Goal: Task Accomplishment & Management: Use online tool/utility

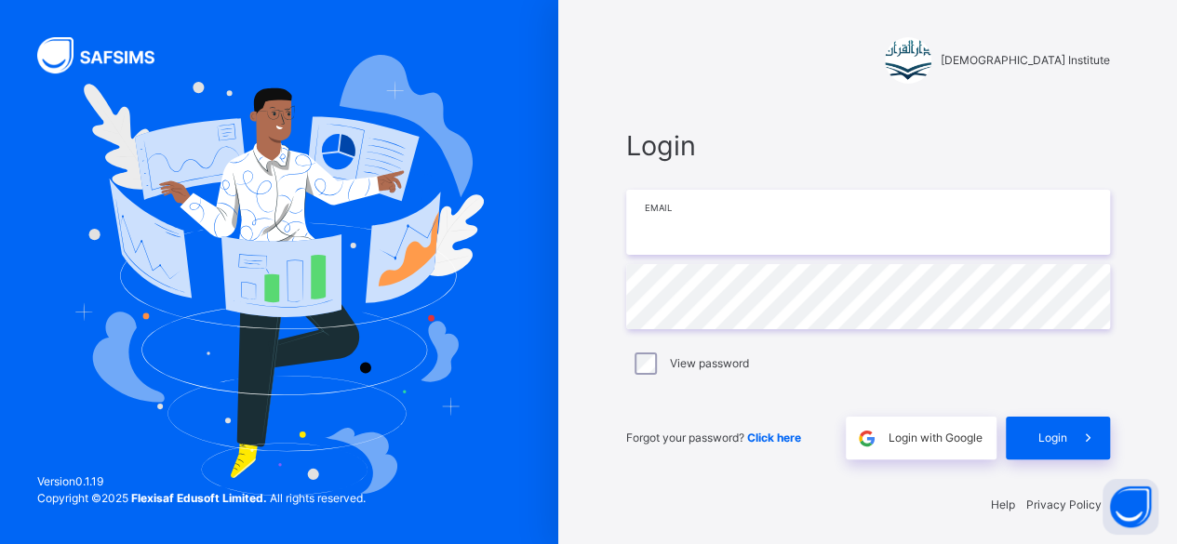
click at [776, 220] on input "email" at bounding box center [868, 222] width 484 height 65
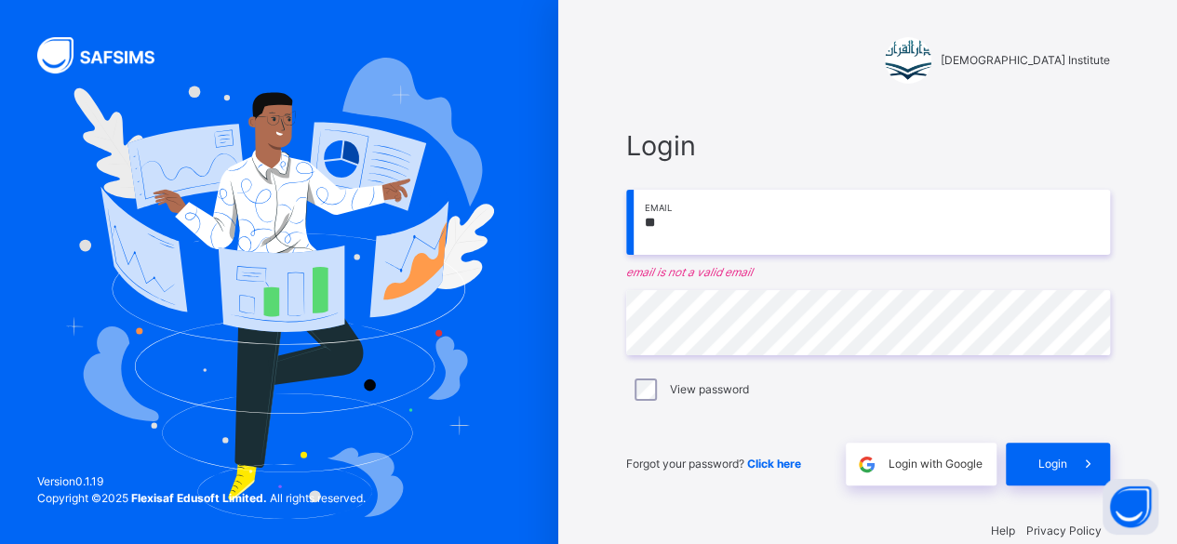
type input "*"
click at [732, 107] on div "Login Email email is required Password View password Forgot your password? Clic…" at bounding box center [867, 305] width 521 height 397
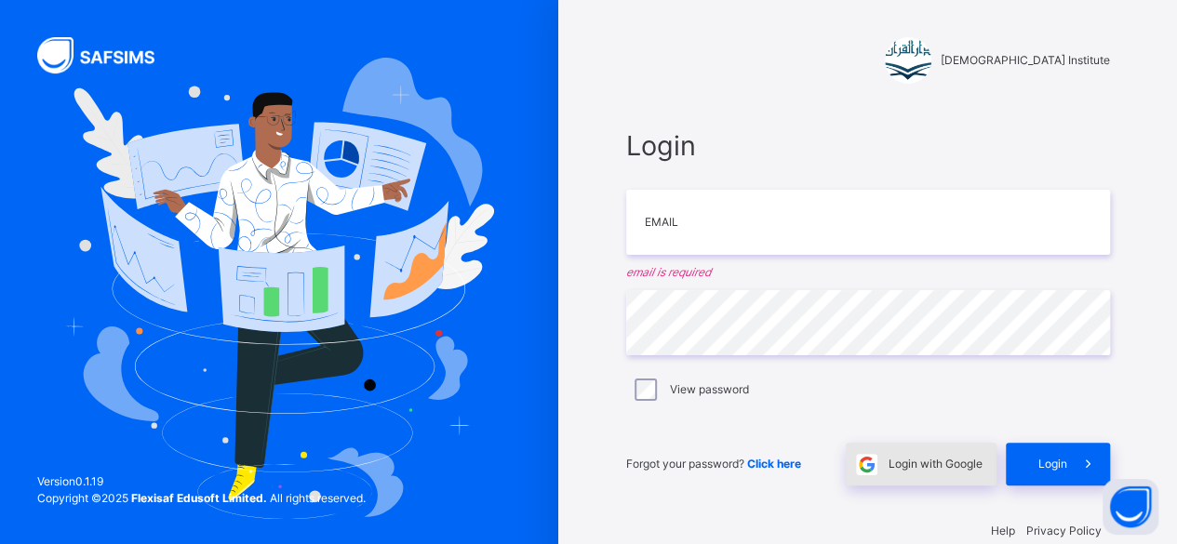
click at [960, 453] on div "Login with Google" at bounding box center [921, 464] width 151 height 43
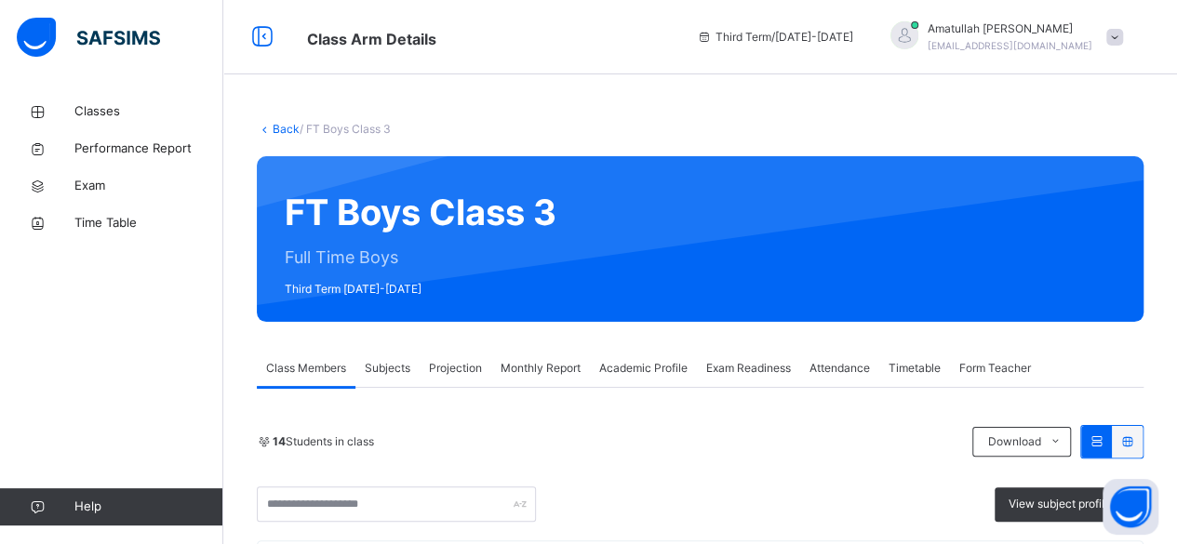
click at [461, 370] on span "Projection" at bounding box center [455, 368] width 53 height 17
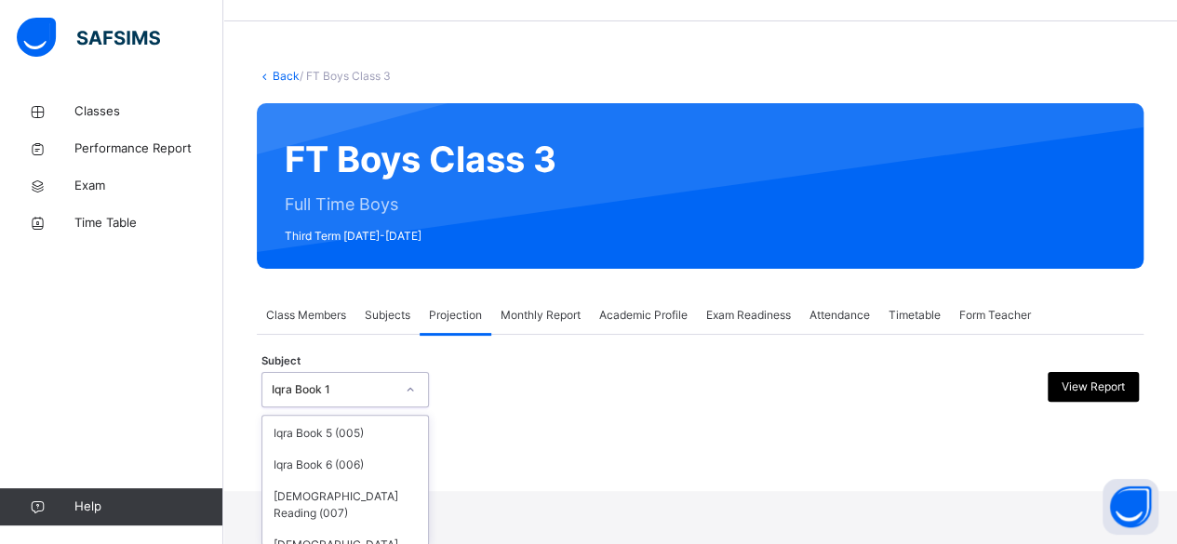
scroll to position [140, 0]
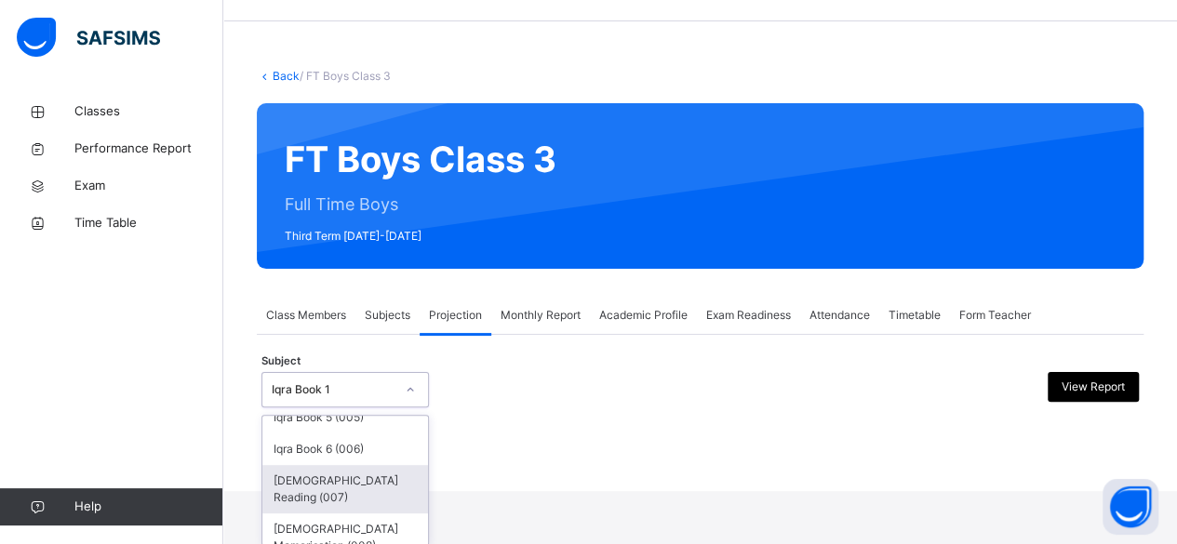
click at [326, 495] on div "[DEMOGRAPHIC_DATA] Reading (007)" at bounding box center [345, 489] width 166 height 48
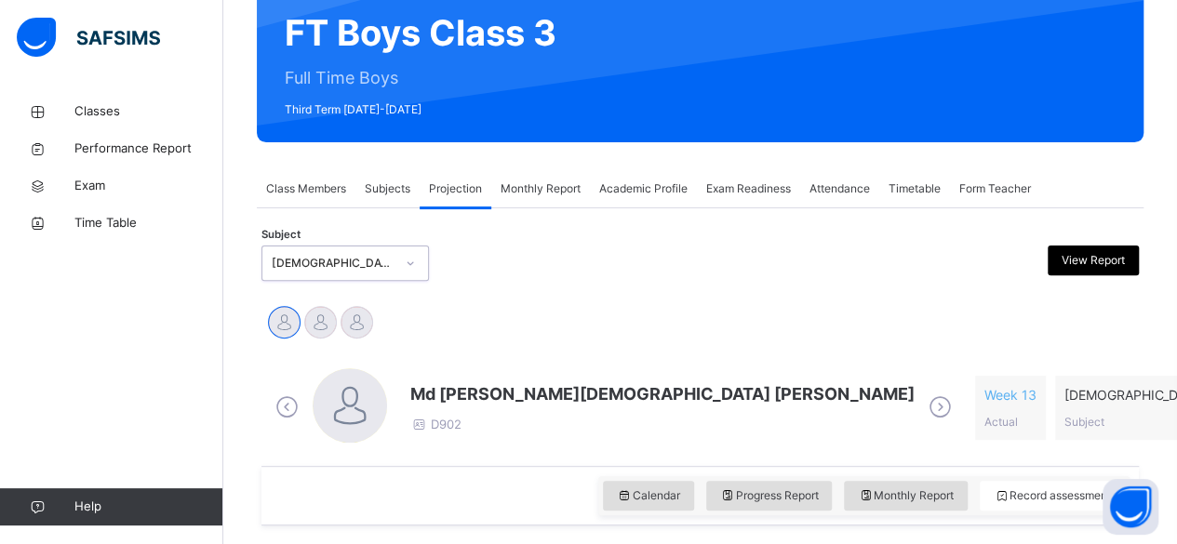
scroll to position [293, 0]
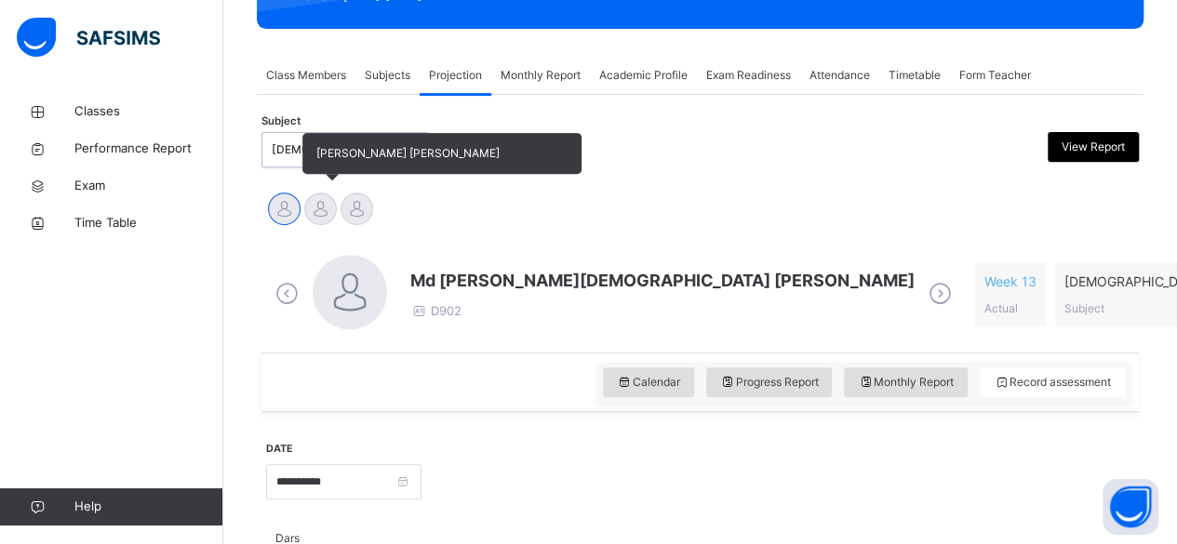
click at [314, 218] on div at bounding box center [320, 209] width 33 height 33
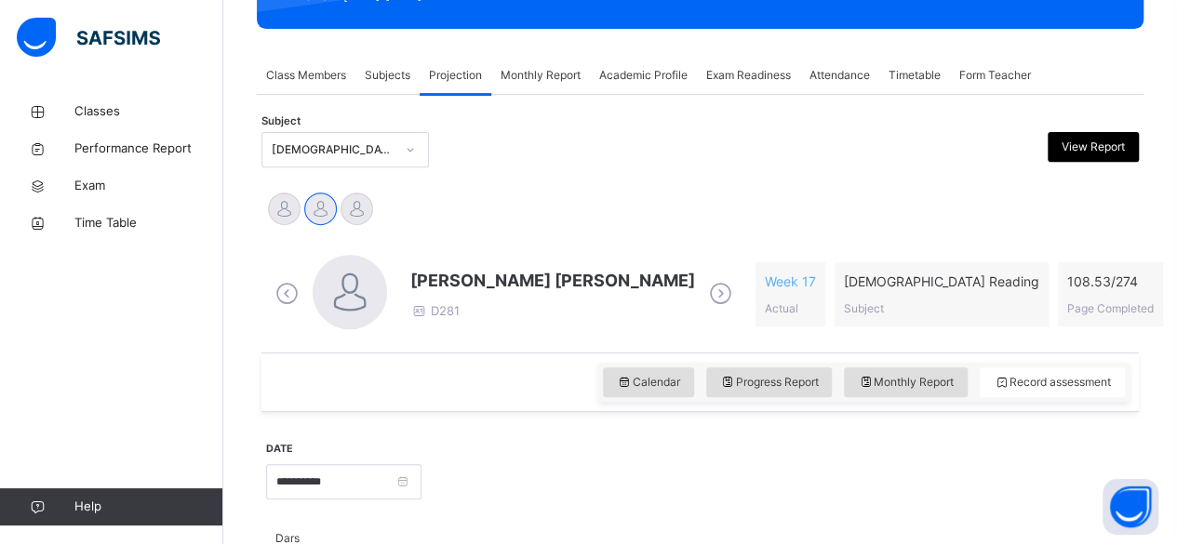
click at [471, 273] on span "[PERSON_NAME] [PERSON_NAME]" at bounding box center [552, 280] width 285 height 25
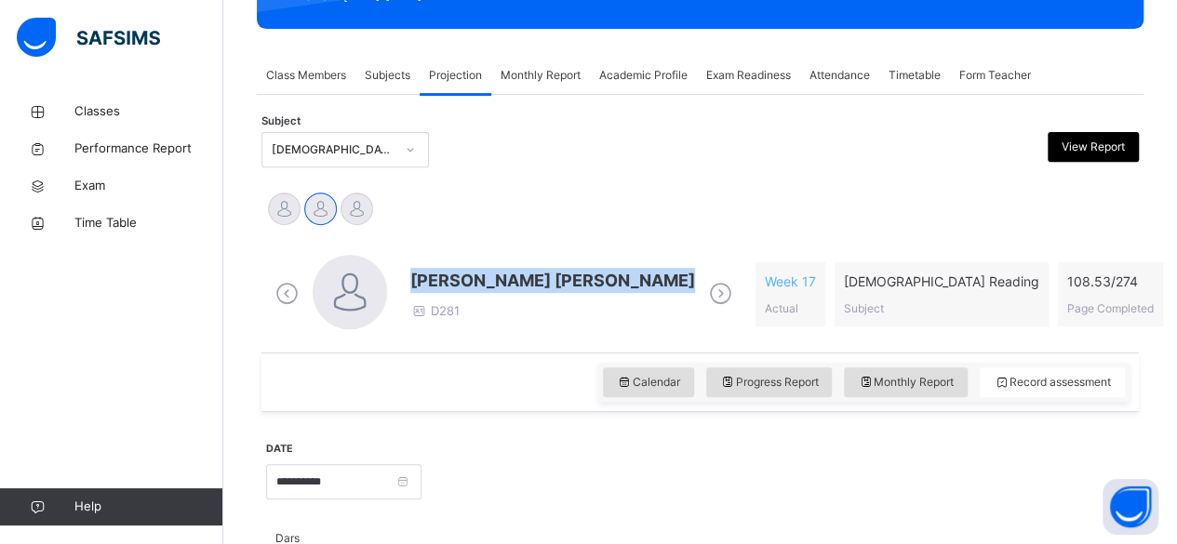
click at [471, 273] on span "[PERSON_NAME] [PERSON_NAME]" at bounding box center [552, 280] width 285 height 25
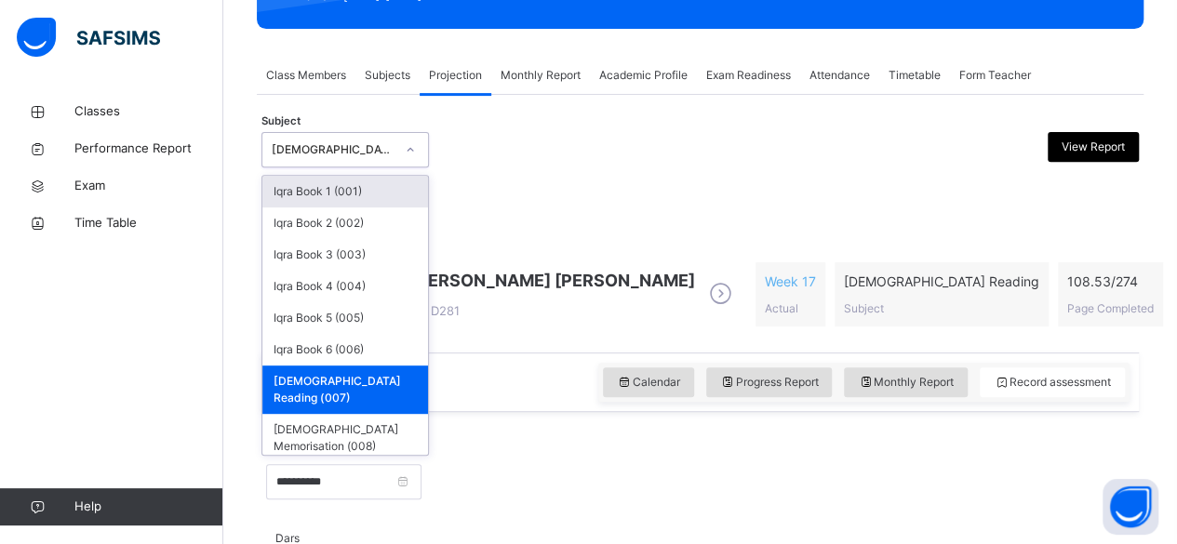
click at [359, 141] on div "[DEMOGRAPHIC_DATA] Reading (007)" at bounding box center [333, 149] width 123 height 17
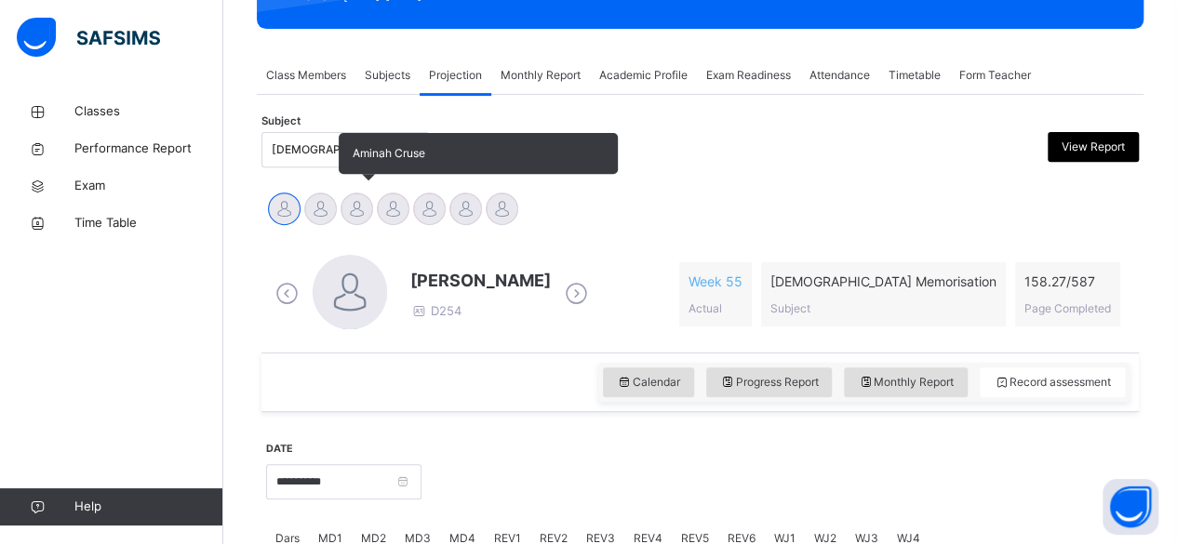
drag, startPoint x: 327, startPoint y: 217, endPoint x: 348, endPoint y: 212, distance: 21.0
click at [348, 212] on div "Abubakr [PERSON_NAME] [PERSON_NAME] [PERSON_NAME] [PERSON_NAME] [PERSON_NAME] […" at bounding box center [700, 211] width 868 height 41
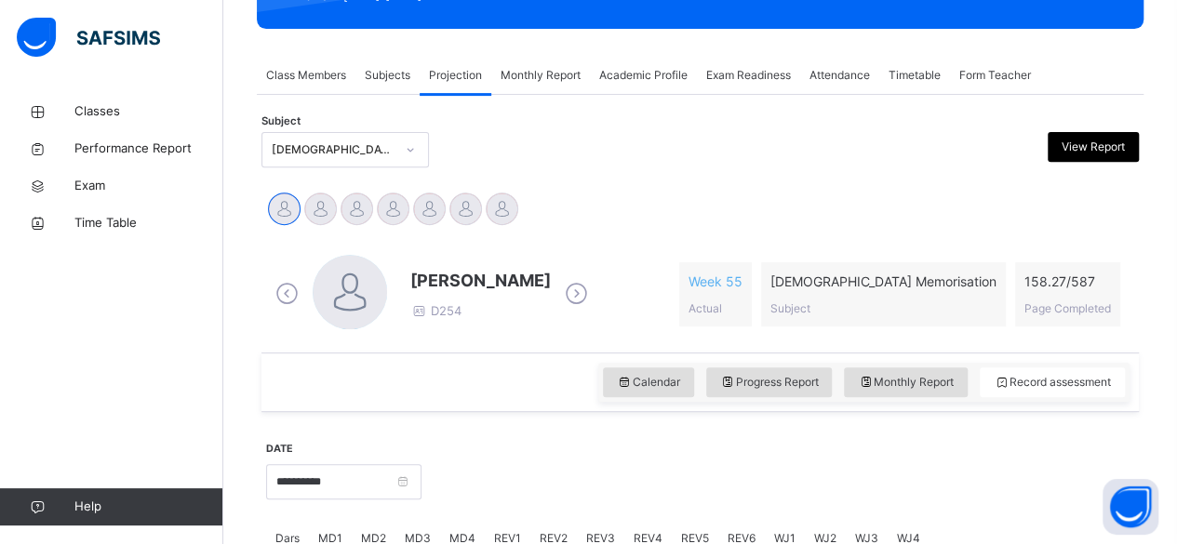
click at [584, 295] on icon at bounding box center [576, 294] width 33 height 28
click at [560, 302] on icon at bounding box center [576, 294] width 33 height 28
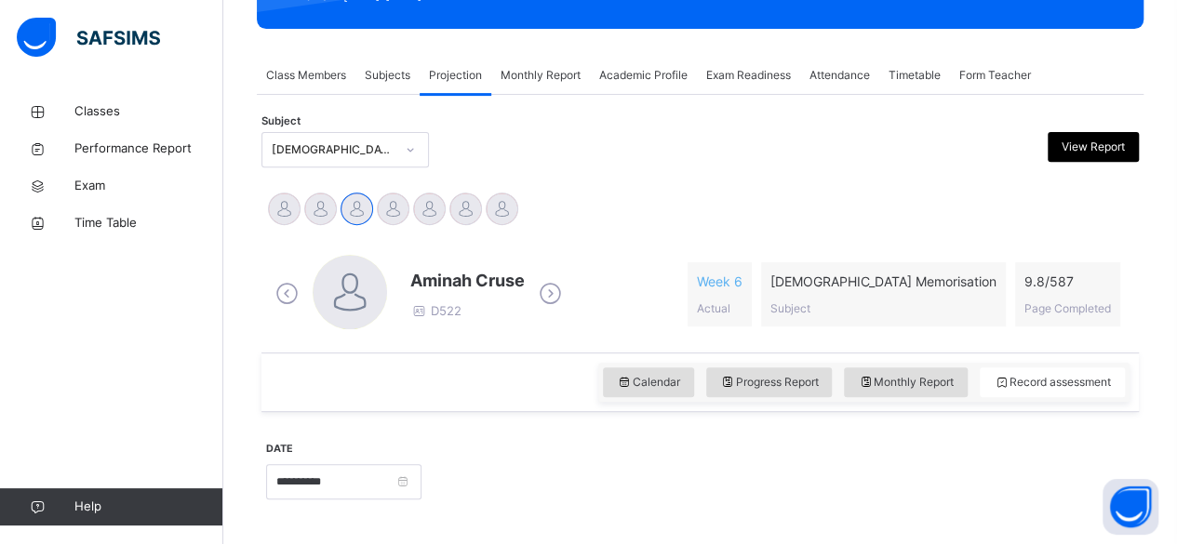
click at [551, 302] on icon at bounding box center [550, 294] width 33 height 28
click at [560, 302] on icon at bounding box center [576, 294] width 33 height 28
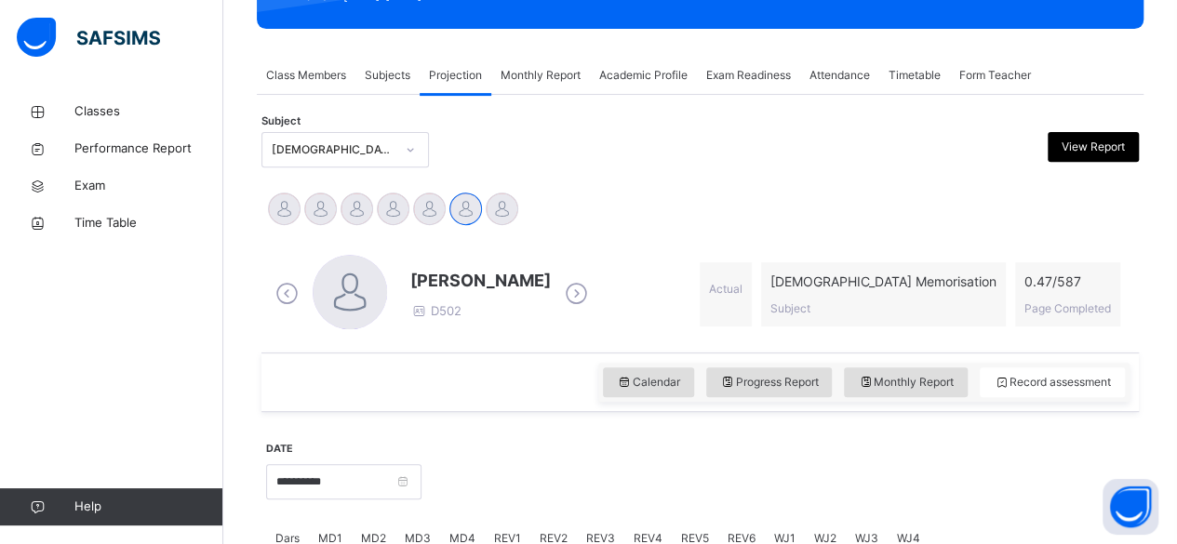
click at [560, 302] on icon at bounding box center [576, 294] width 33 height 28
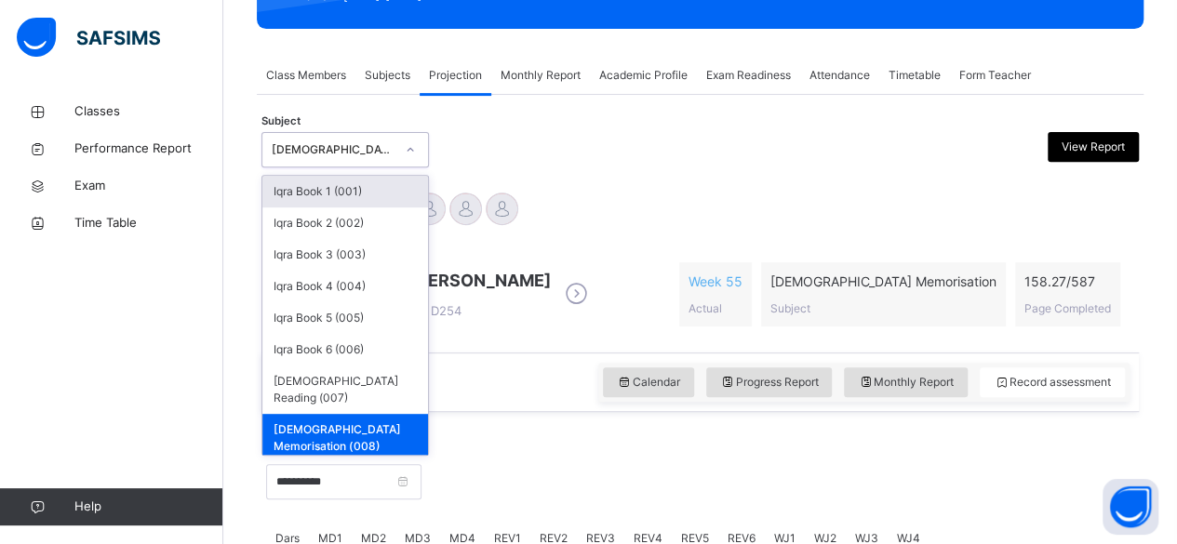
click at [337, 139] on div "[DEMOGRAPHIC_DATA] Memorisation (008)" at bounding box center [327, 150] width 130 height 29
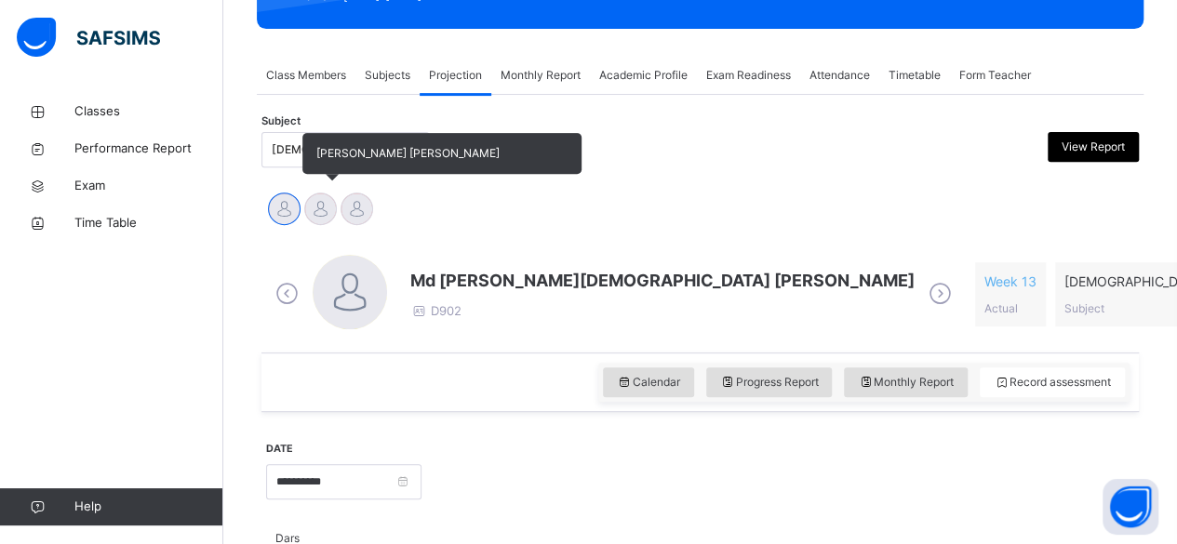
click at [323, 202] on div at bounding box center [320, 209] width 33 height 33
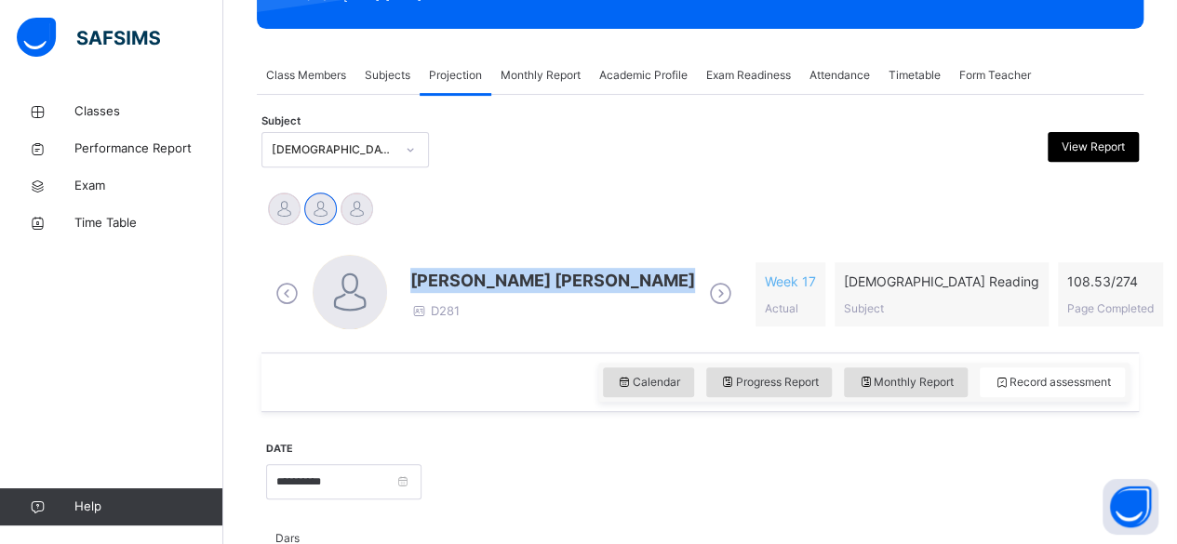
drag, startPoint x: 415, startPoint y: 281, endPoint x: 659, endPoint y: 273, distance: 243.8
click at [659, 273] on div "[PERSON_NAME] [PERSON_NAME] D281" at bounding box center [504, 294] width 466 height 79
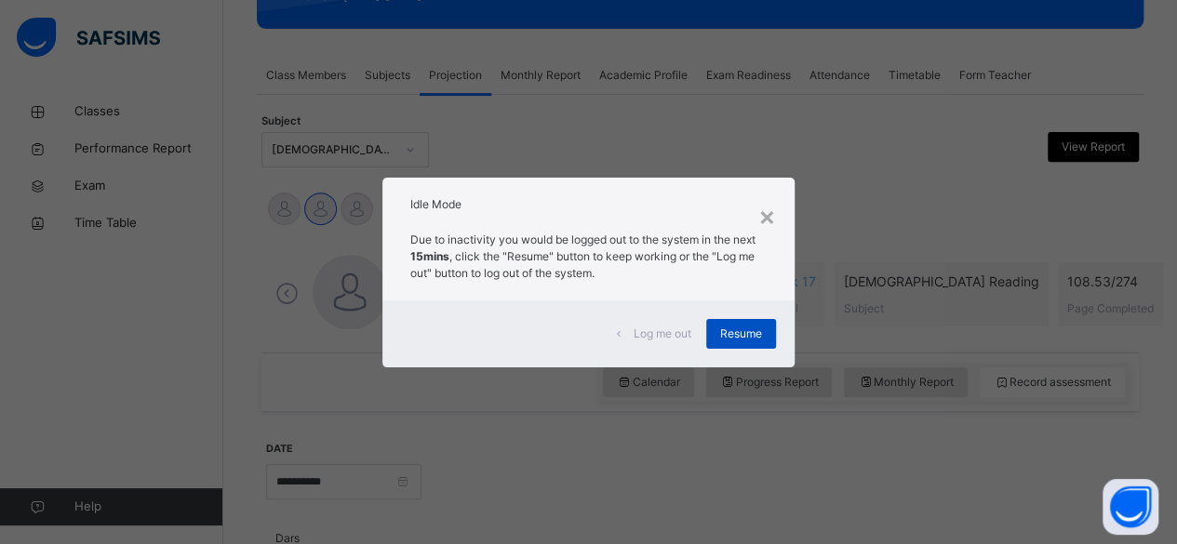
click at [747, 323] on div "Resume" at bounding box center [741, 334] width 70 height 30
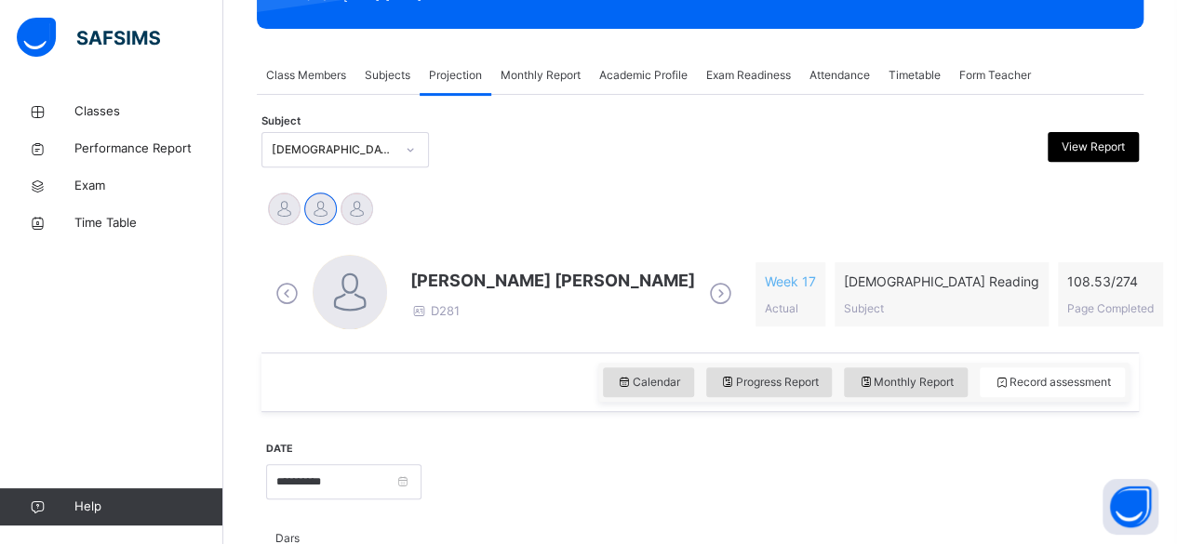
click at [478, 285] on span "[PERSON_NAME] [PERSON_NAME]" at bounding box center [552, 280] width 285 height 25
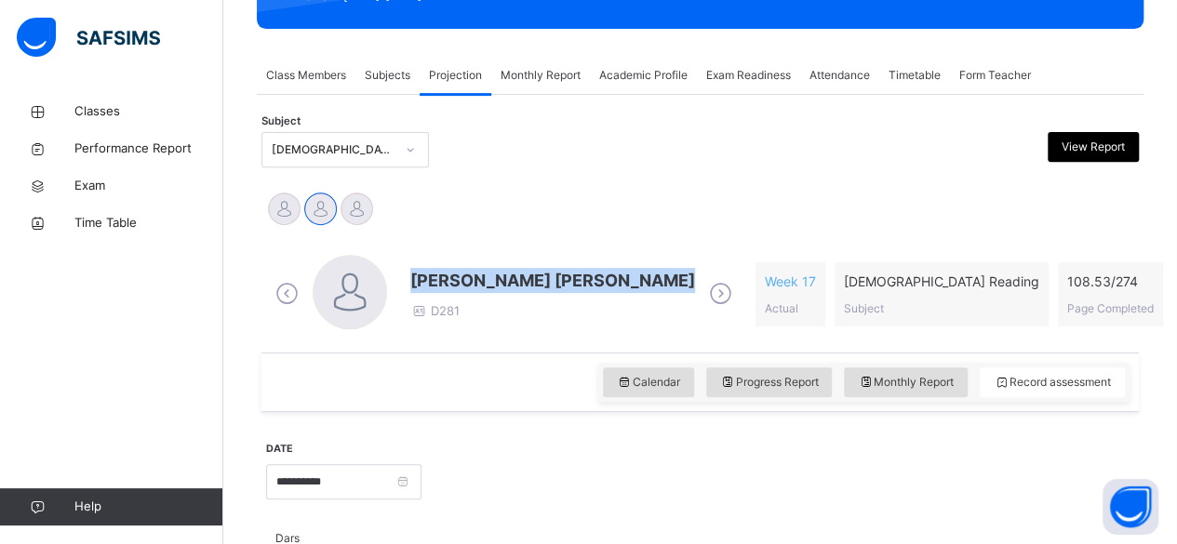
click at [478, 285] on span "[PERSON_NAME] [PERSON_NAME]" at bounding box center [552, 280] width 285 height 25
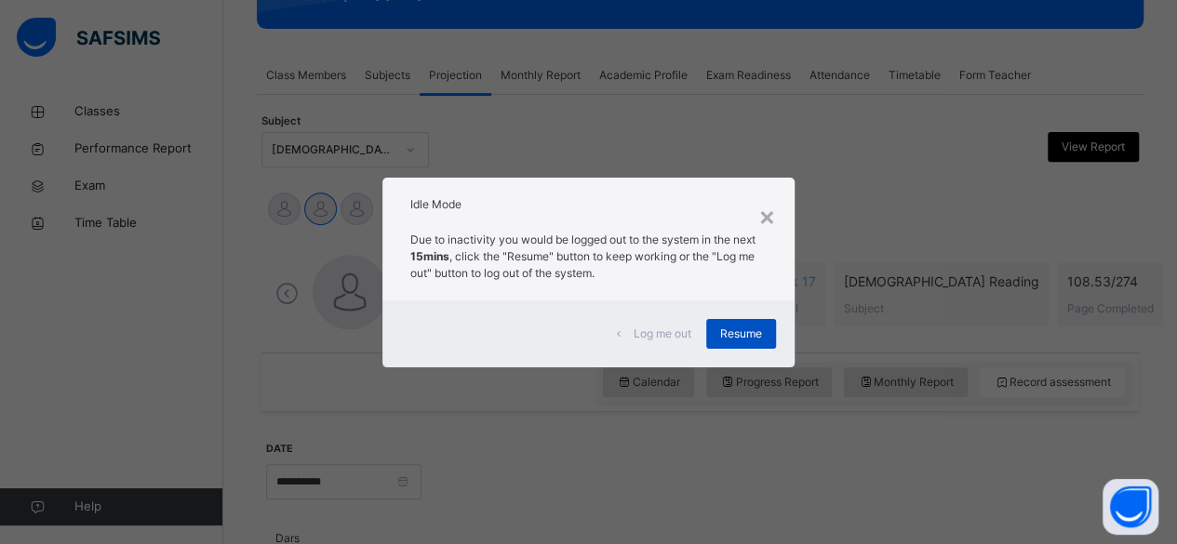
click at [746, 340] on span "Resume" at bounding box center [741, 334] width 42 height 17
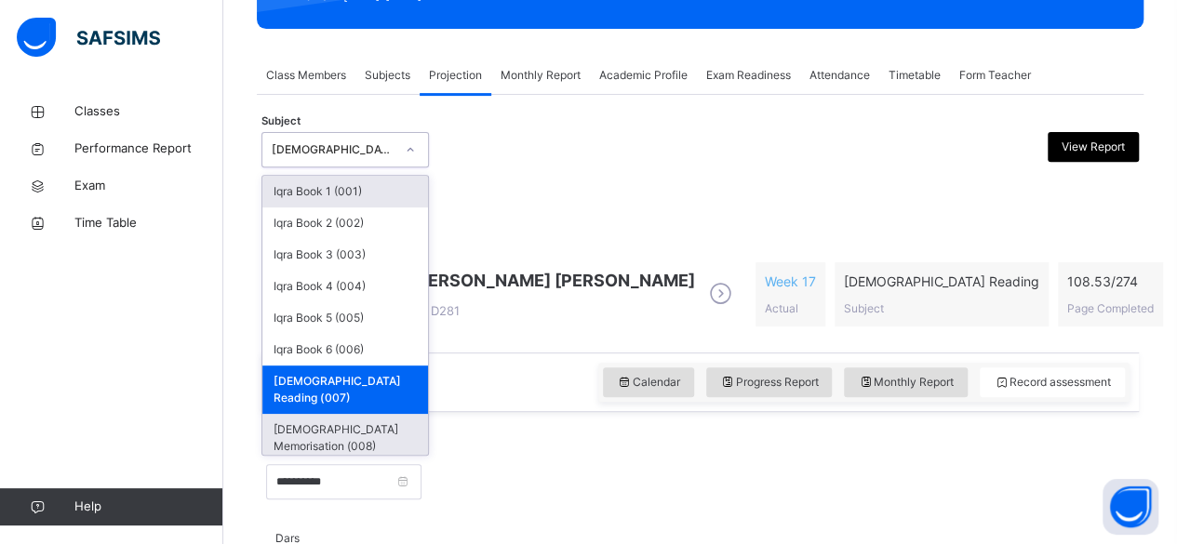
click at [404, 417] on div "[DEMOGRAPHIC_DATA] Memorisation (008)" at bounding box center [345, 438] width 166 height 48
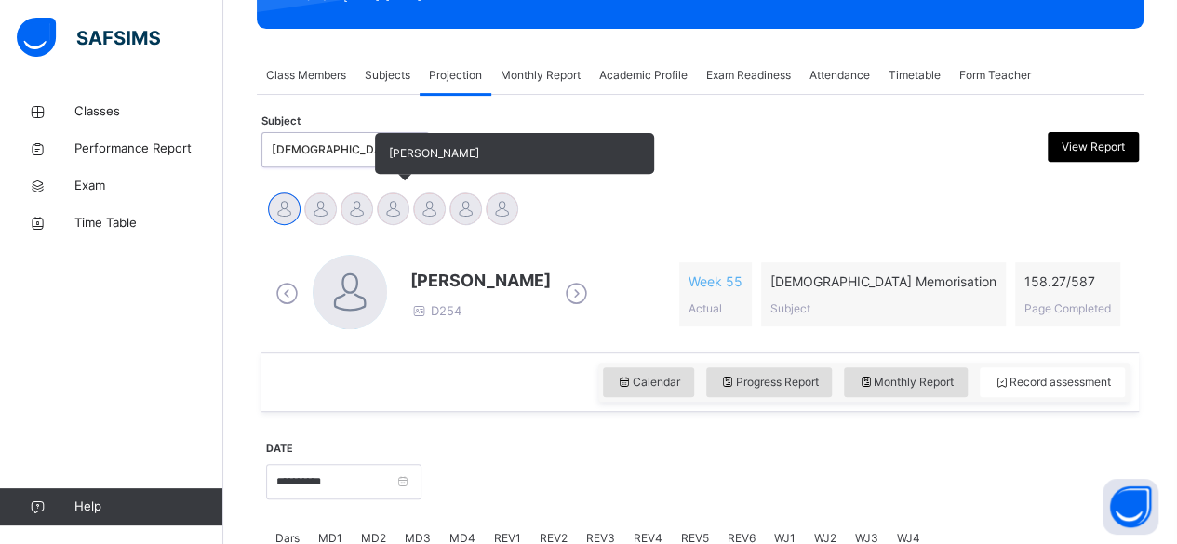
click at [393, 208] on div at bounding box center [393, 209] width 33 height 33
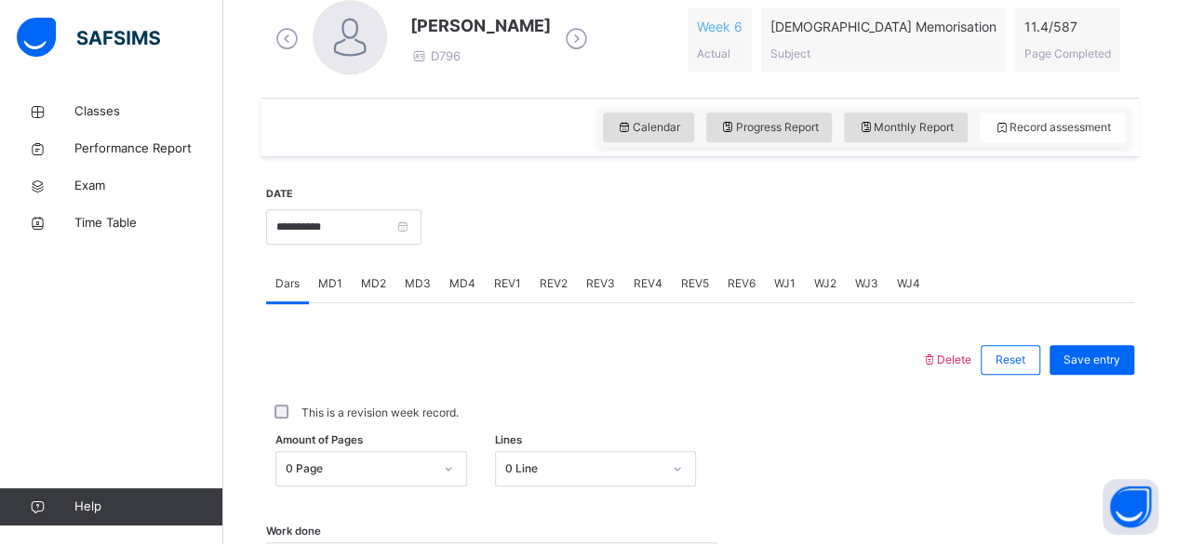
scroll to position [551, 0]
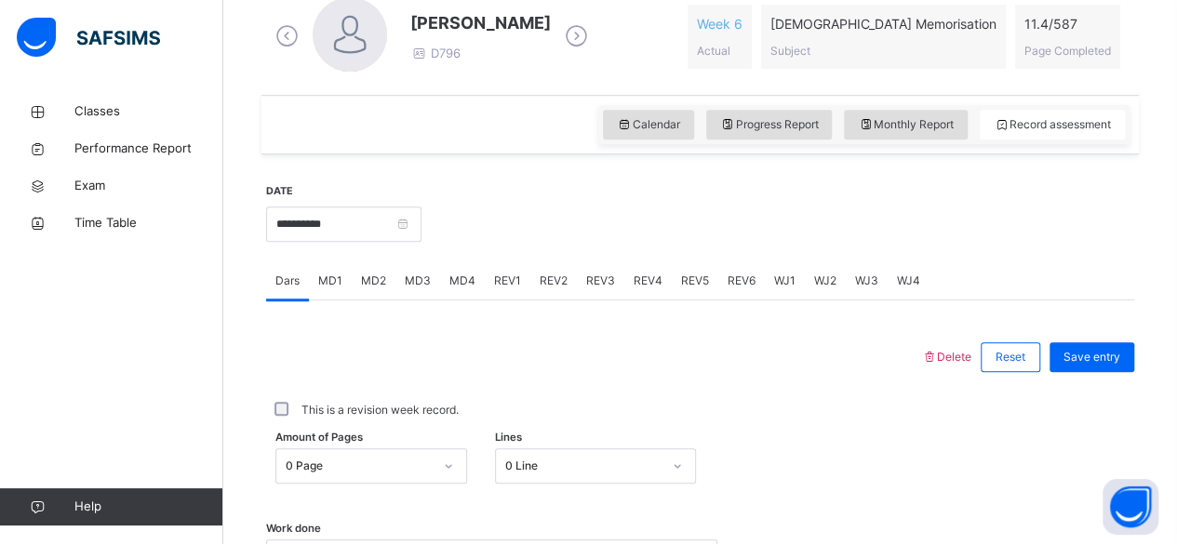
click at [459, 288] on div "MD4" at bounding box center [462, 280] width 45 height 37
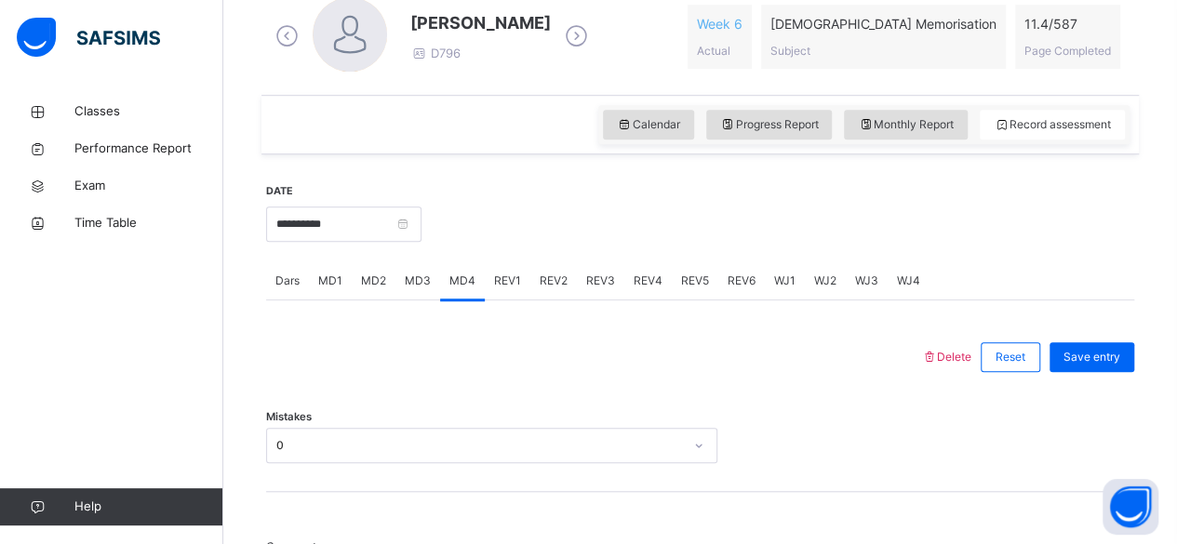
click at [329, 279] on span "MD1" at bounding box center [330, 281] width 24 height 17
click at [291, 289] on div "Dars" at bounding box center [287, 280] width 43 height 37
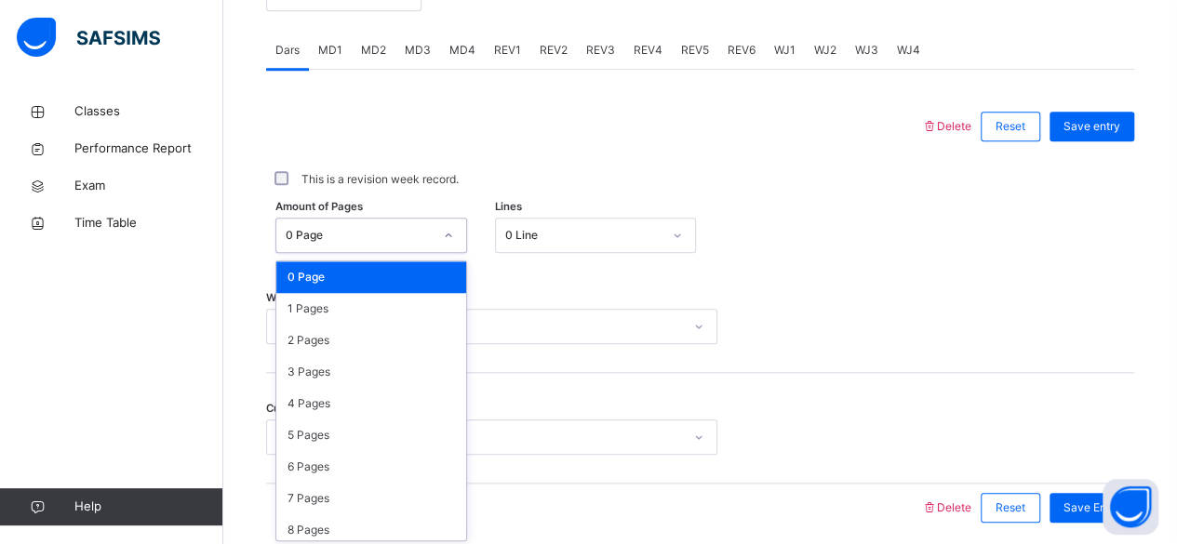
scroll to position [783, 0]
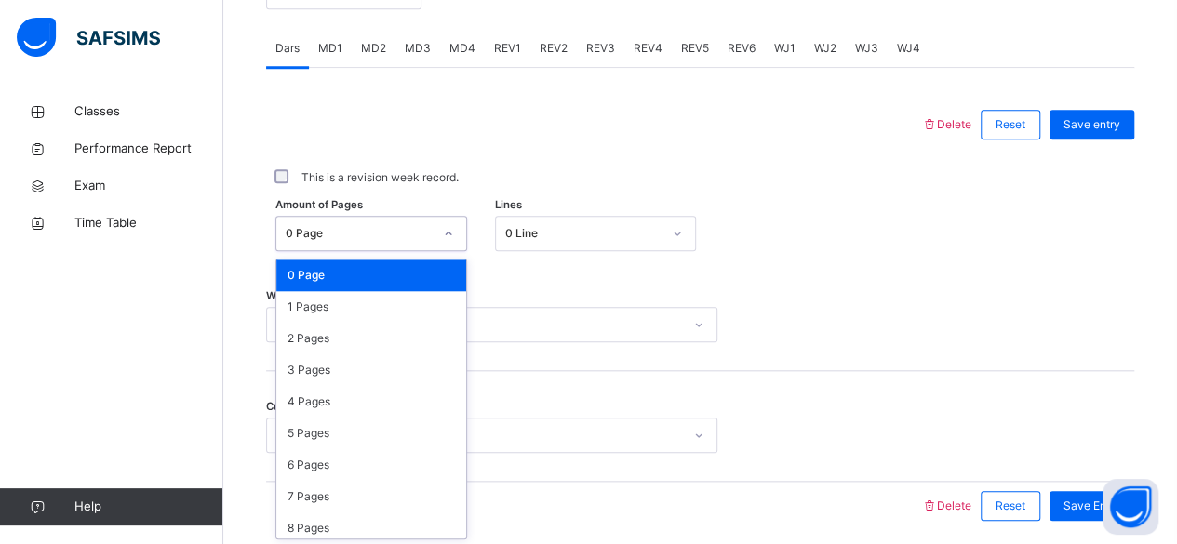
click at [421, 193] on div "This is a revision week record." at bounding box center [700, 177] width 868 height 39
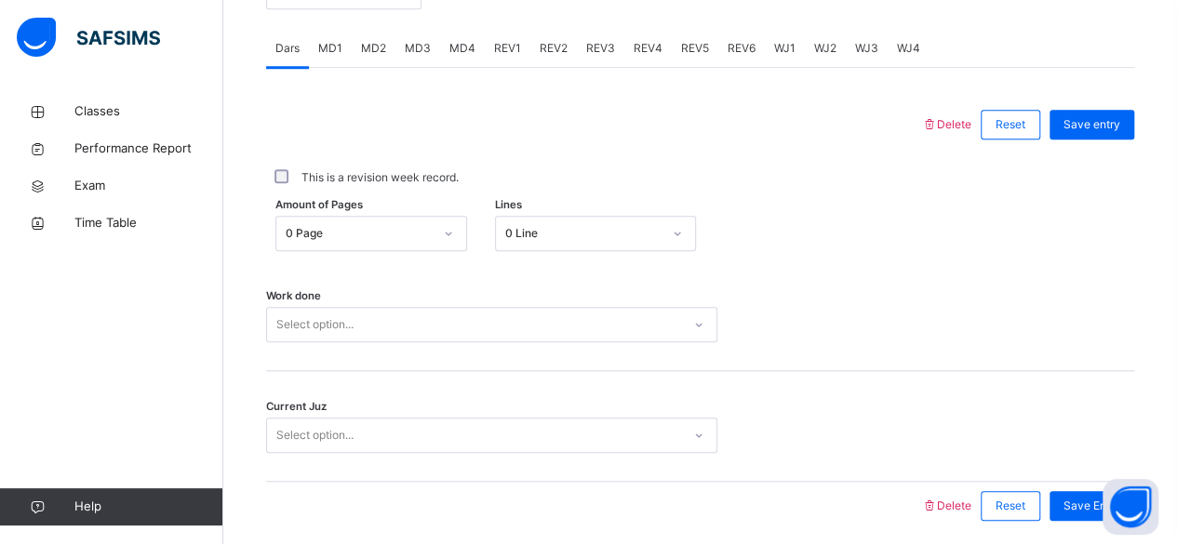
click at [305, 169] on label "This is a revision week record." at bounding box center [379, 177] width 157 height 17
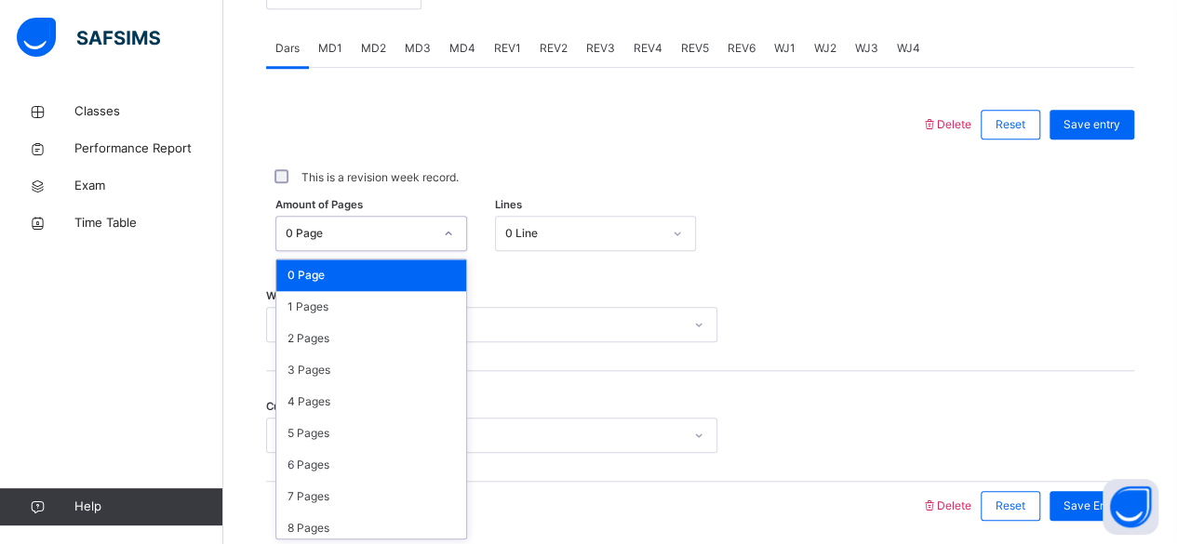
click at [433, 136] on div at bounding box center [593, 124] width 636 height 48
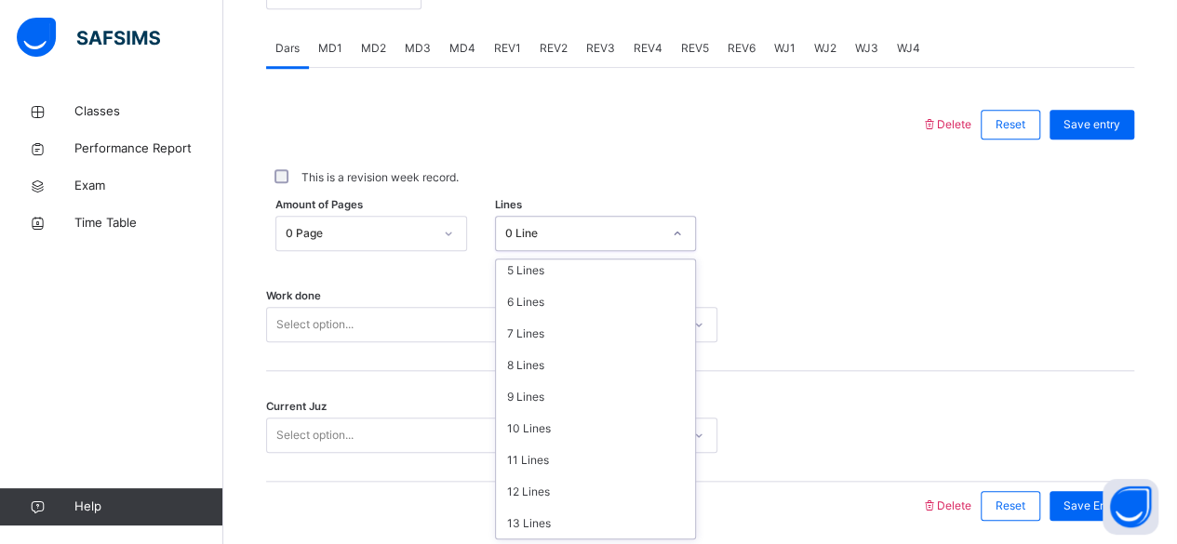
scroll to position [227, 0]
click at [589, 392] on div "11 Lines" at bounding box center [595, 396] width 199 height 32
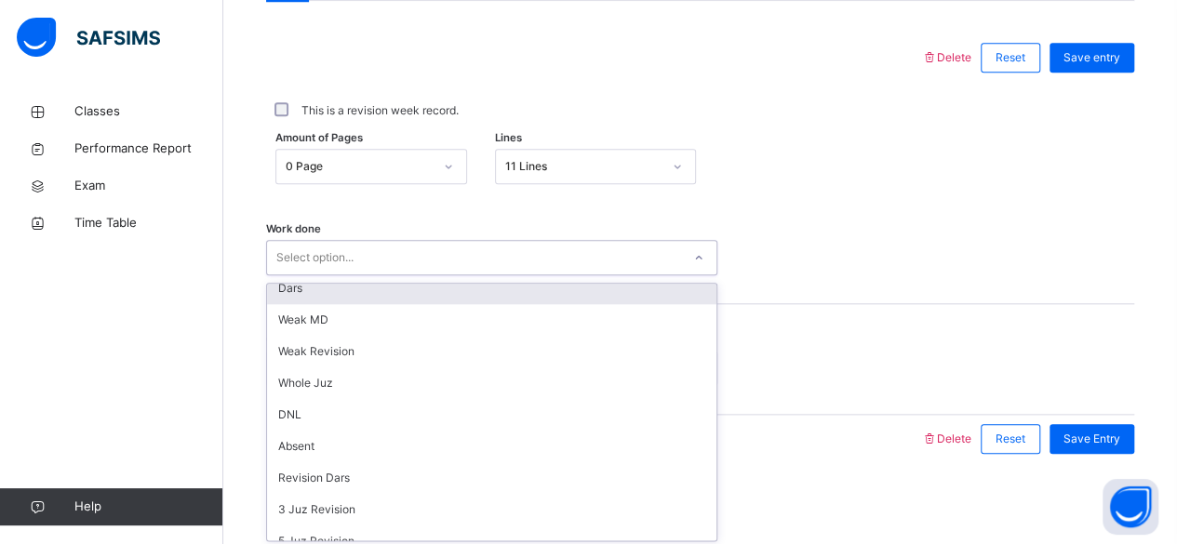
scroll to position [11, 0]
click at [526, 296] on div "Dars" at bounding box center [491, 289] width 449 height 32
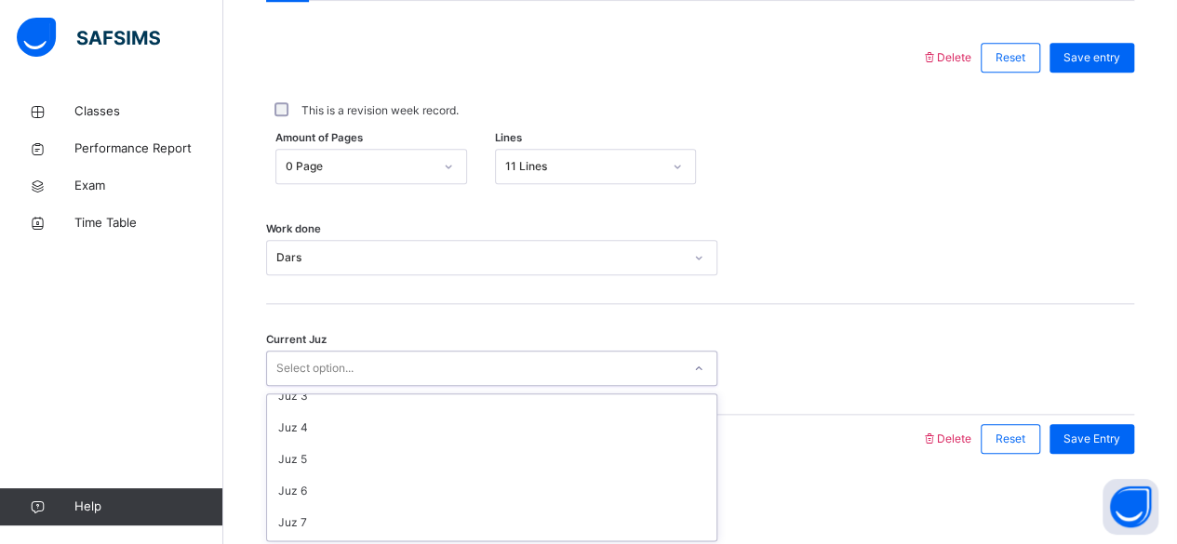
scroll to position [93, 0]
type input "**"
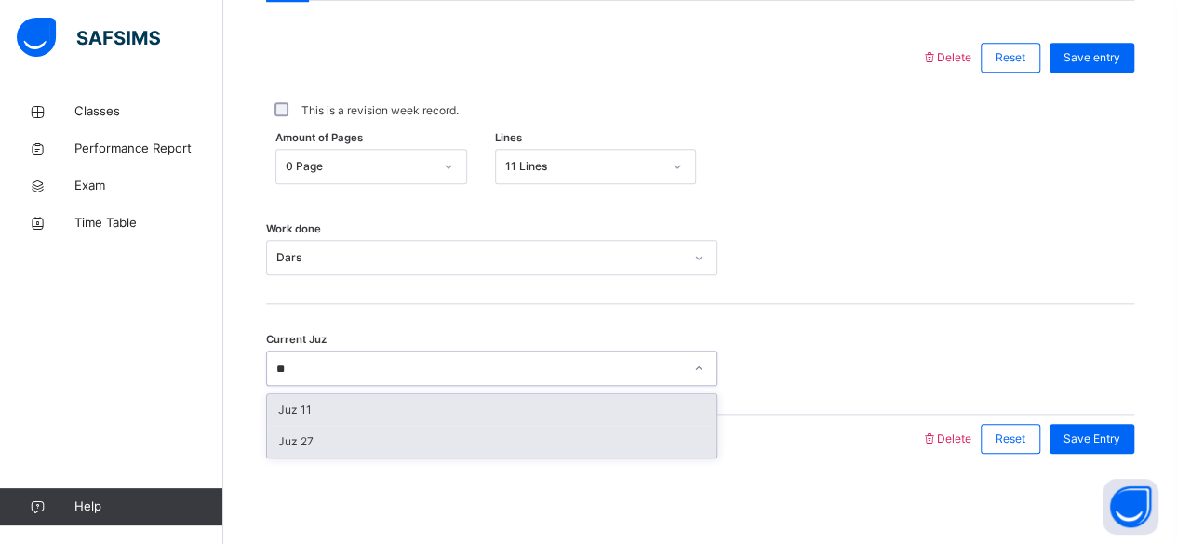
click at [573, 437] on div "Juz 27" at bounding box center [491, 442] width 449 height 32
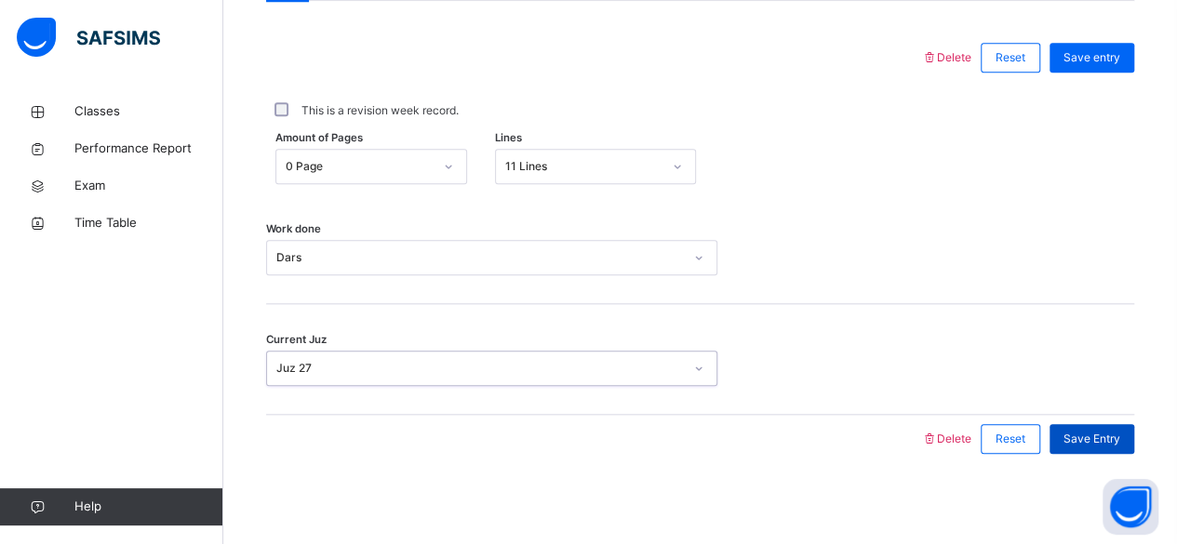
click at [1107, 449] on div "Save Entry" at bounding box center [1091, 439] width 85 height 30
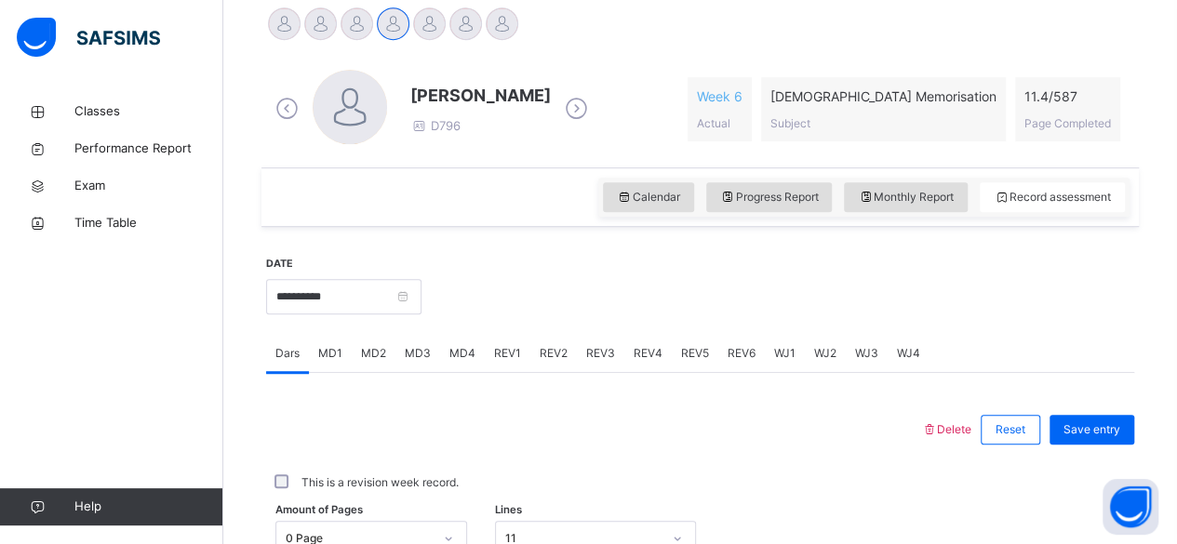
scroll to position [353, 0]
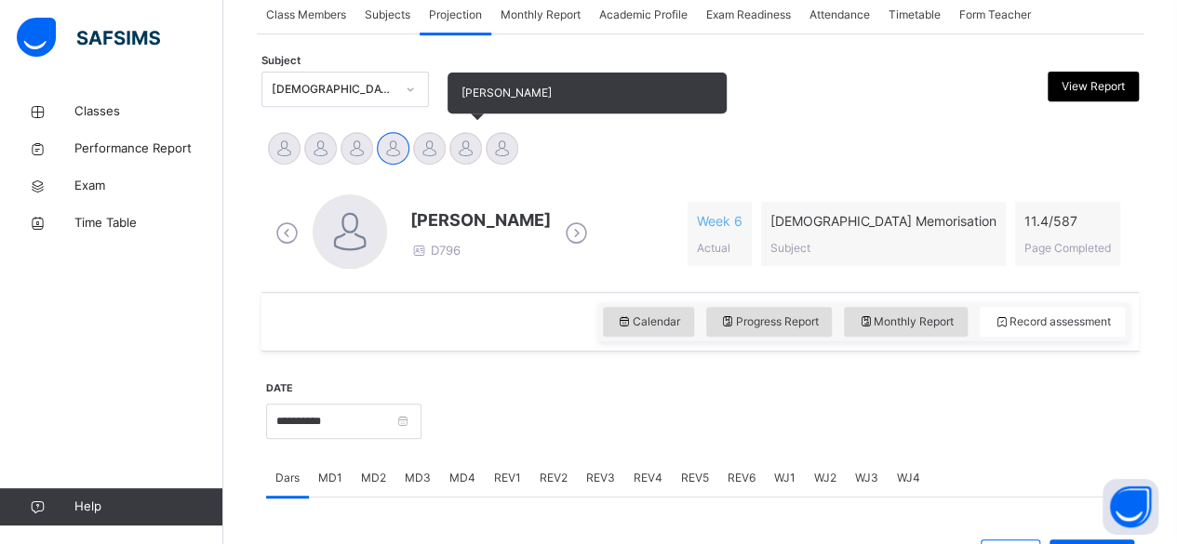
click at [476, 150] on div at bounding box center [465, 148] width 33 height 33
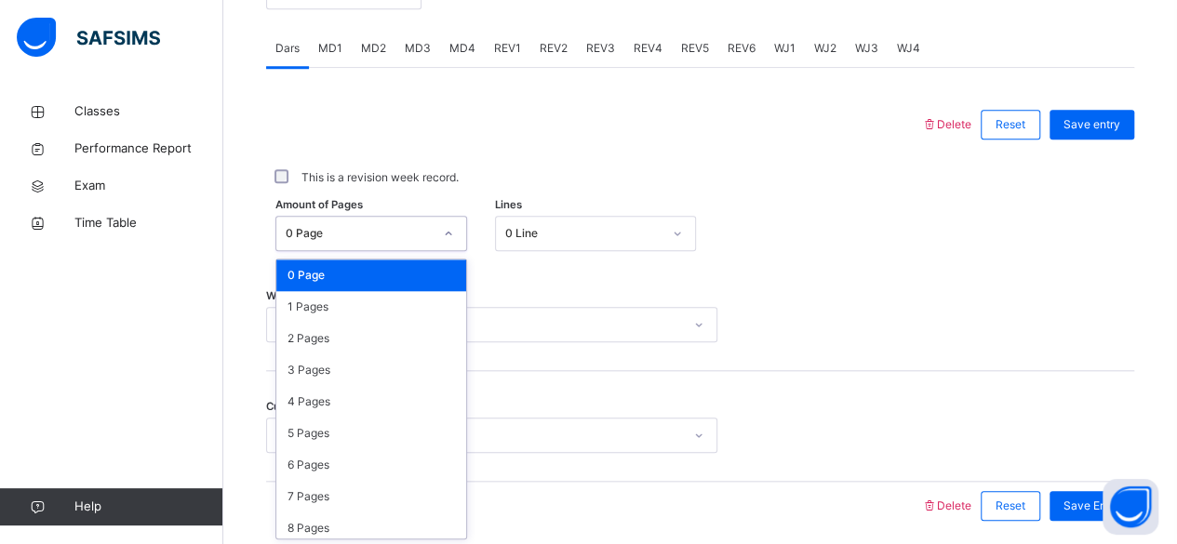
scroll to position [783, 0]
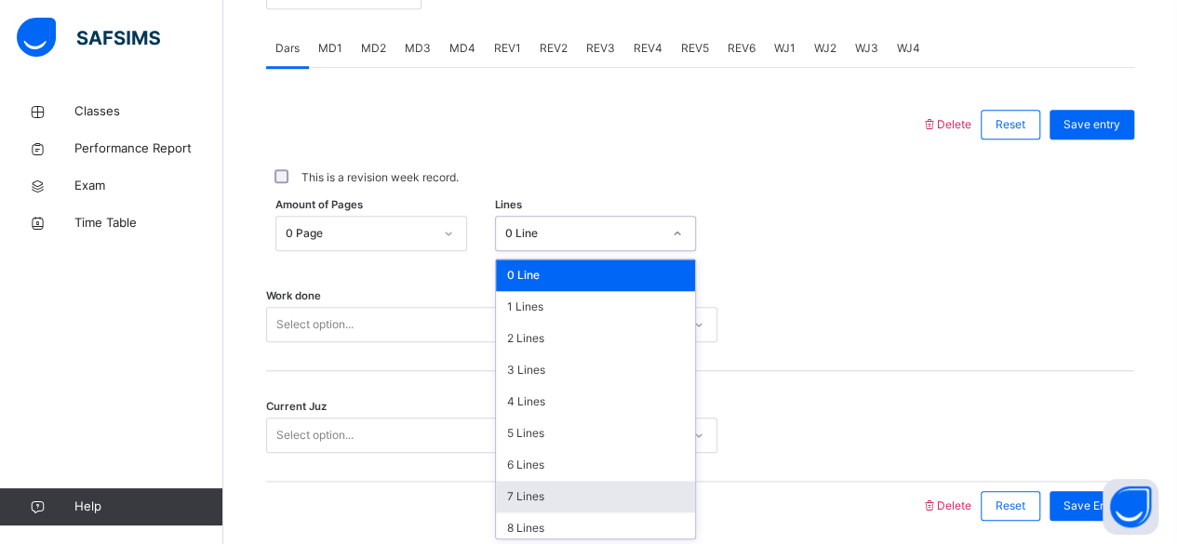
click at [523, 493] on div "7 Lines" at bounding box center [595, 497] width 199 height 32
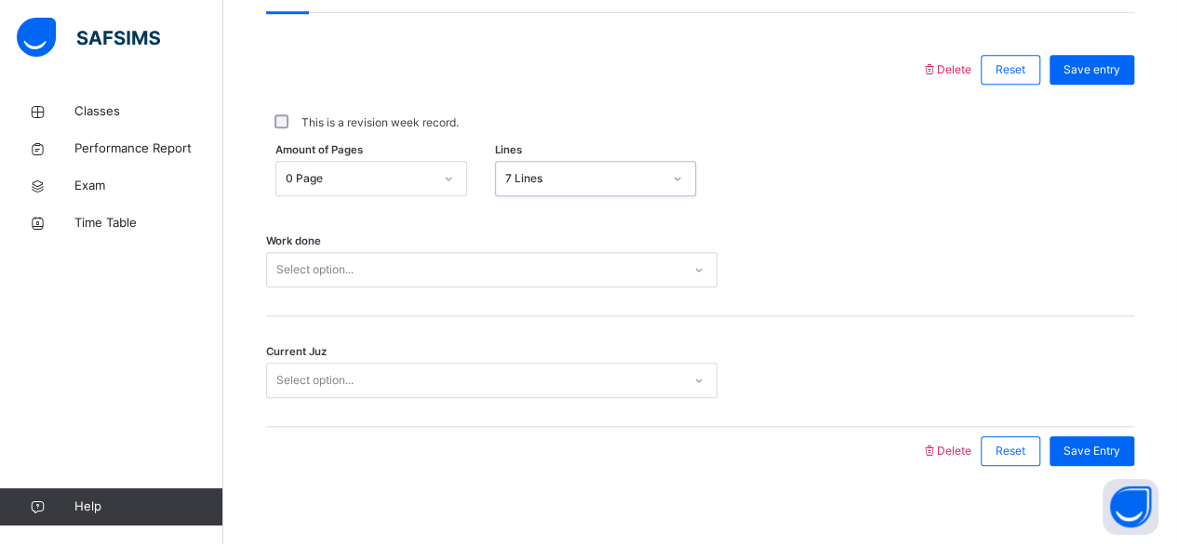
scroll to position [850, 0]
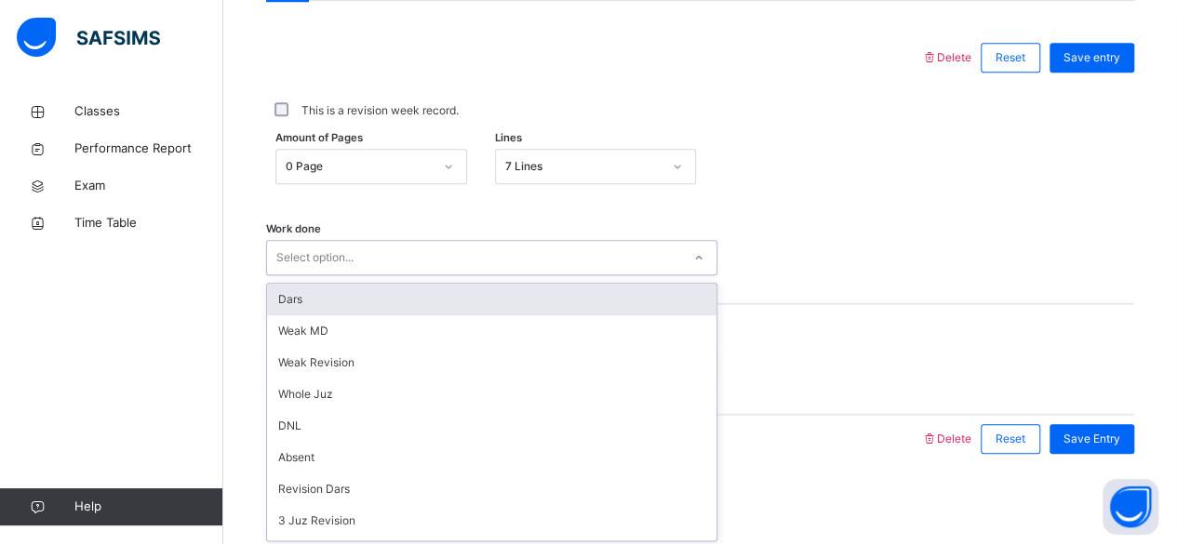
click at [361, 294] on div "Dars" at bounding box center [491, 300] width 449 height 32
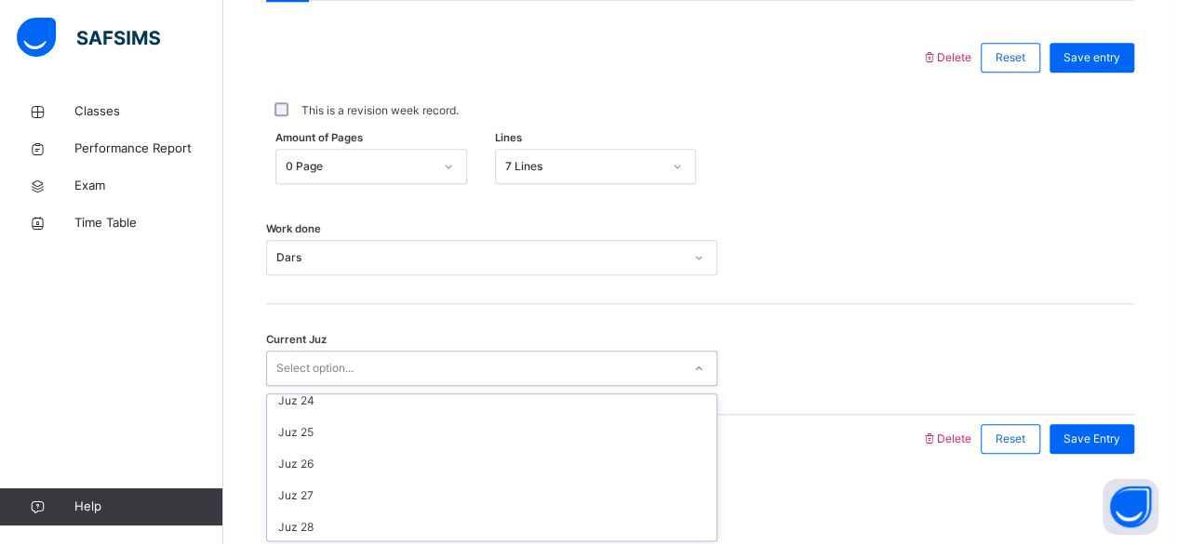
scroll to position [734, 0]
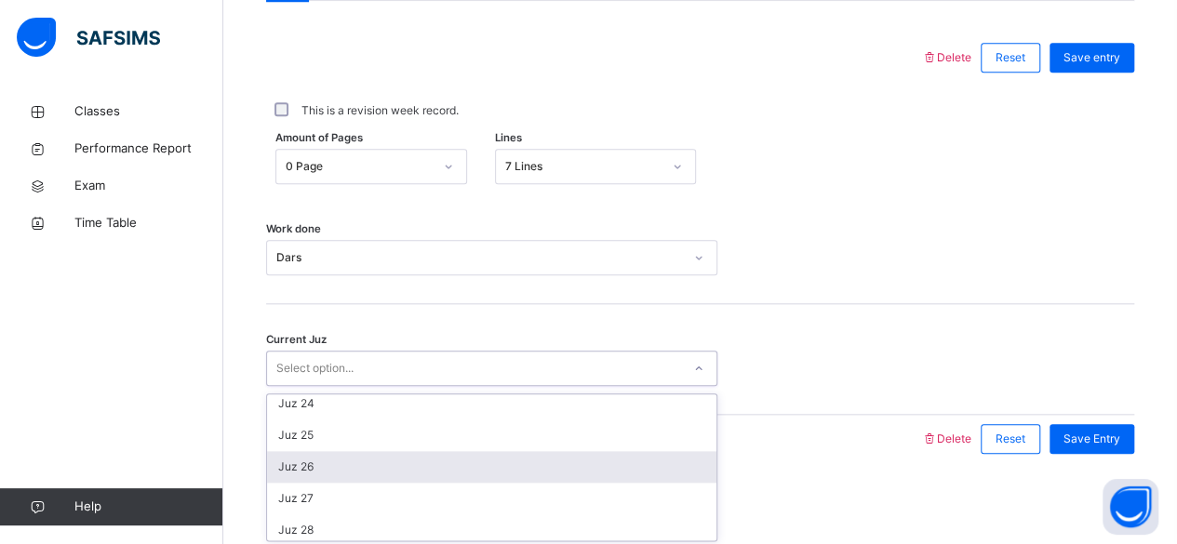
click at [301, 471] on div "Juz 26" at bounding box center [491, 467] width 449 height 32
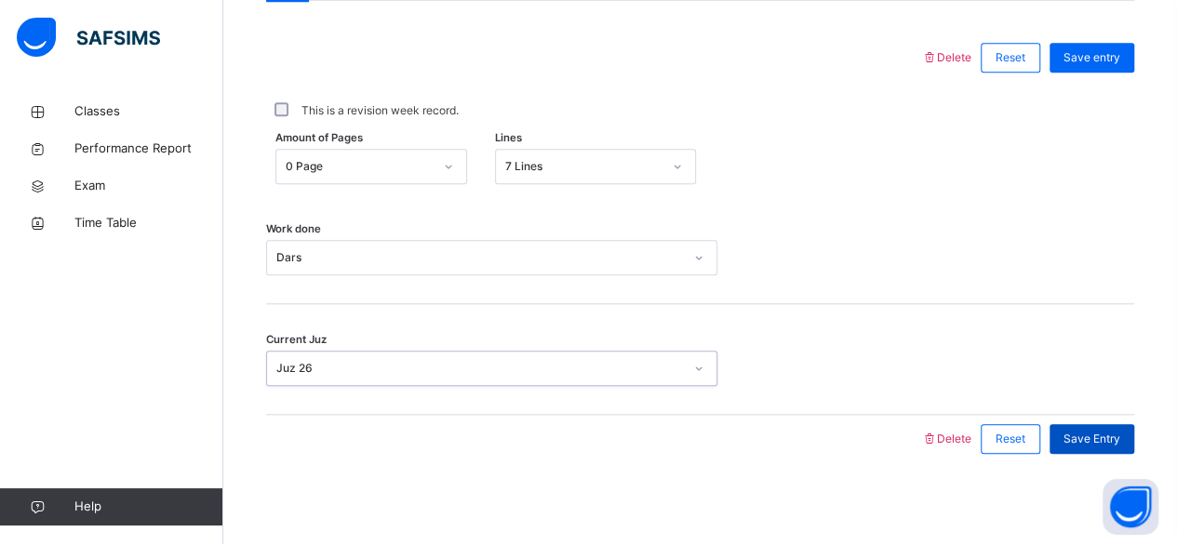
click at [1101, 437] on span "Save Entry" at bounding box center [1091, 439] width 57 height 17
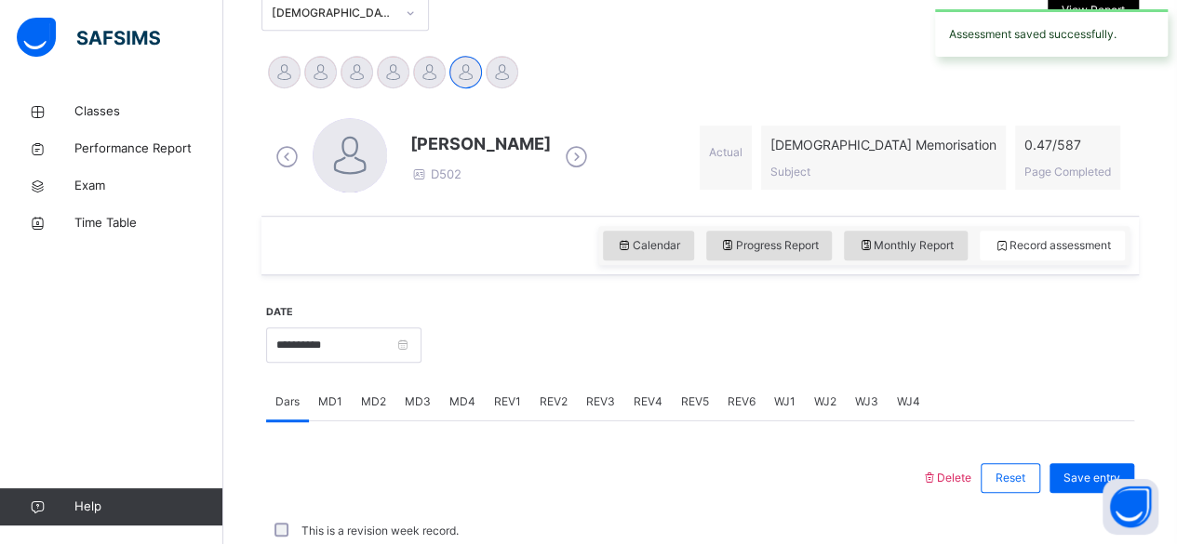
scroll to position [850, 0]
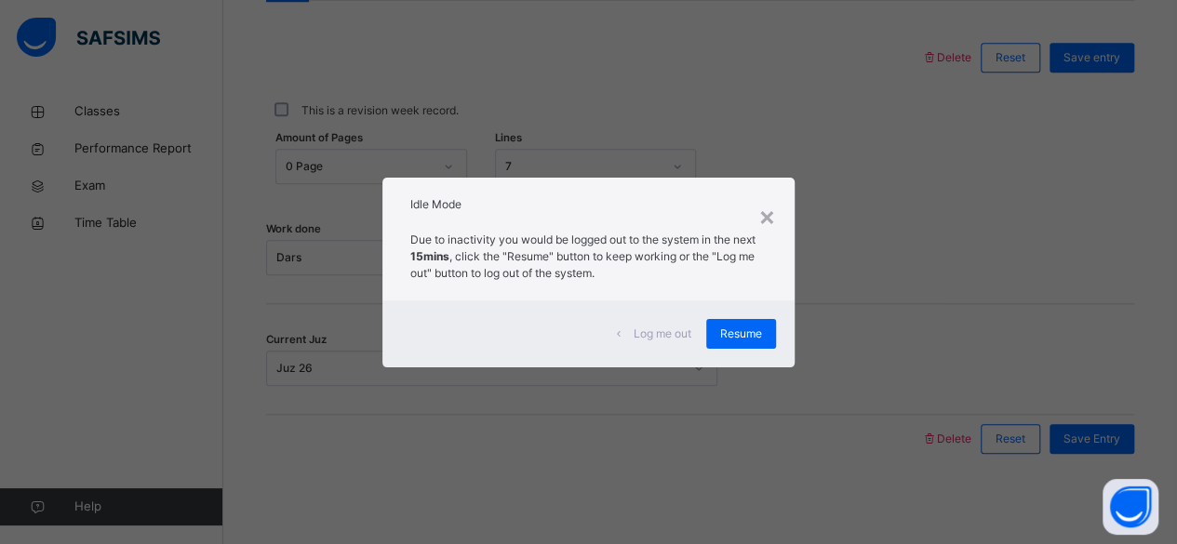
click at [719, 349] on div "Log me out Resume" at bounding box center [588, 333] width 412 height 67
click at [736, 317] on div "Log me out Resume" at bounding box center [588, 333] width 412 height 67
click at [738, 323] on div "Resume" at bounding box center [741, 334] width 70 height 30
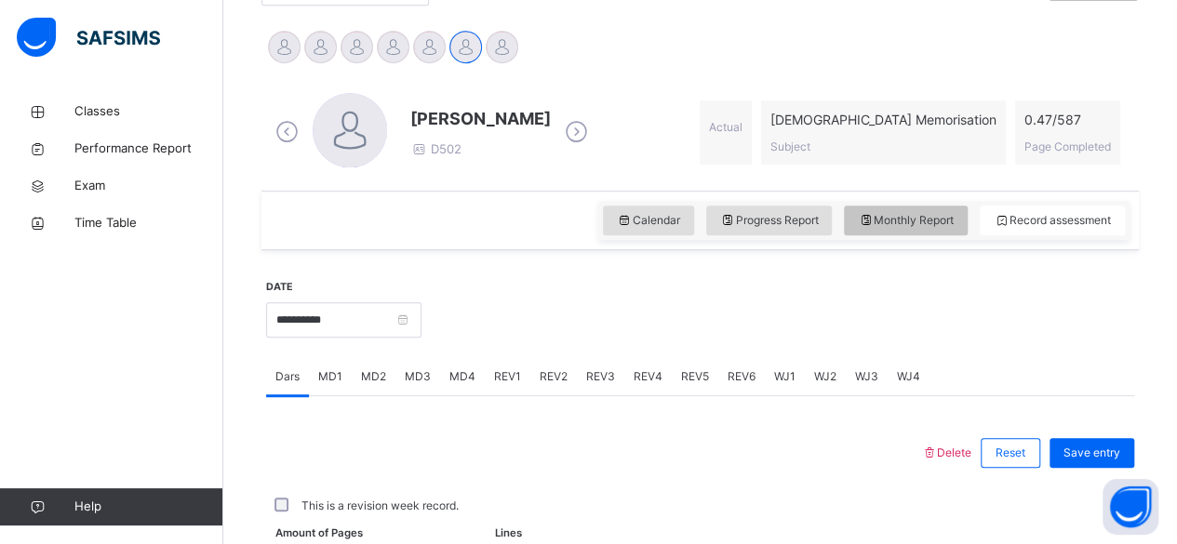
click at [936, 220] on span "Monthly Report" at bounding box center [906, 220] width 96 height 17
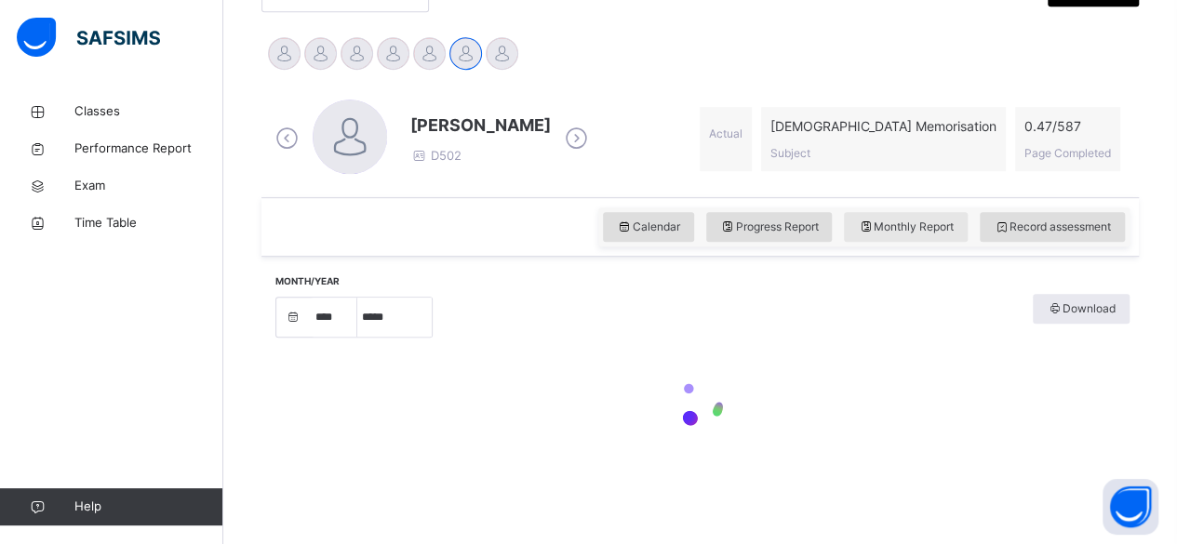
select select "****"
select select "*"
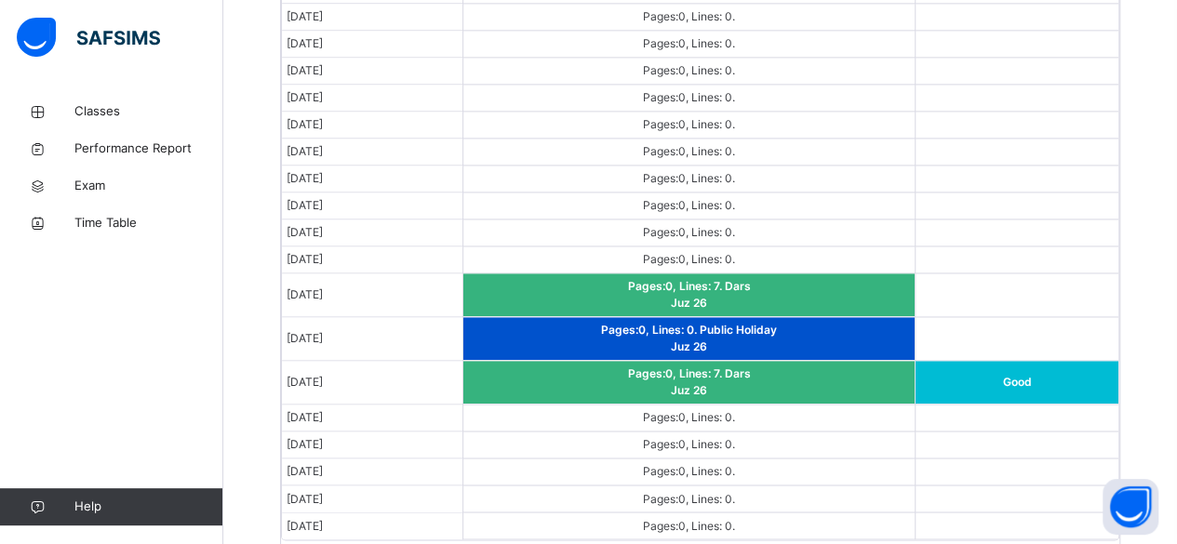
scroll to position [1279, 0]
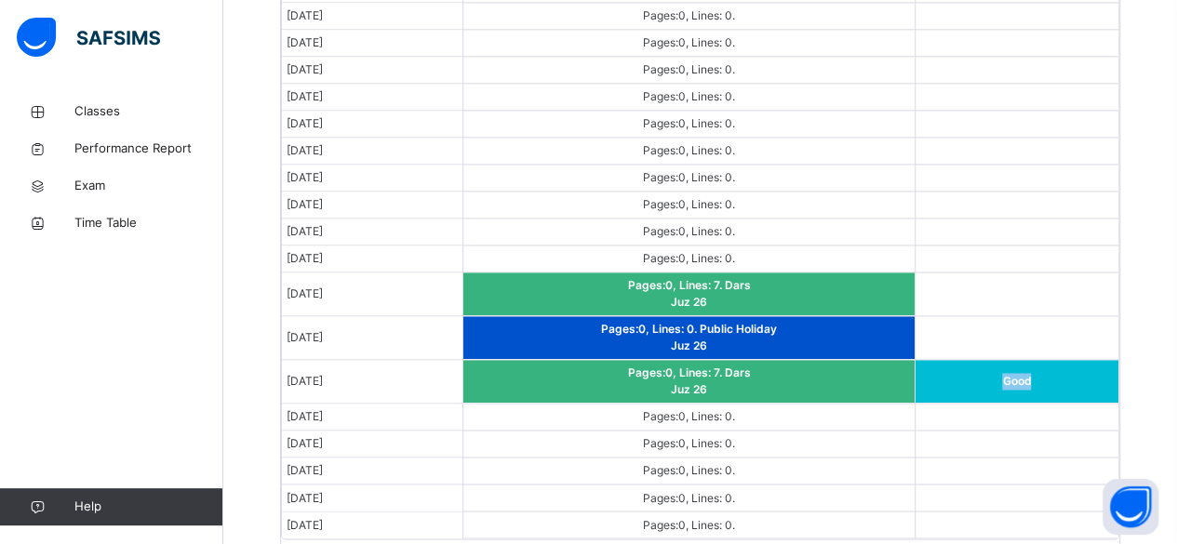
click at [1110, 284] on td at bounding box center [1016, 295] width 204 height 44
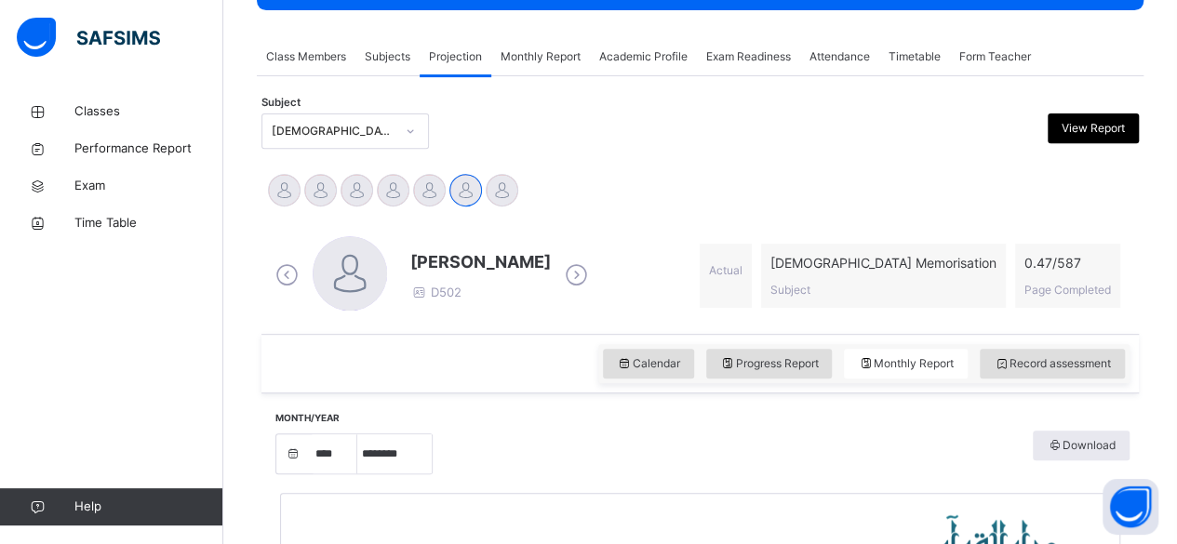
scroll to position [311, 0]
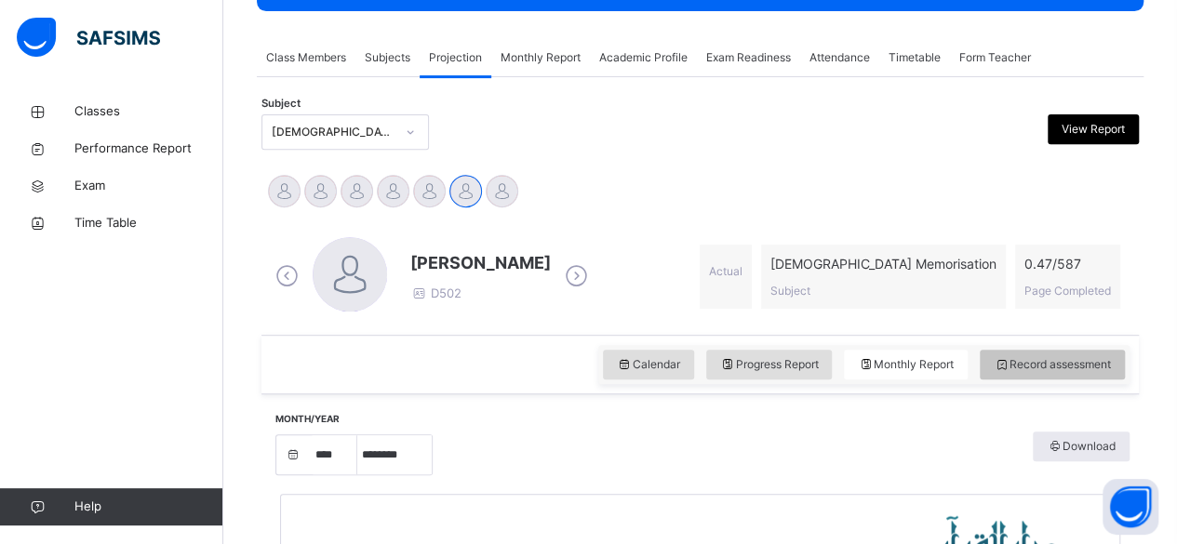
click at [1104, 352] on div "Record assessment" at bounding box center [1051, 365] width 145 height 30
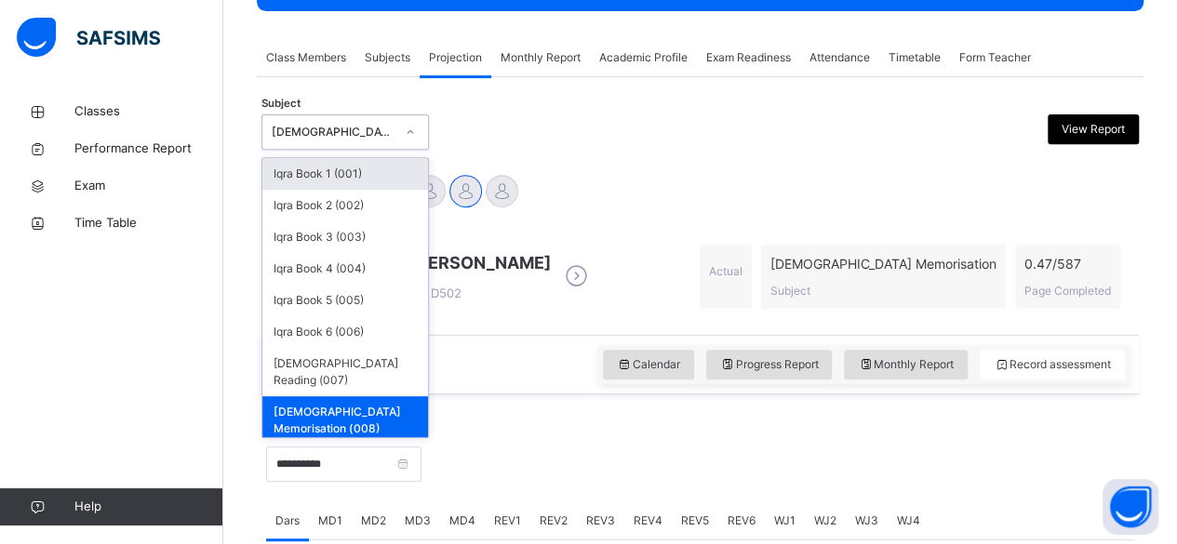
click at [378, 115] on div "[DEMOGRAPHIC_DATA] Memorisation (008)" at bounding box center [344, 131] width 167 height 35
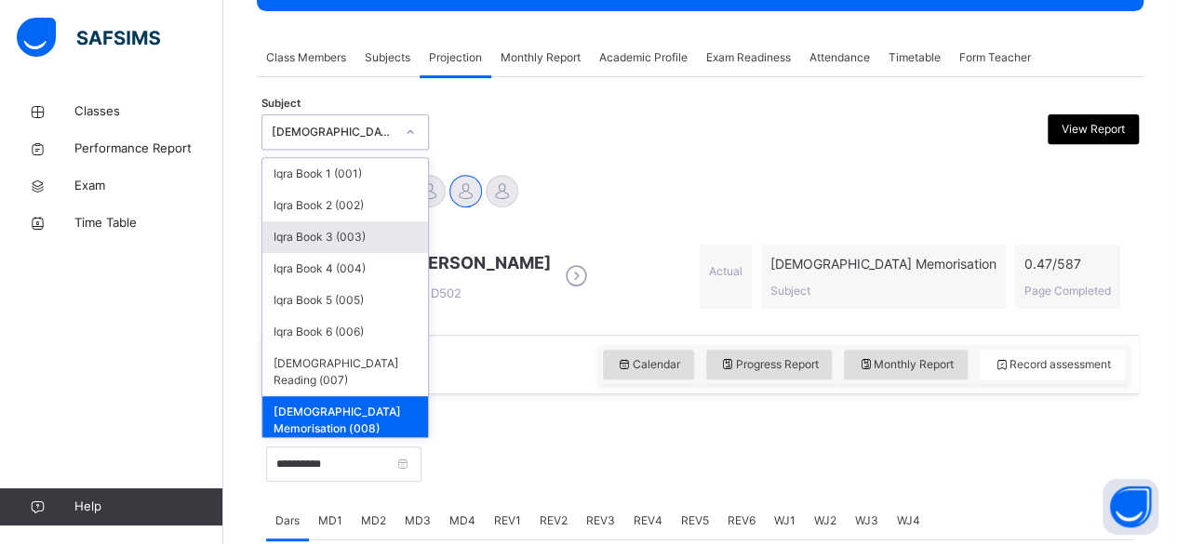
click at [400, 246] on div "Iqra Book 3 (003)" at bounding box center [345, 237] width 166 height 32
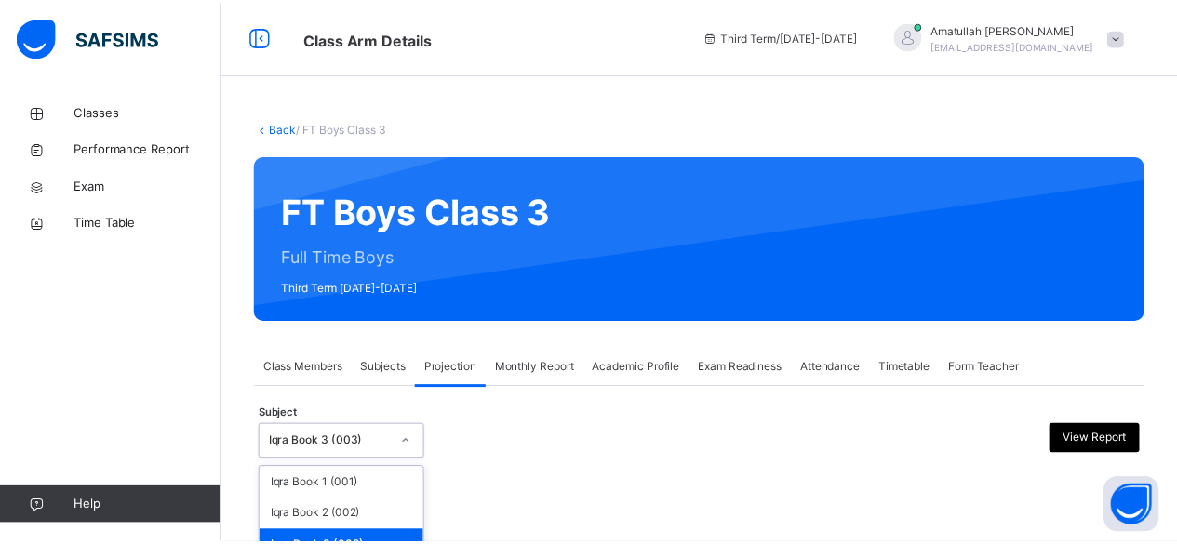
scroll to position [177, 0]
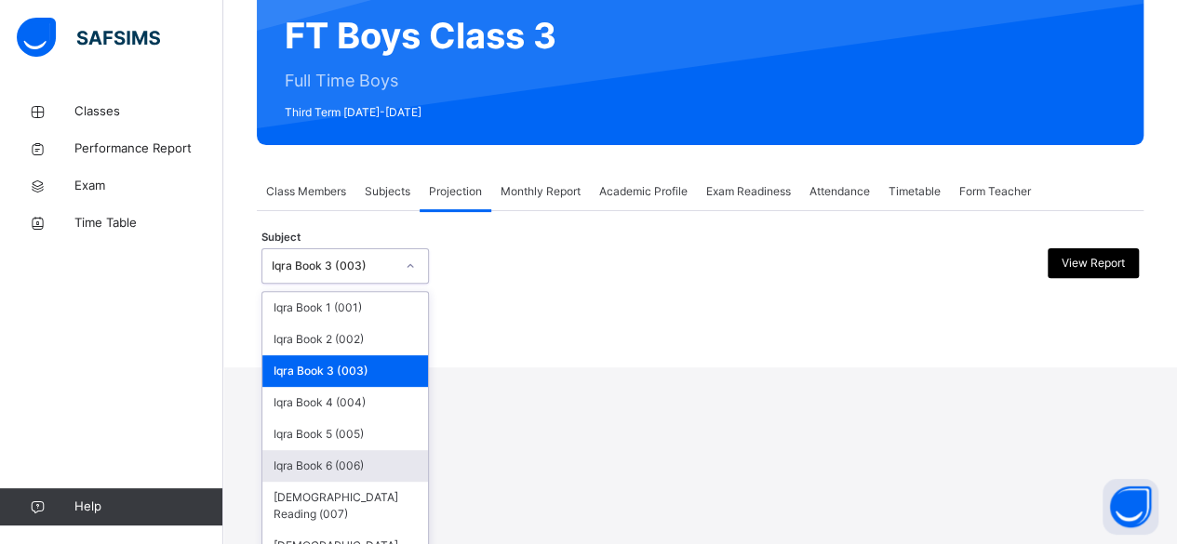
click at [400, 284] on div "option Iqra Book 3 (003), selected. option Iqra Book 6 (006) focused, 6 of 8. 8…" at bounding box center [344, 265] width 167 height 35
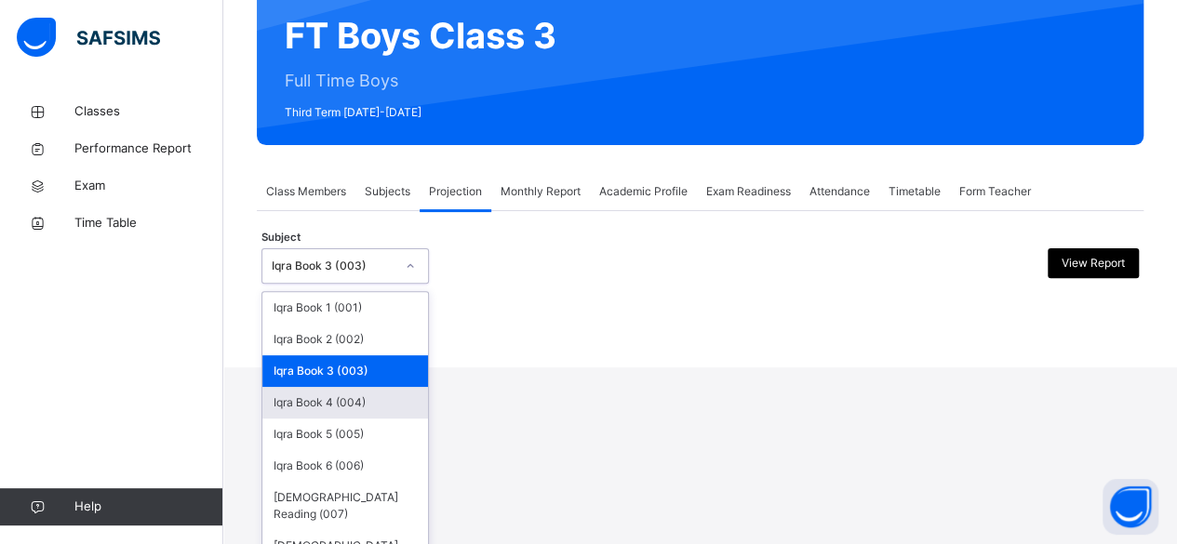
click at [385, 388] on div "Iqra Book 4 (004)" at bounding box center [345, 403] width 166 height 32
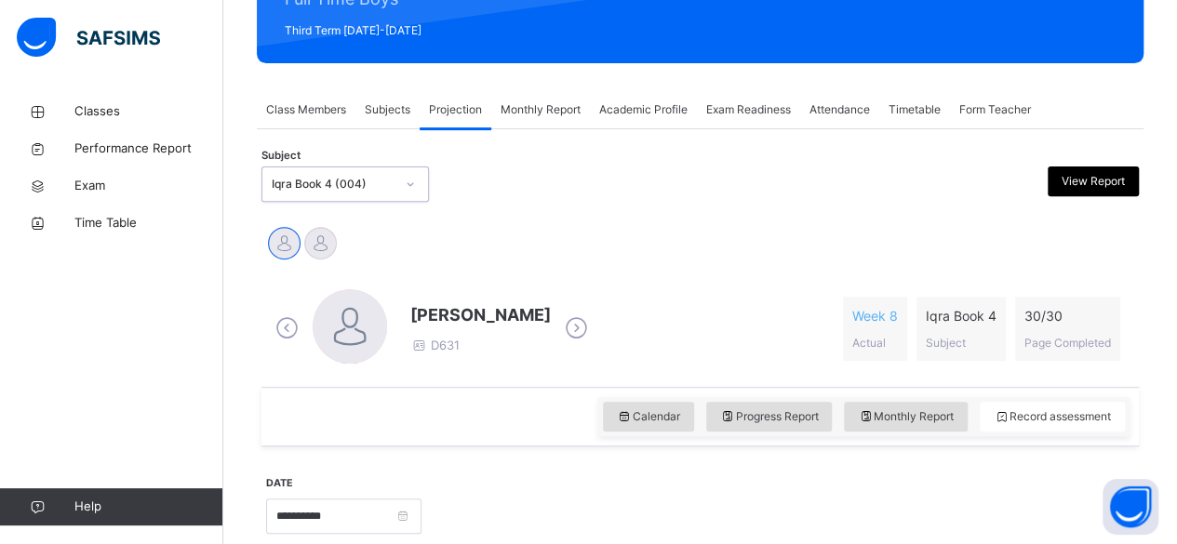
scroll to position [262, 0]
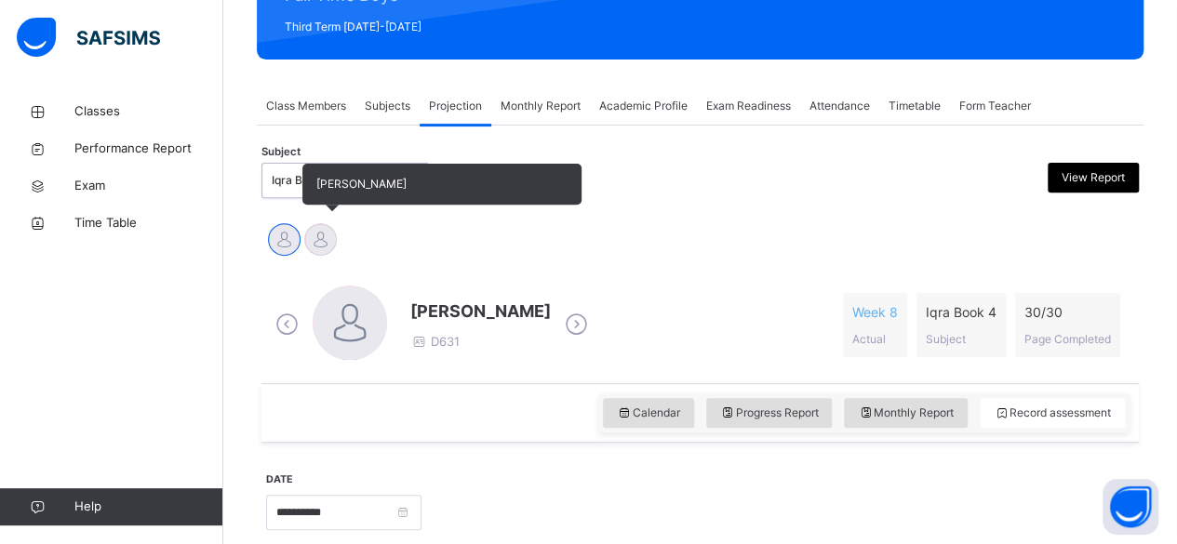
click at [317, 225] on div at bounding box center [320, 239] width 33 height 33
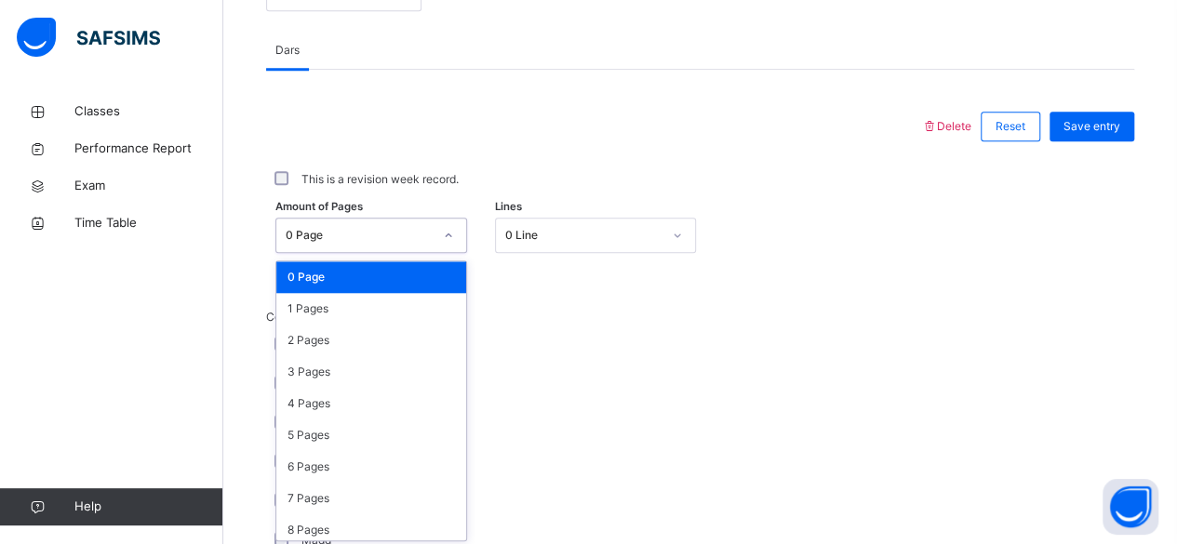
scroll to position [783, 0]
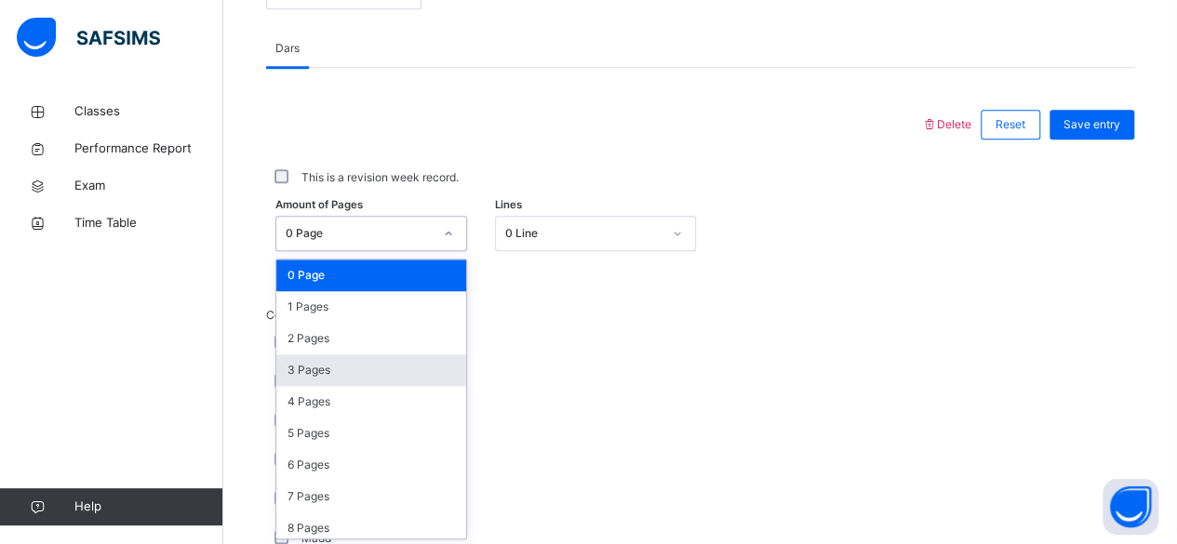
click at [426, 357] on div "3 Pages" at bounding box center [371, 370] width 190 height 32
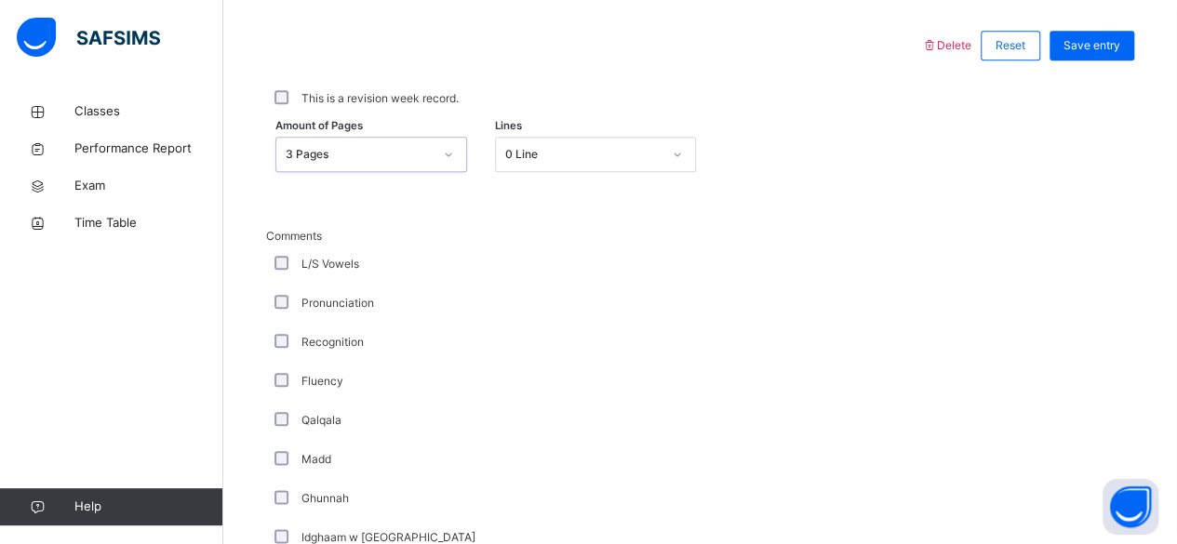
scroll to position [863, 0]
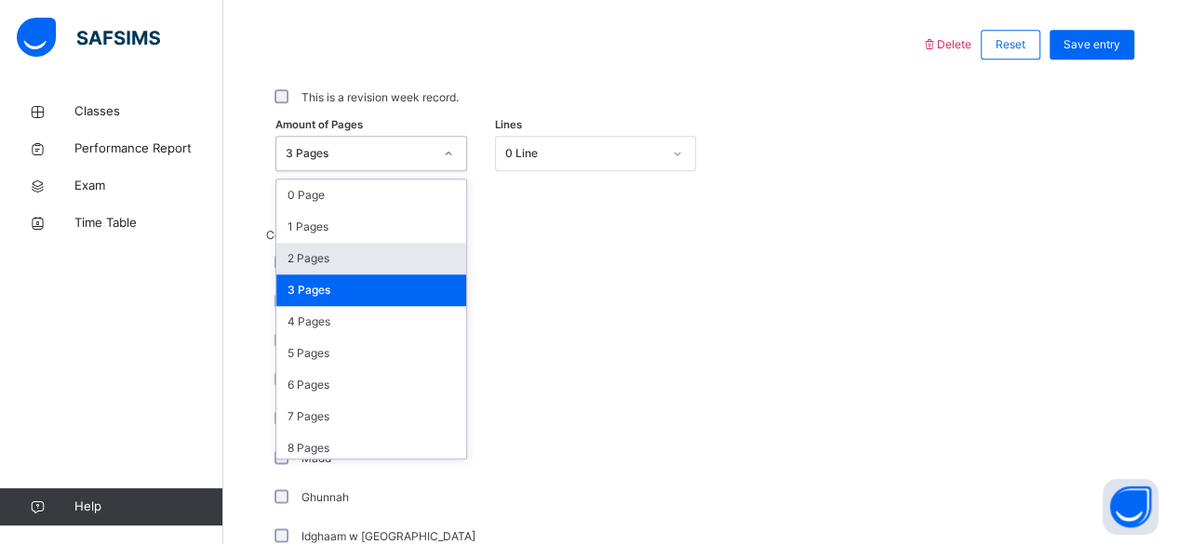
click at [411, 260] on div "2 Pages" at bounding box center [371, 259] width 190 height 32
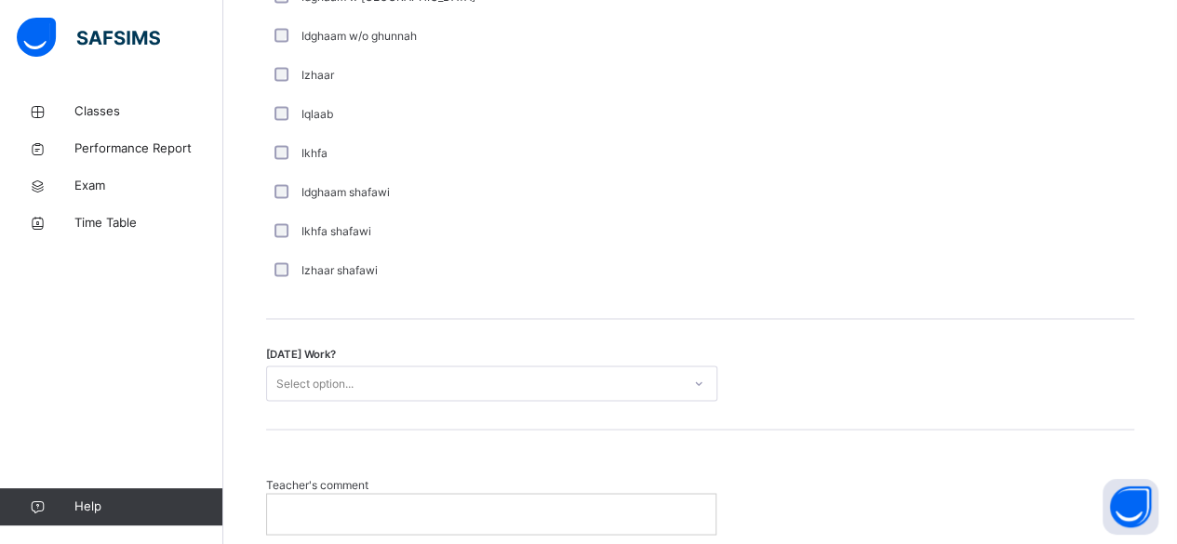
scroll to position [1404, 0]
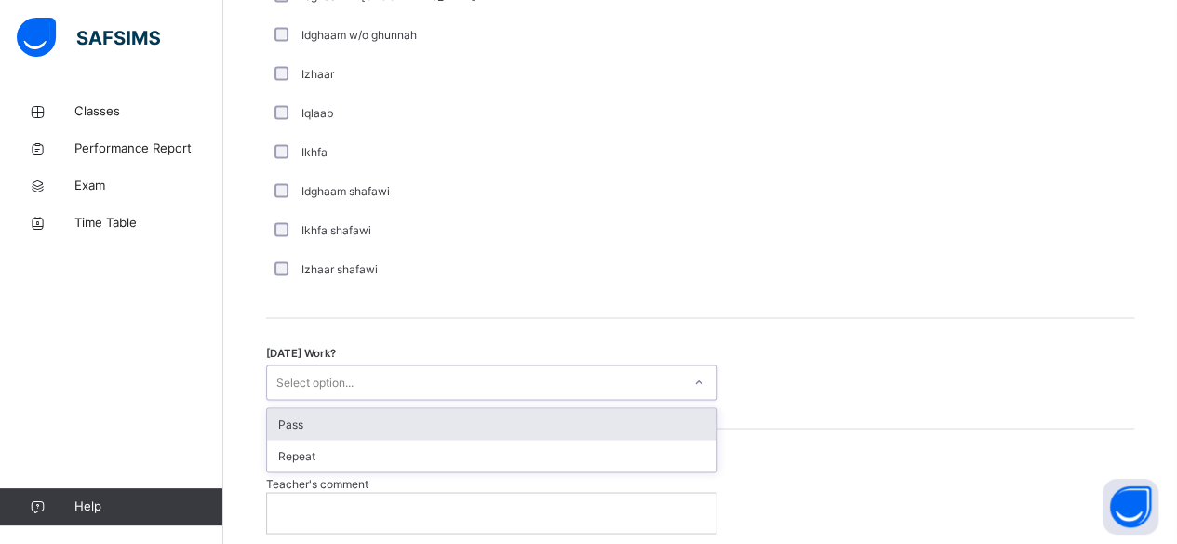
click at [588, 415] on div "Pass" at bounding box center [491, 424] width 449 height 32
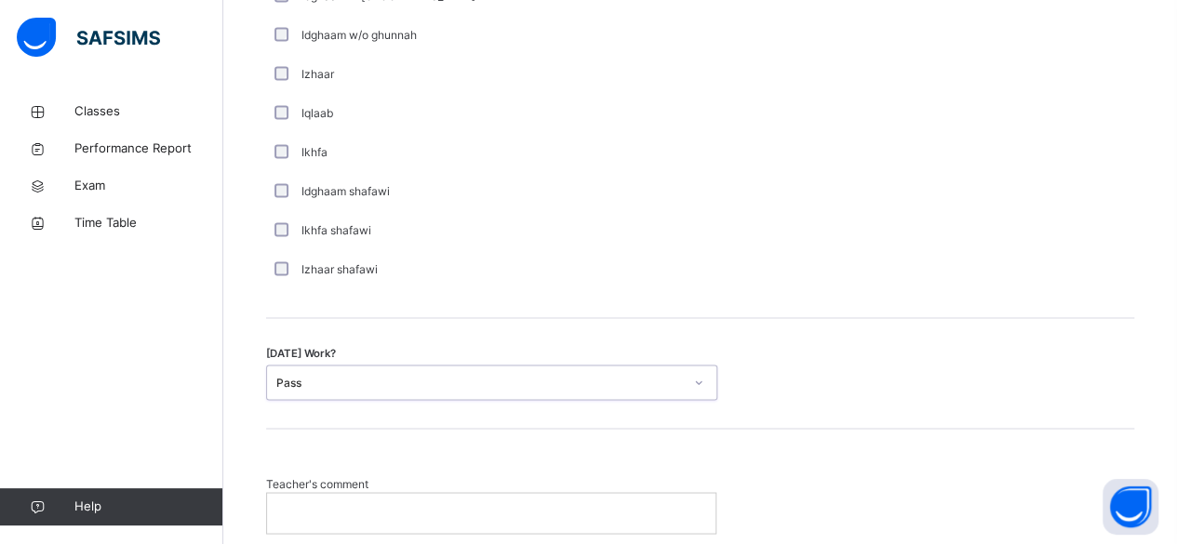
click at [583, 510] on p at bounding box center [491, 512] width 420 height 17
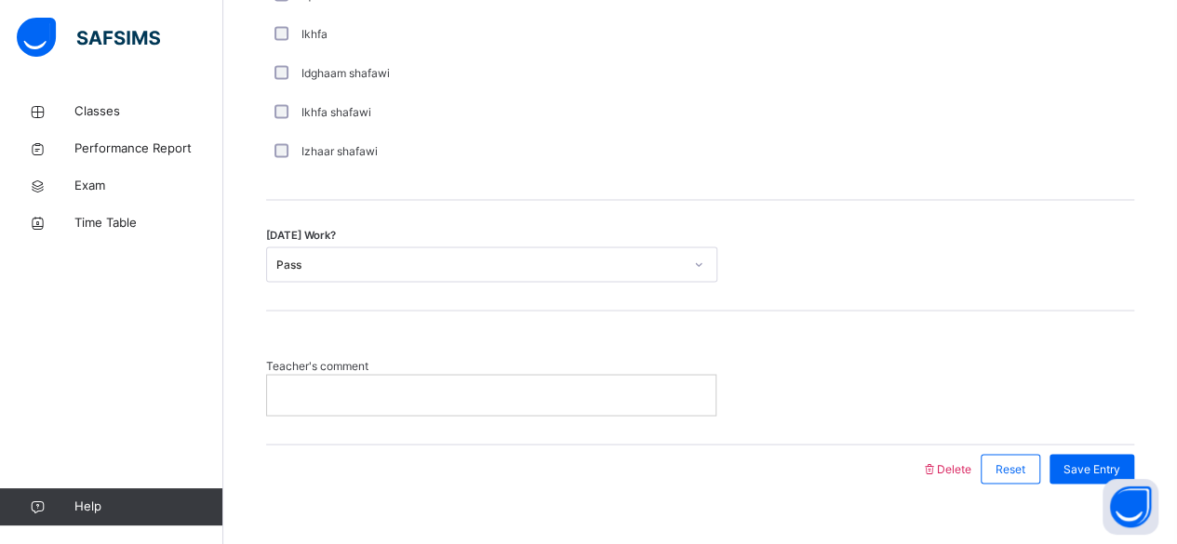
scroll to position [1526, 0]
click at [338, 388] on p at bounding box center [495, 390] width 428 height 17
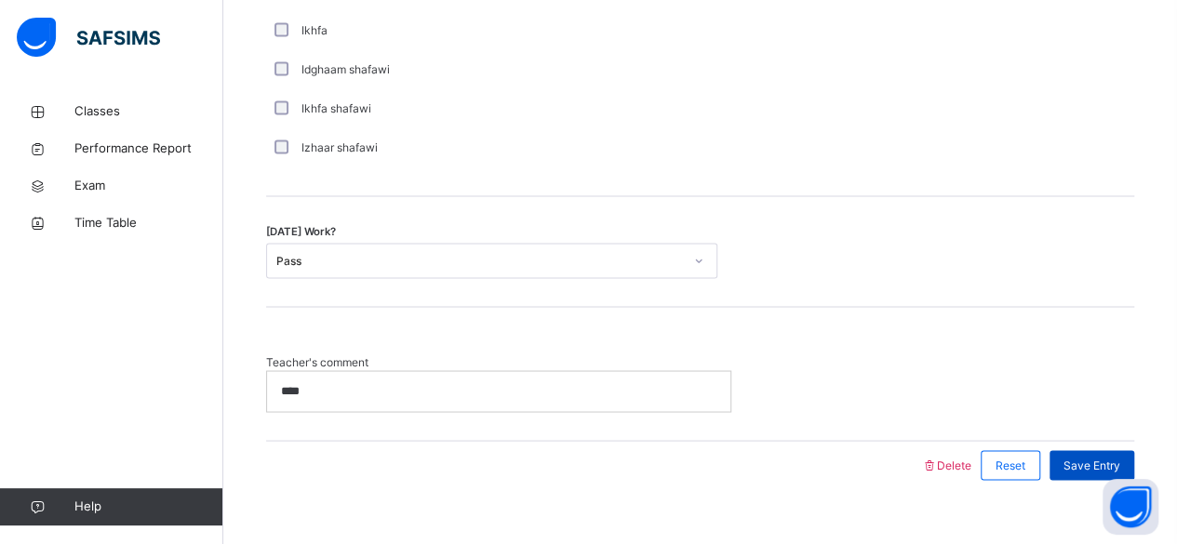
click at [1101, 457] on span "Save Entry" at bounding box center [1091, 465] width 57 height 17
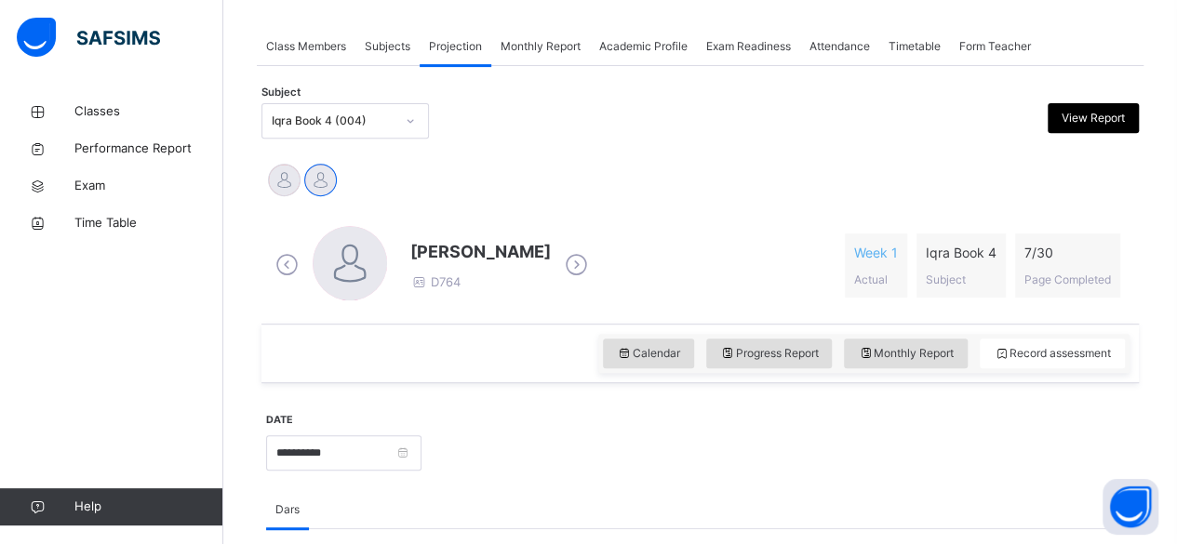
scroll to position [324, 0]
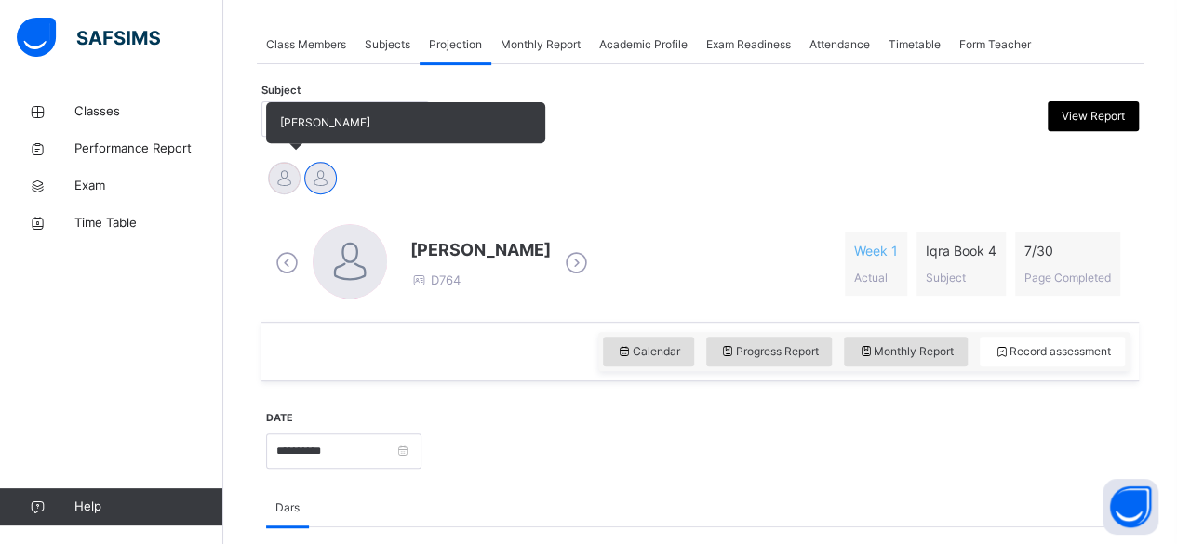
click at [281, 181] on div at bounding box center [284, 178] width 33 height 33
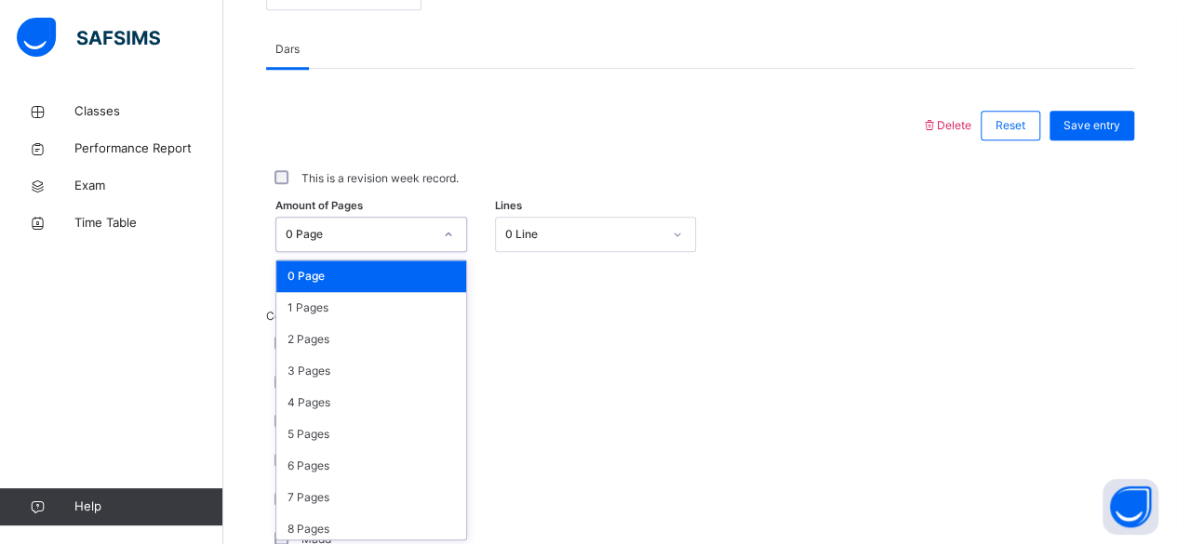
scroll to position [783, 0]
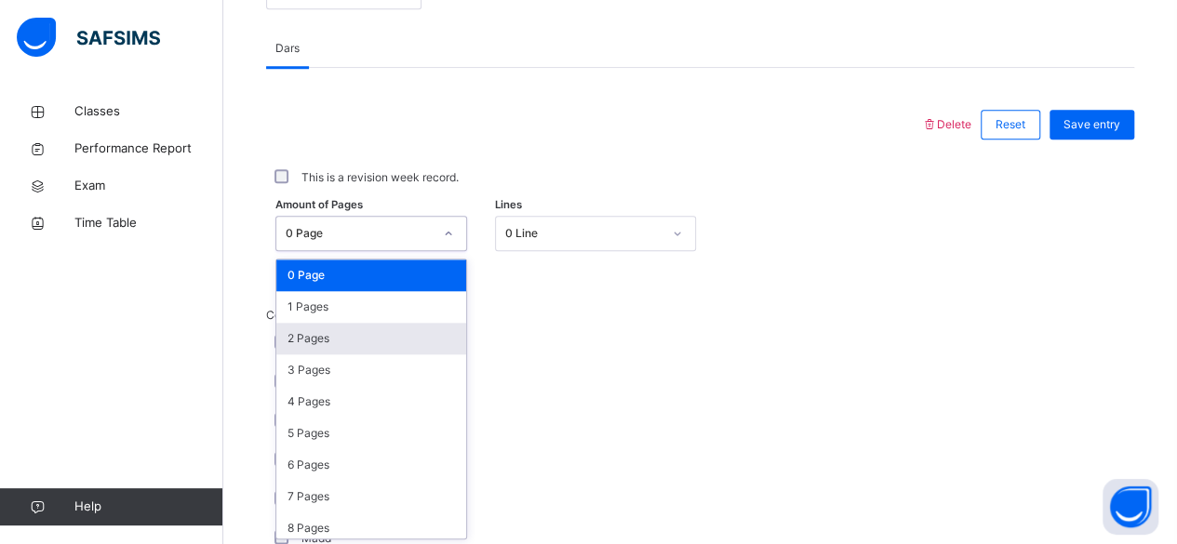
click at [346, 333] on div "2 Pages" at bounding box center [371, 339] width 190 height 32
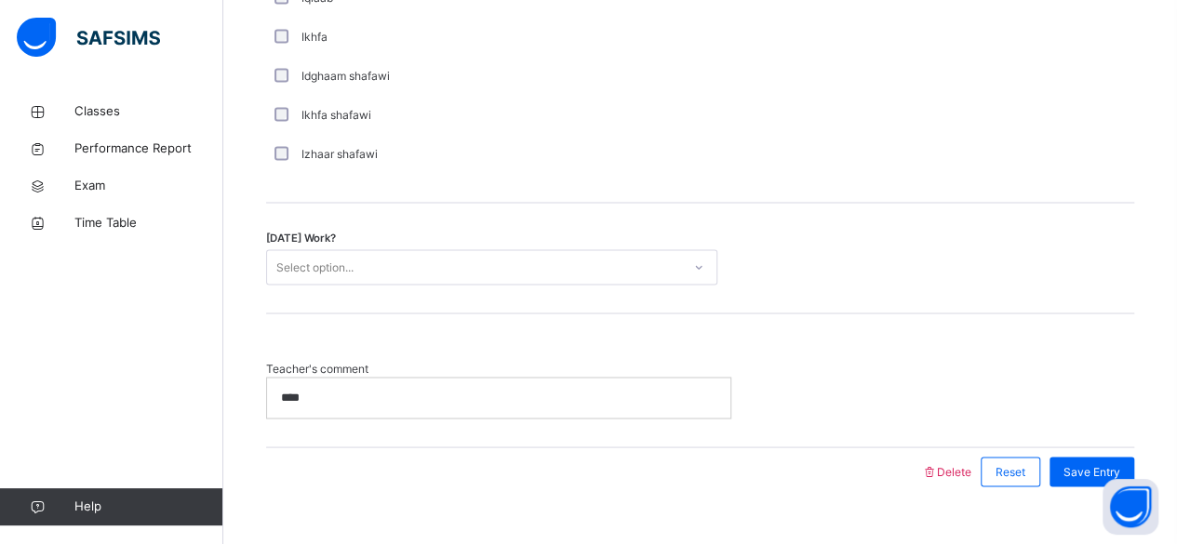
scroll to position [1550, 0]
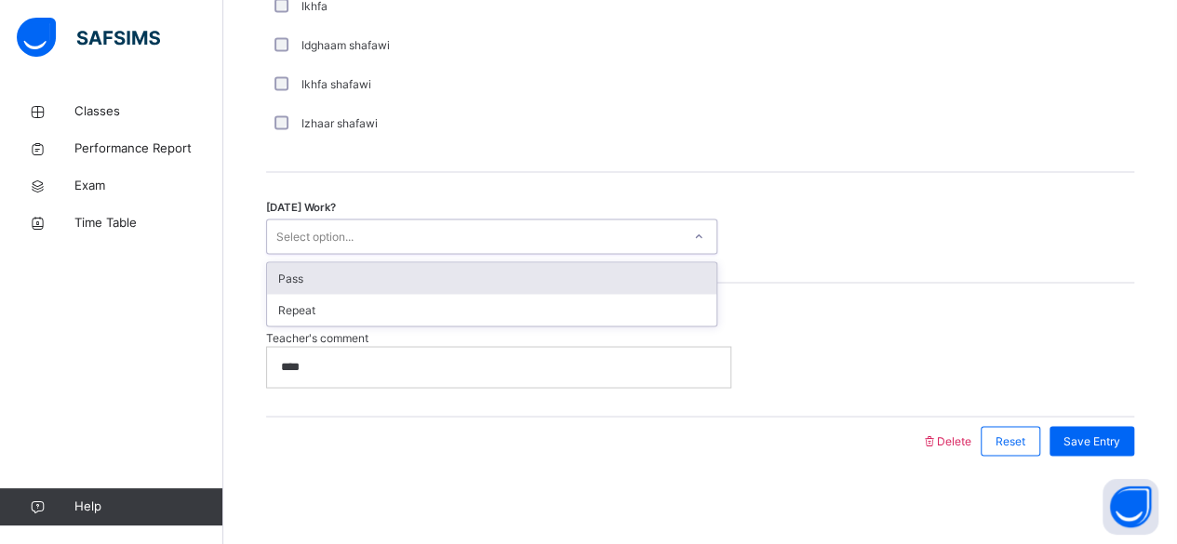
click at [633, 262] on div "Pass" at bounding box center [491, 278] width 449 height 32
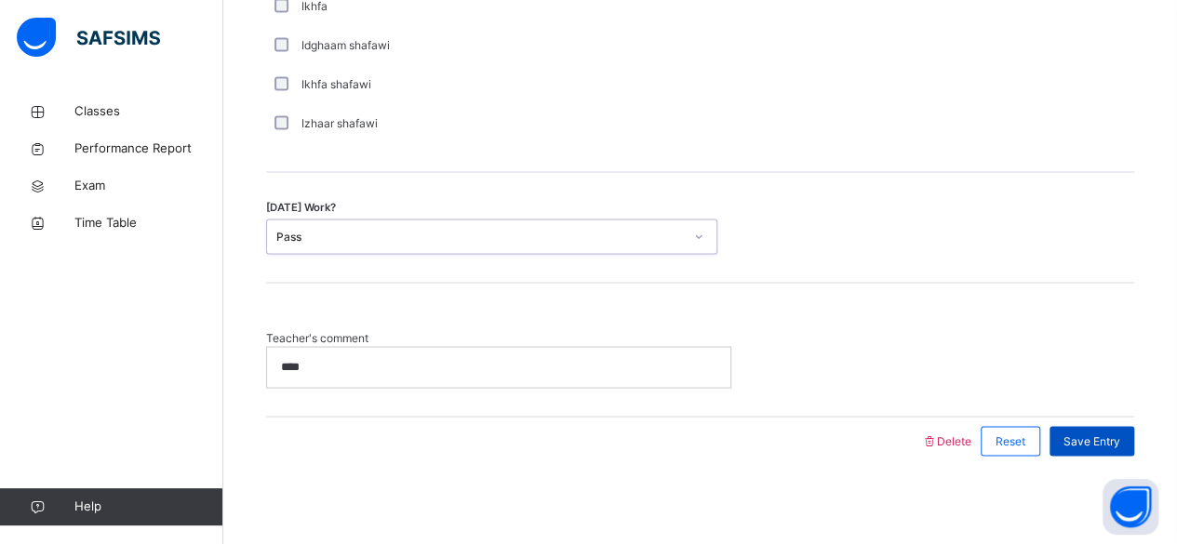
click at [1120, 433] on span "Save Entry" at bounding box center [1091, 441] width 57 height 17
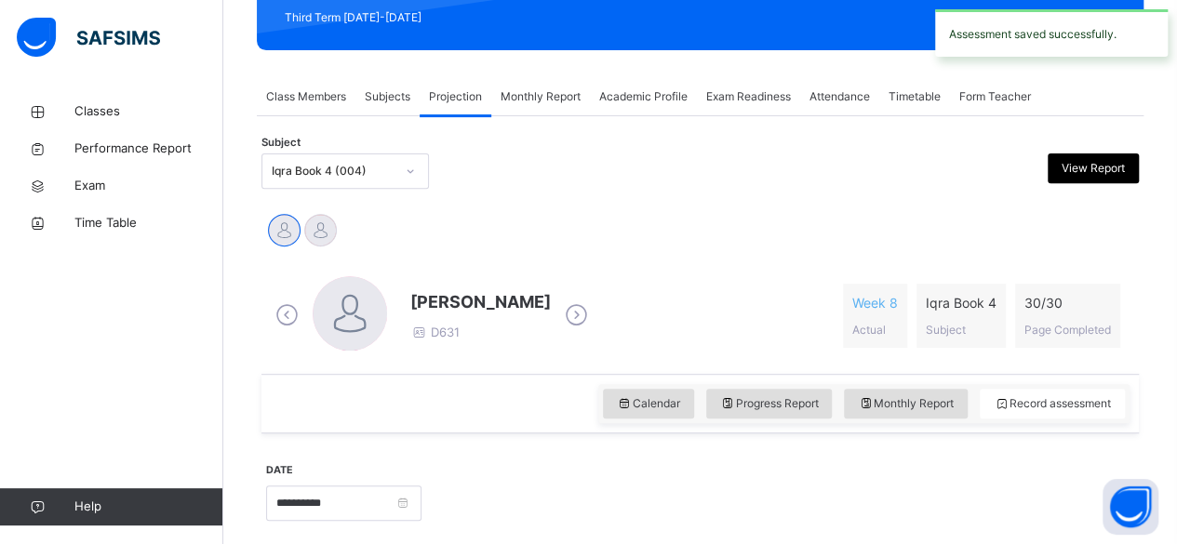
scroll to position [247, 0]
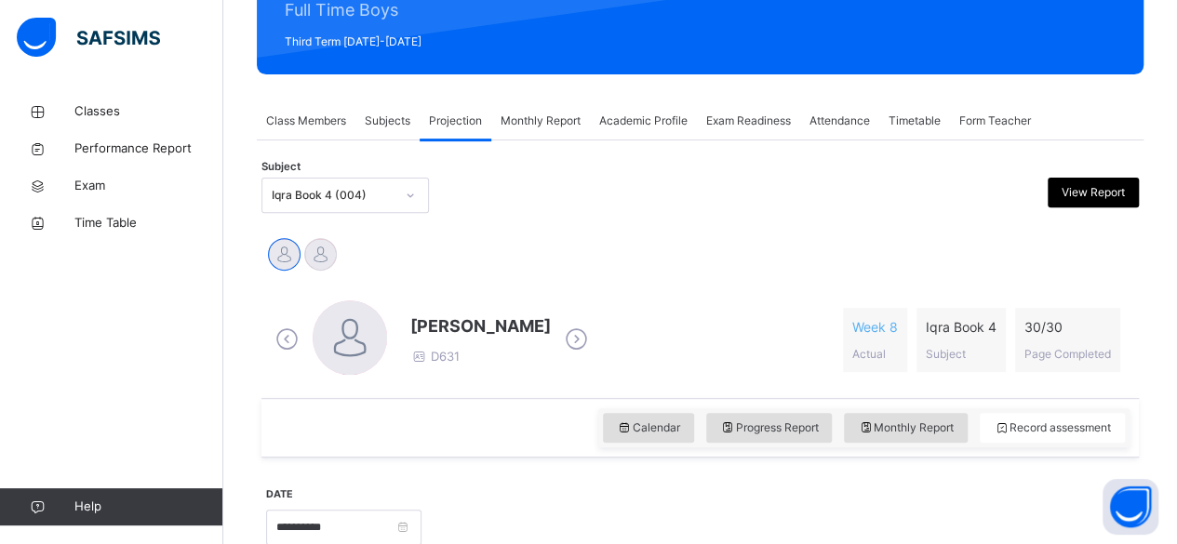
click at [846, 120] on span "Attendance" at bounding box center [839, 121] width 60 height 17
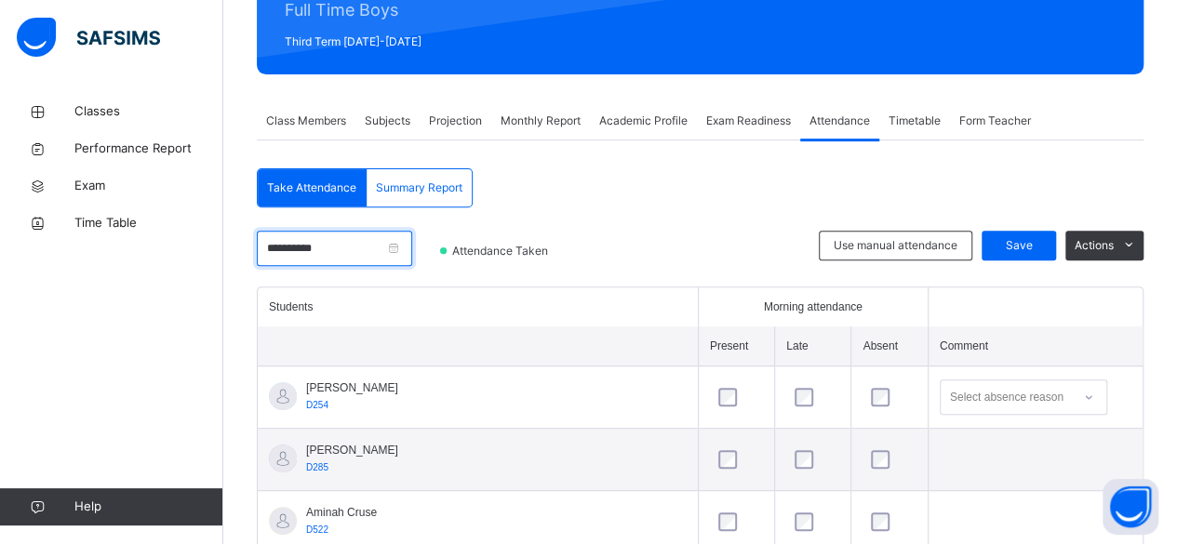
click at [347, 242] on input "**********" at bounding box center [334, 248] width 155 height 35
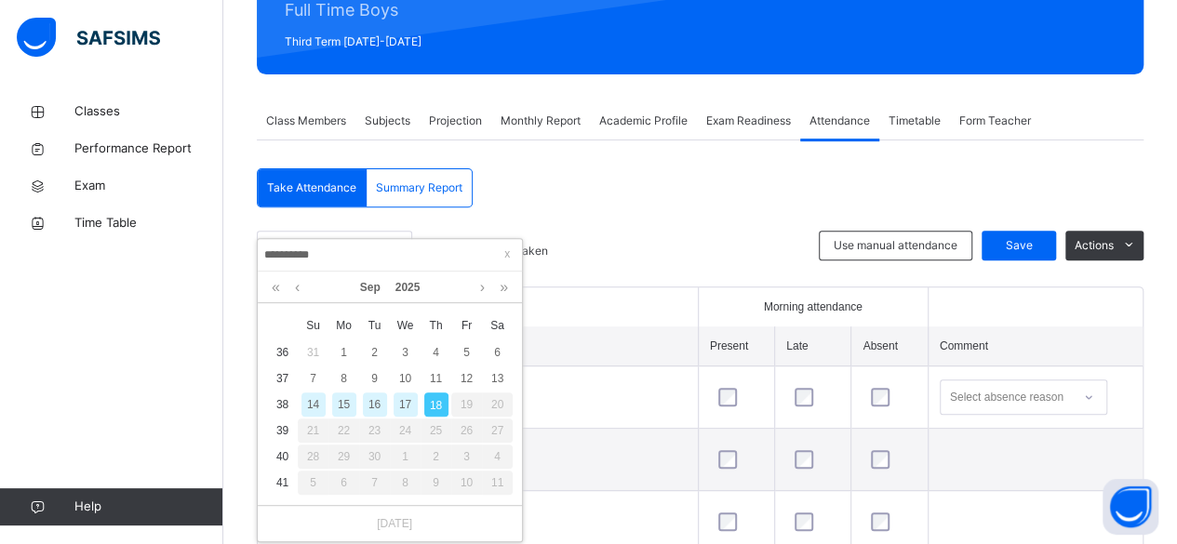
click at [406, 411] on div "17" at bounding box center [405, 405] width 24 height 24
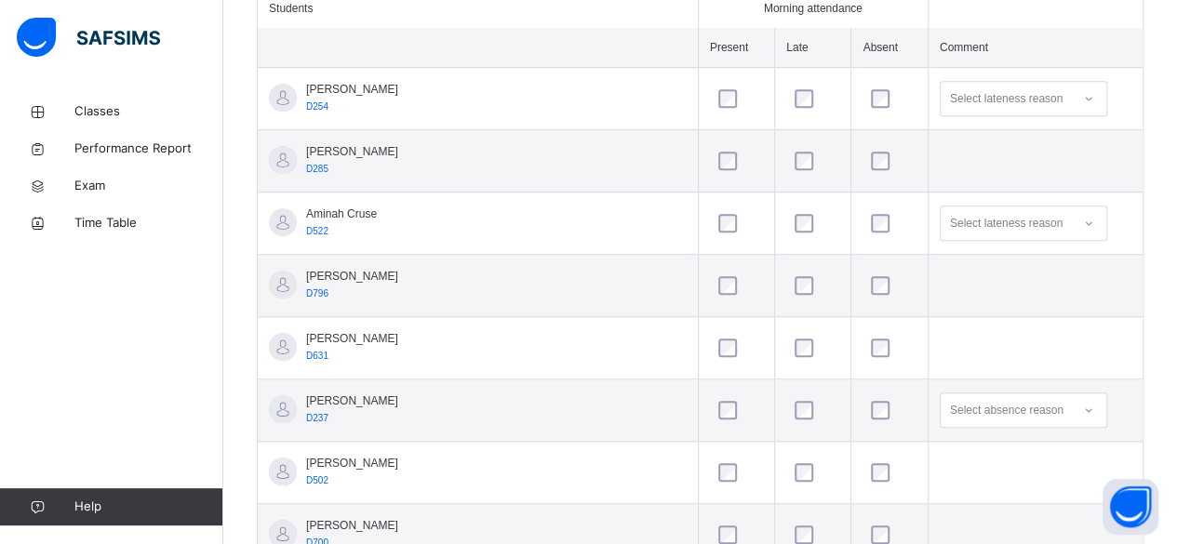
scroll to position [552, 0]
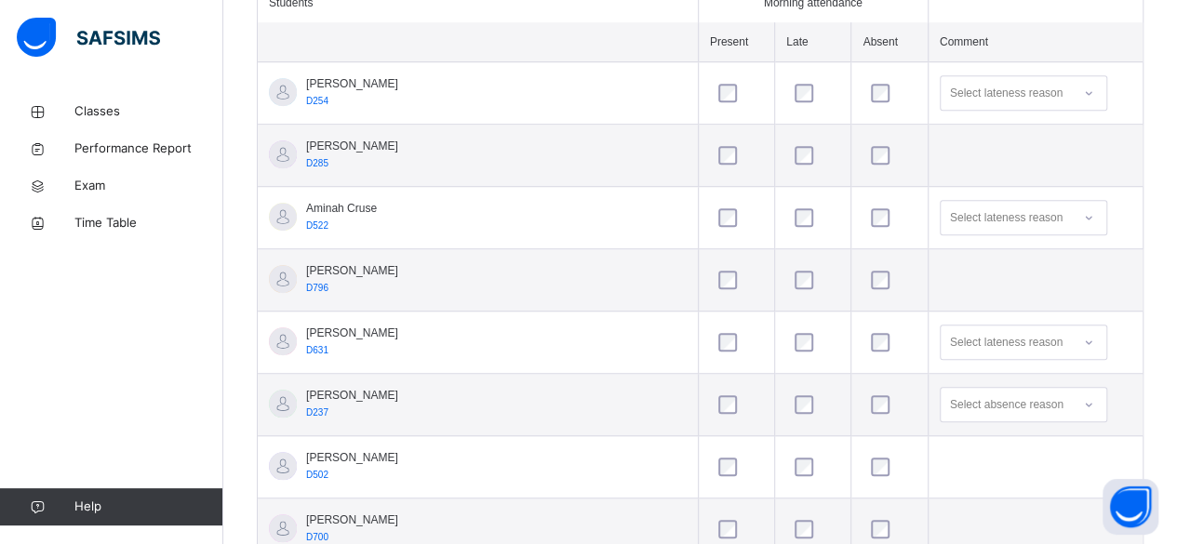
drag, startPoint x: 1175, startPoint y: 276, endPoint x: 1184, endPoint y: 289, distance: 16.0
click at [1177, 289] on html "Class Arm Details Third Term / [DATE]-[DATE] [PERSON_NAME] [EMAIL_ADDRESS][DOMA…" at bounding box center [588, 217] width 1177 height 1538
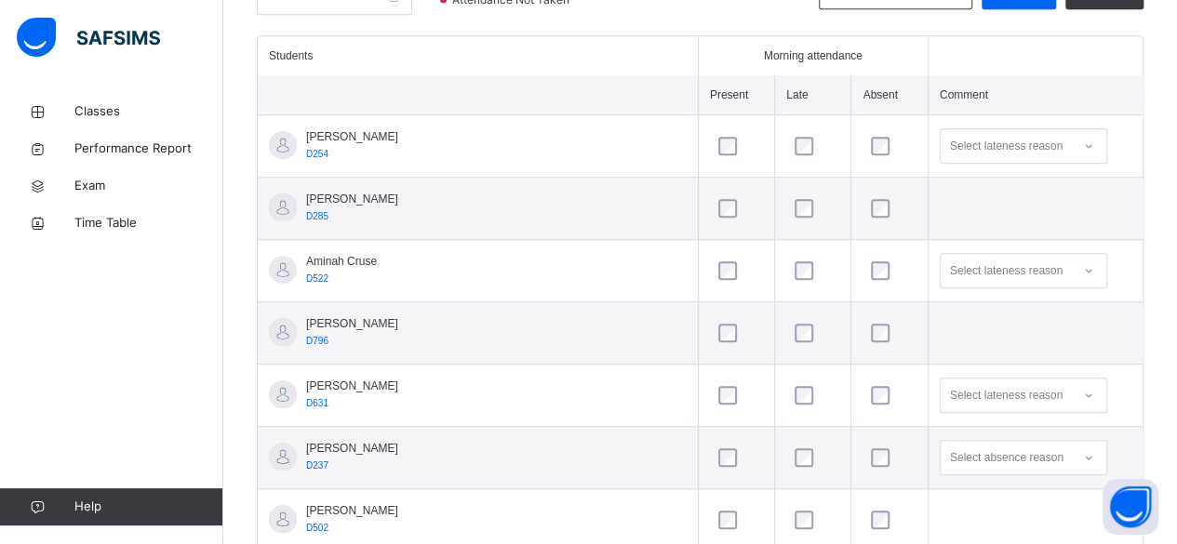
scroll to position [123, 0]
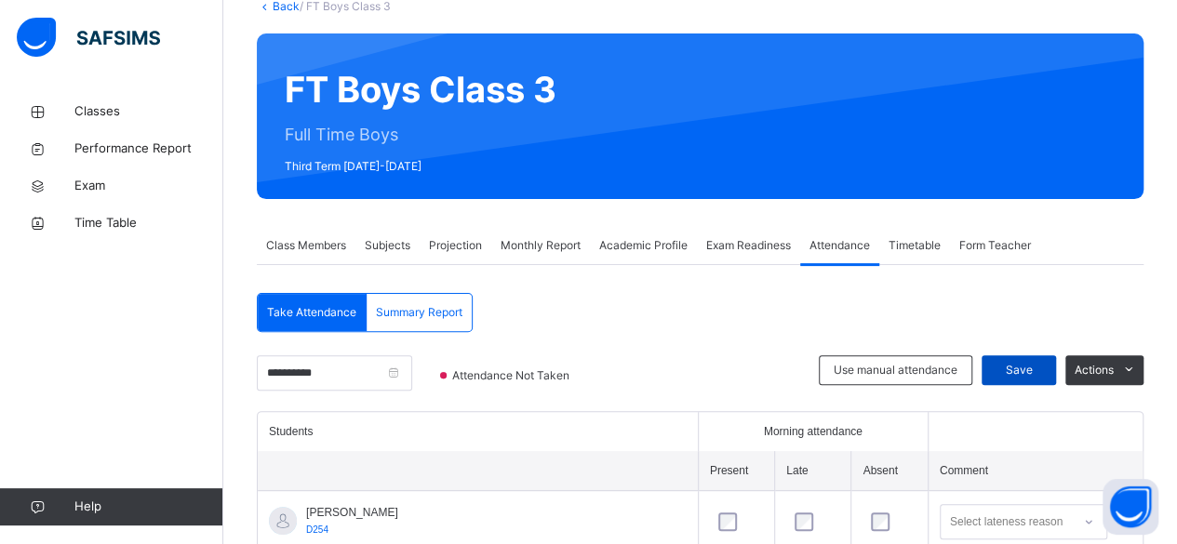
click at [1042, 369] on span "Save" at bounding box center [1018, 370] width 47 height 17
click at [376, 369] on input "**********" at bounding box center [334, 372] width 155 height 35
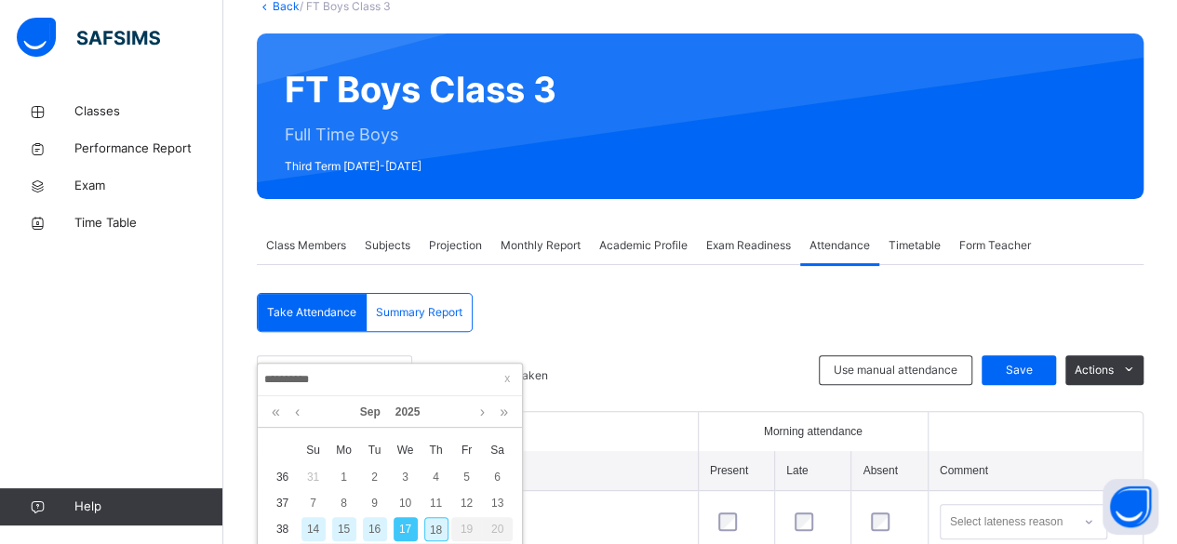
click at [432, 523] on div "18" at bounding box center [436, 529] width 24 height 24
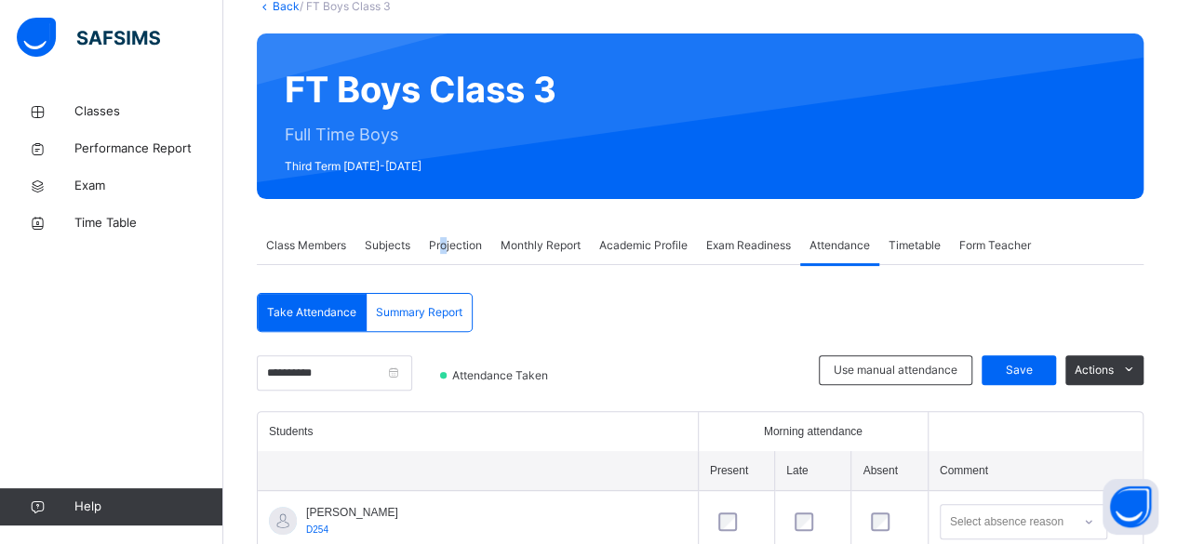
click at [445, 248] on span "Projection" at bounding box center [455, 245] width 53 height 17
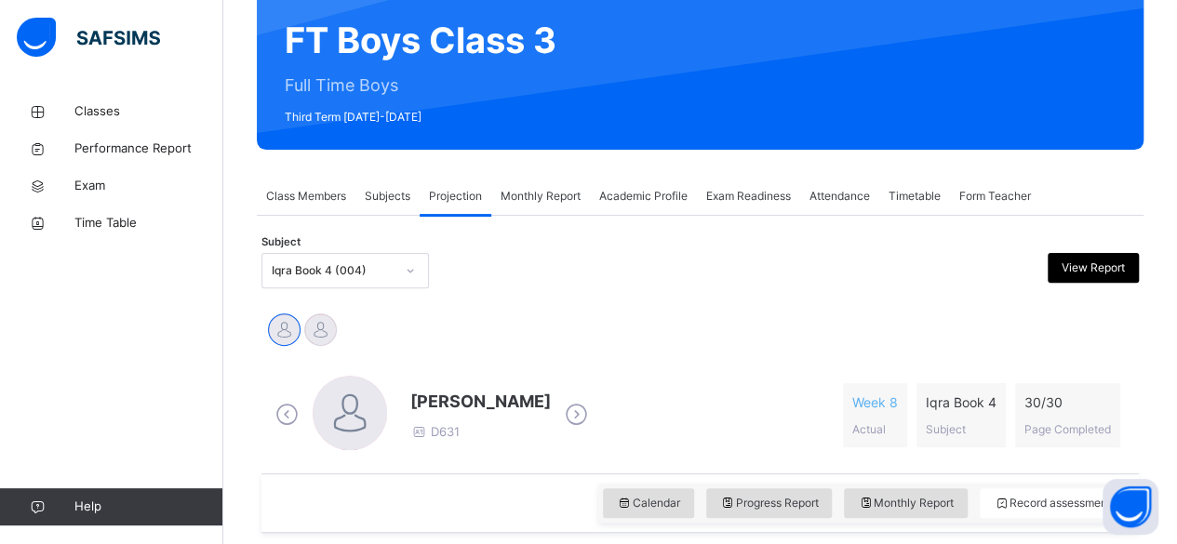
click at [285, 288] on div "Iqra Book 4 (004)" at bounding box center [344, 270] width 167 height 35
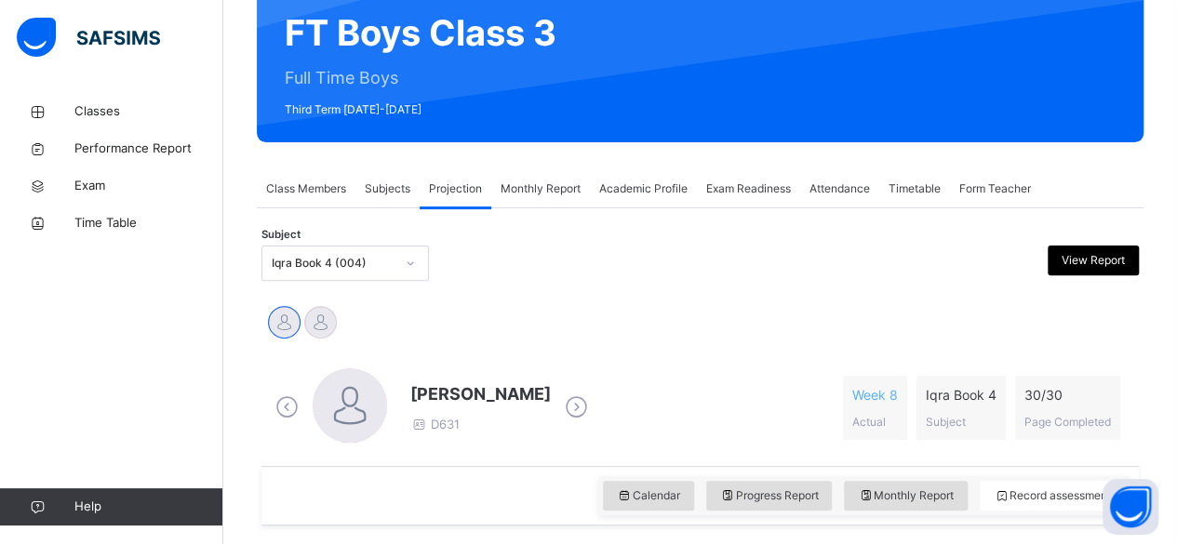
scroll to position [185, 0]
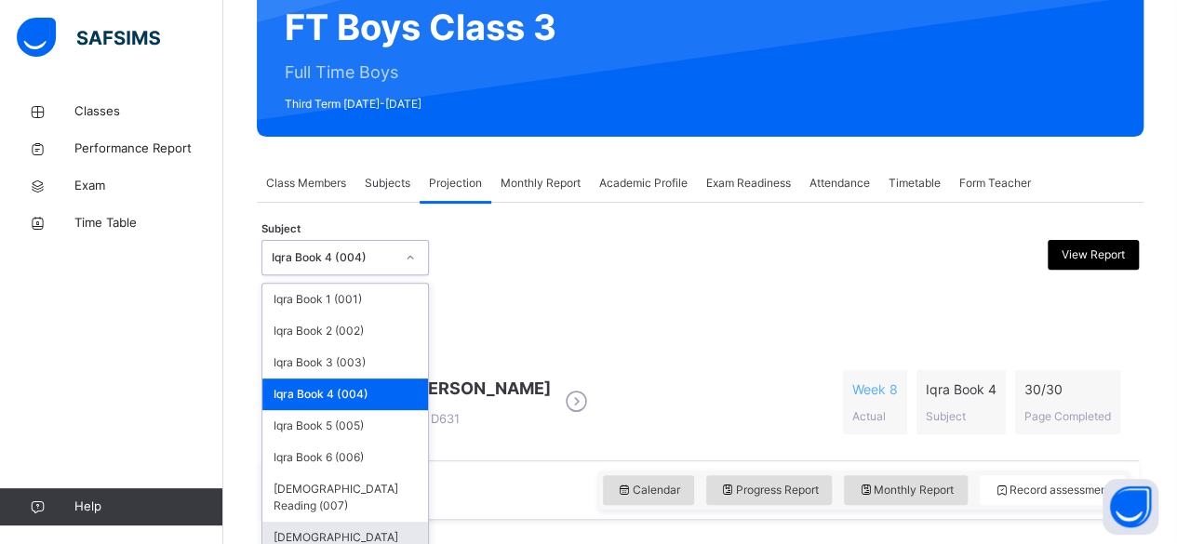
click at [377, 526] on div "[DEMOGRAPHIC_DATA] Memorisation (008)" at bounding box center [345, 546] width 166 height 48
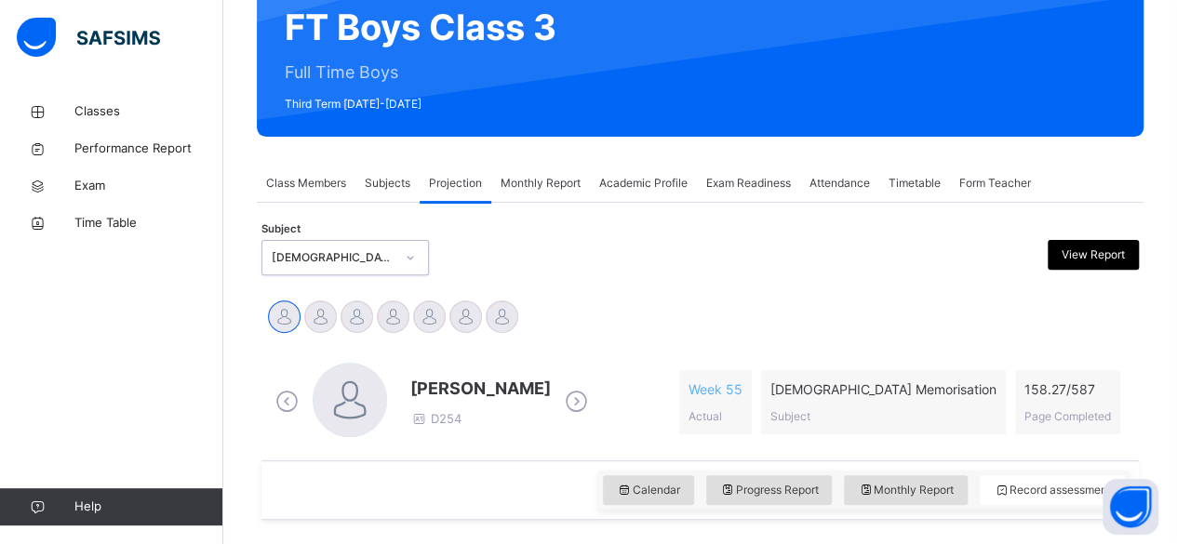
click at [583, 401] on icon at bounding box center [576, 402] width 33 height 28
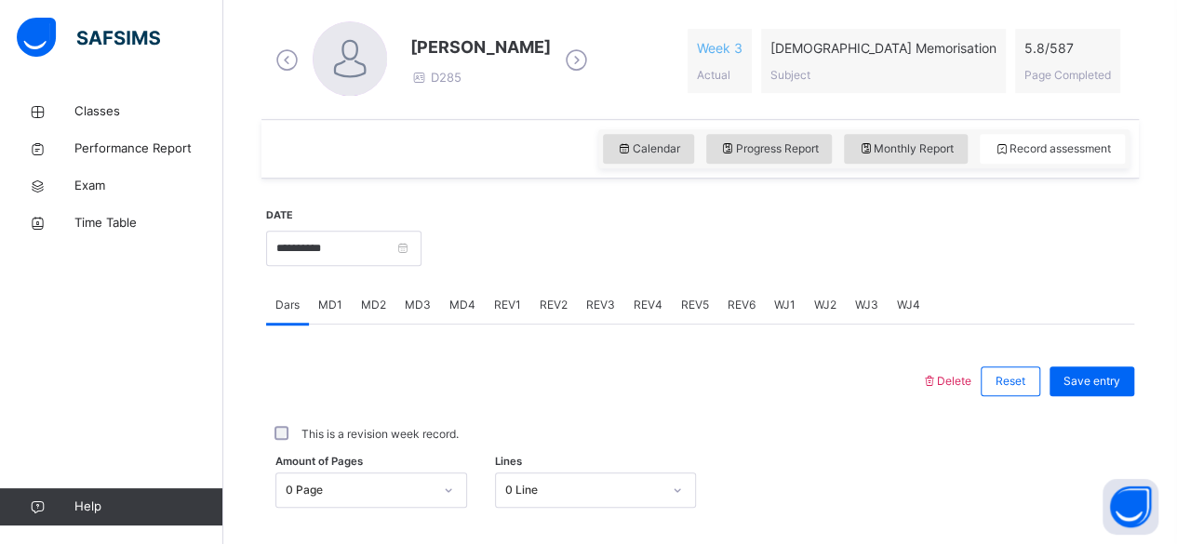
scroll to position [576, 0]
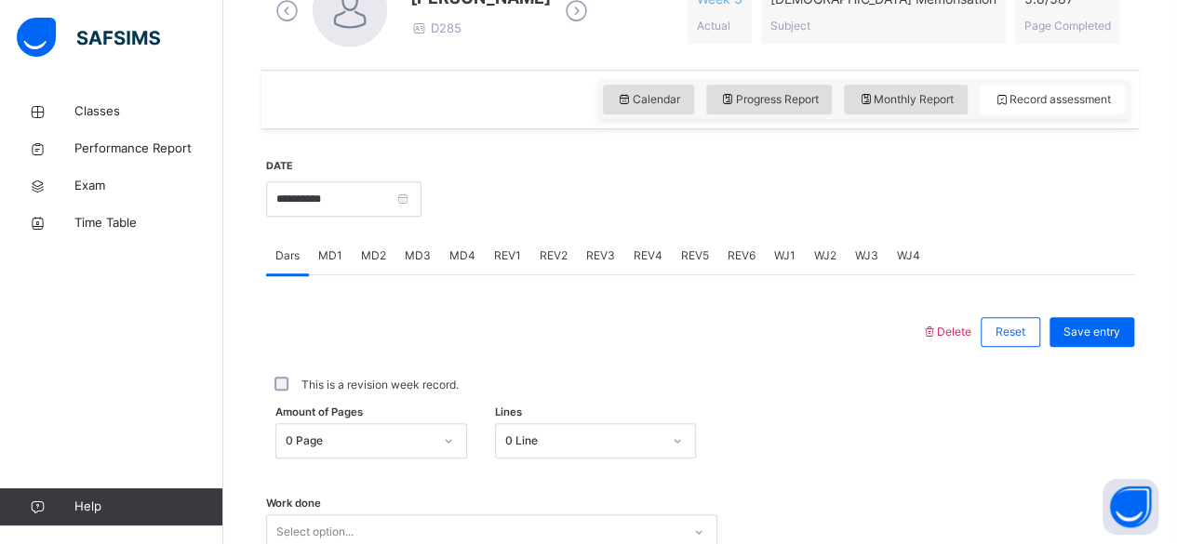
click at [464, 258] on span "MD4" at bounding box center [462, 255] width 26 height 17
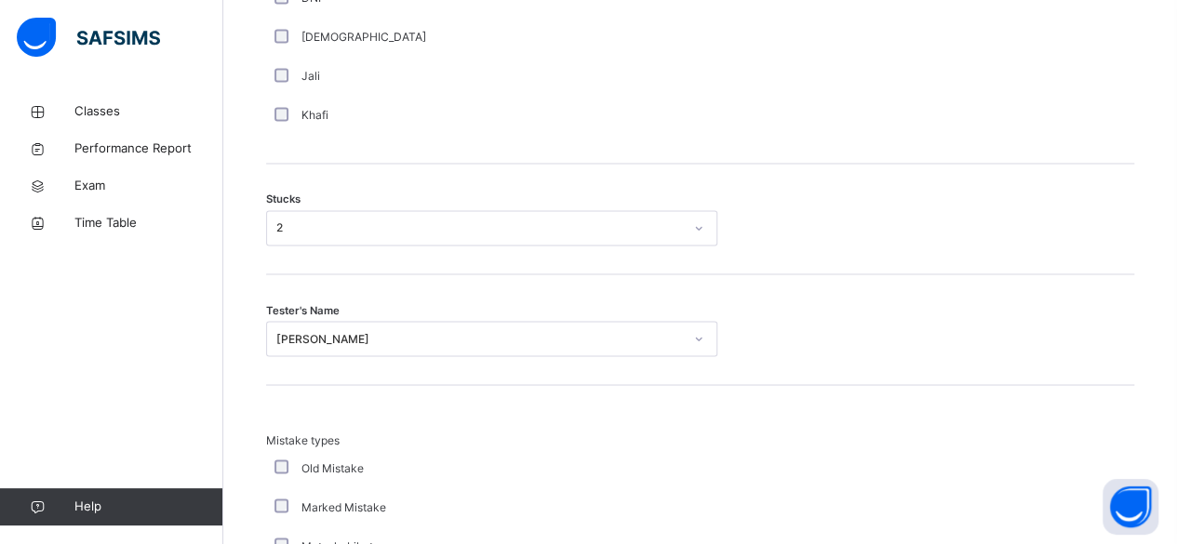
scroll to position [1596, 0]
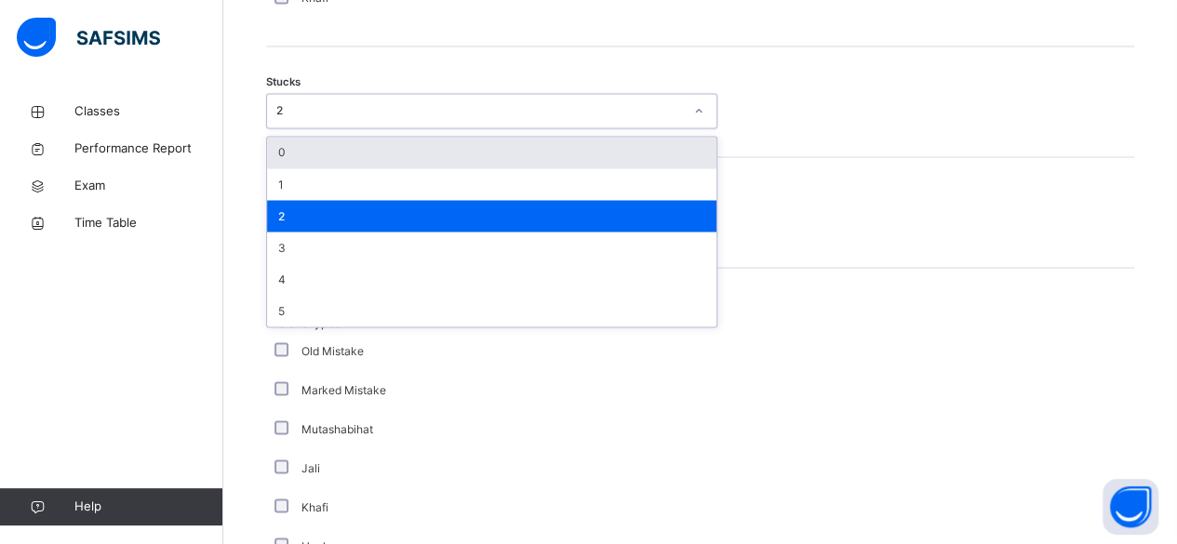
click at [445, 93] on div "2" at bounding box center [491, 110] width 451 height 35
click at [407, 153] on div "0" at bounding box center [491, 153] width 449 height 32
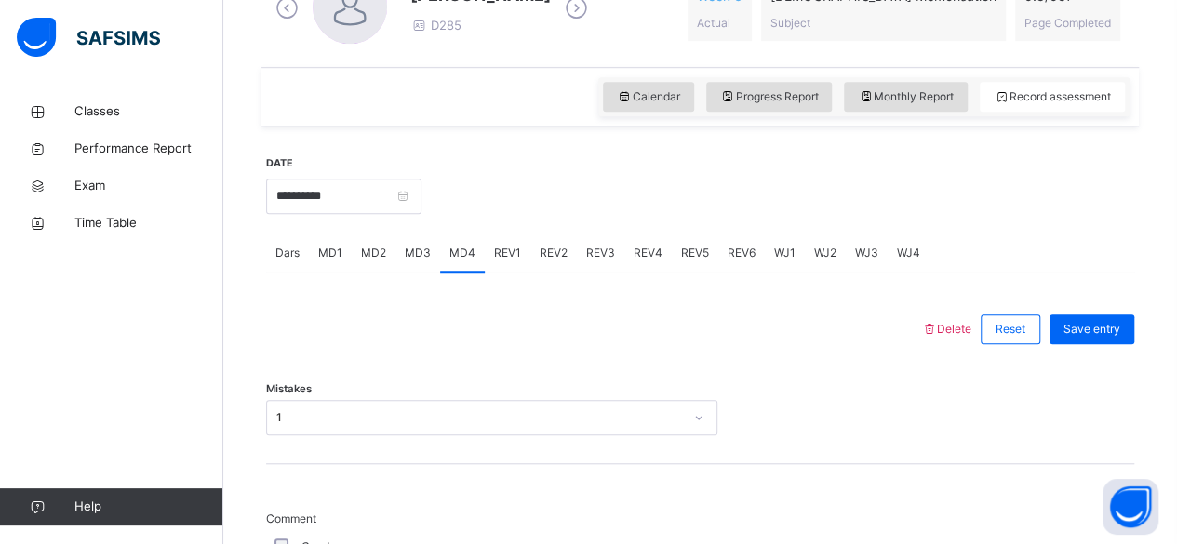
scroll to position [686, 0]
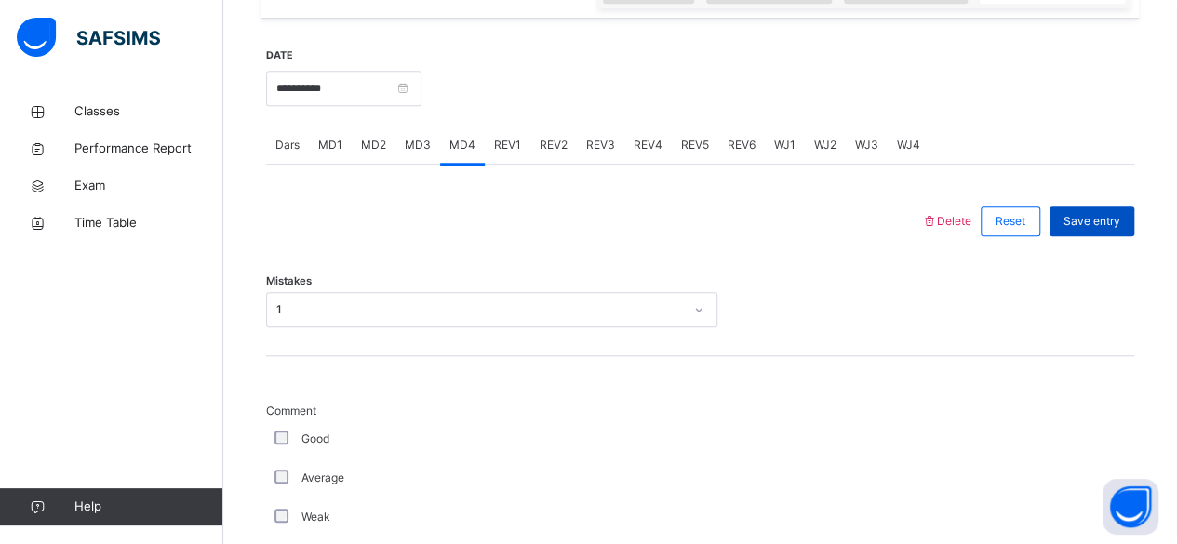
click at [1134, 207] on div "Save entry" at bounding box center [1091, 222] width 85 height 30
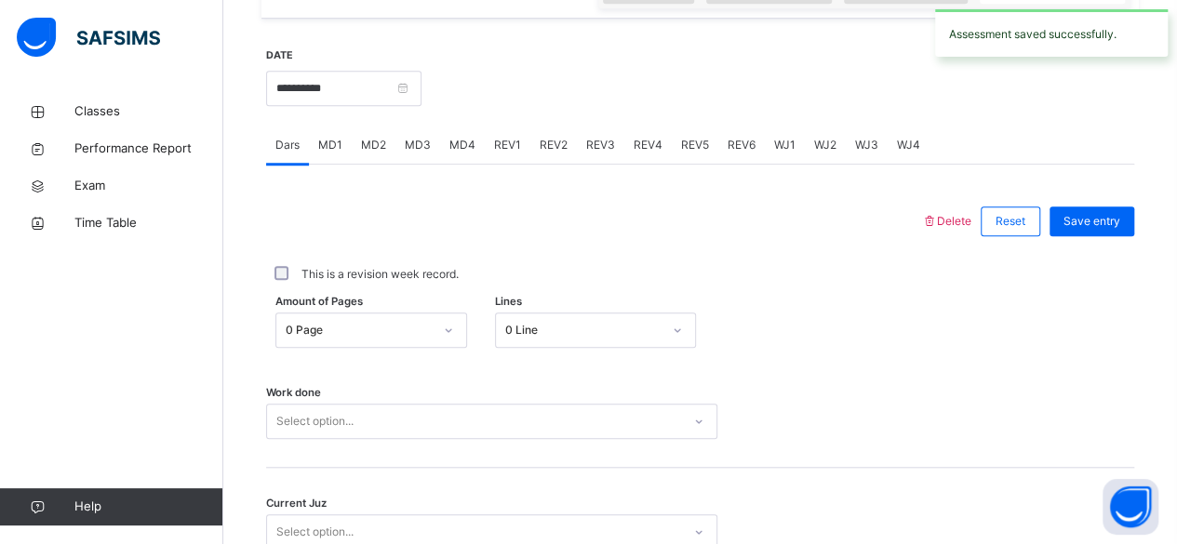
scroll to position [210, 0]
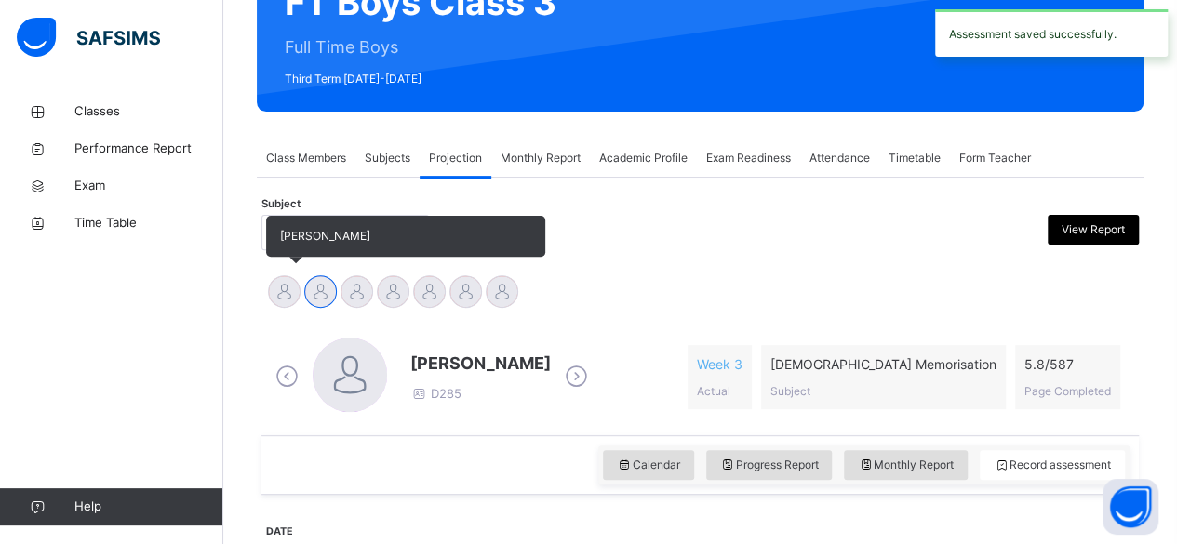
drag, startPoint x: 288, startPoint y: 285, endPoint x: 279, endPoint y: 286, distance: 9.3
click at [285, 286] on div at bounding box center [284, 291] width 33 height 33
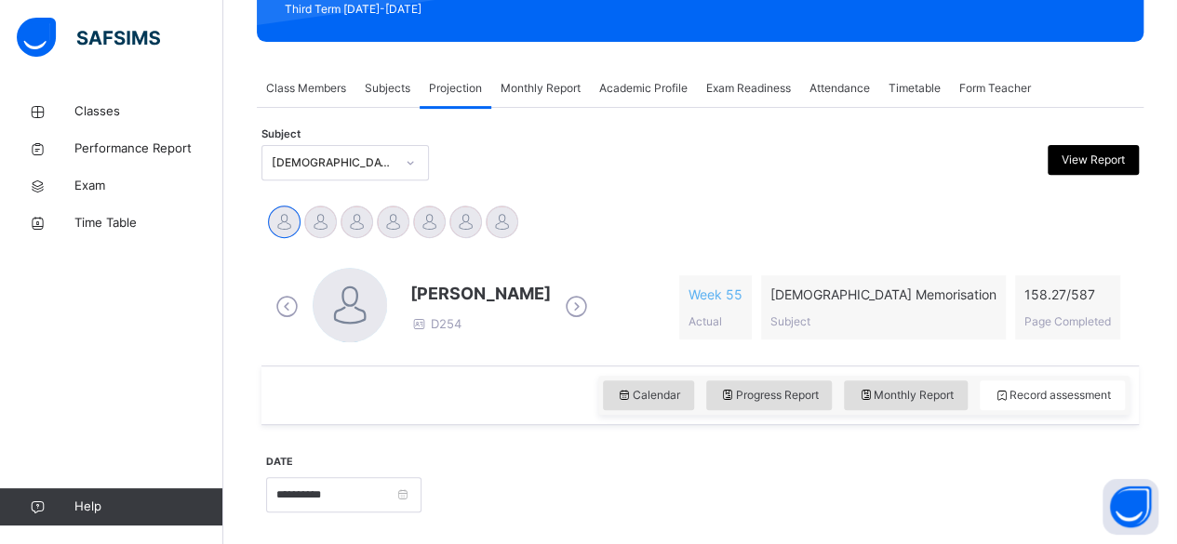
scroll to position [279, 0]
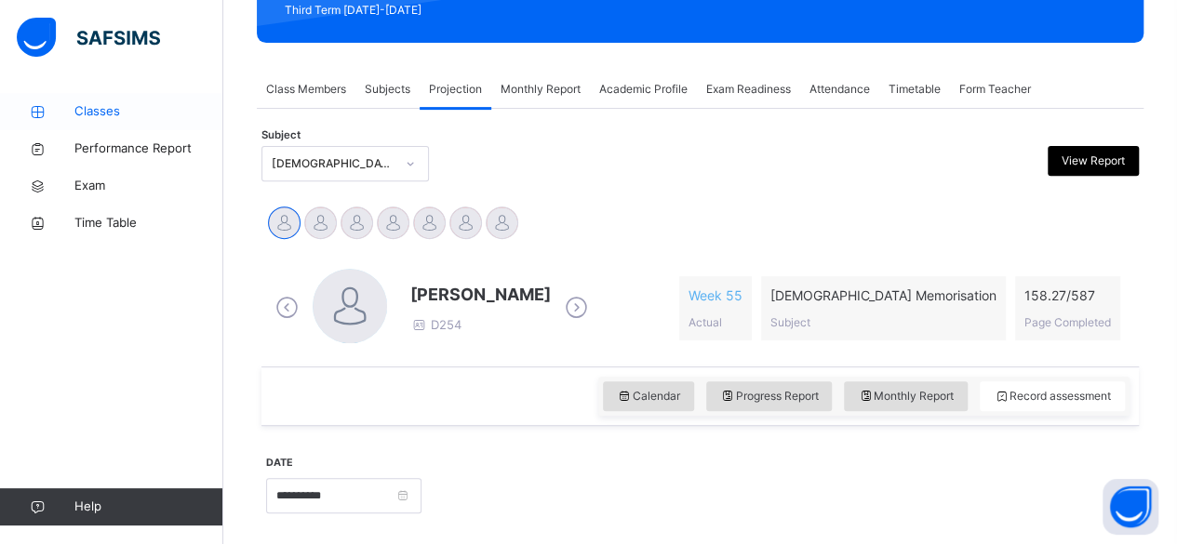
click at [99, 107] on span "Classes" at bounding box center [148, 111] width 149 height 19
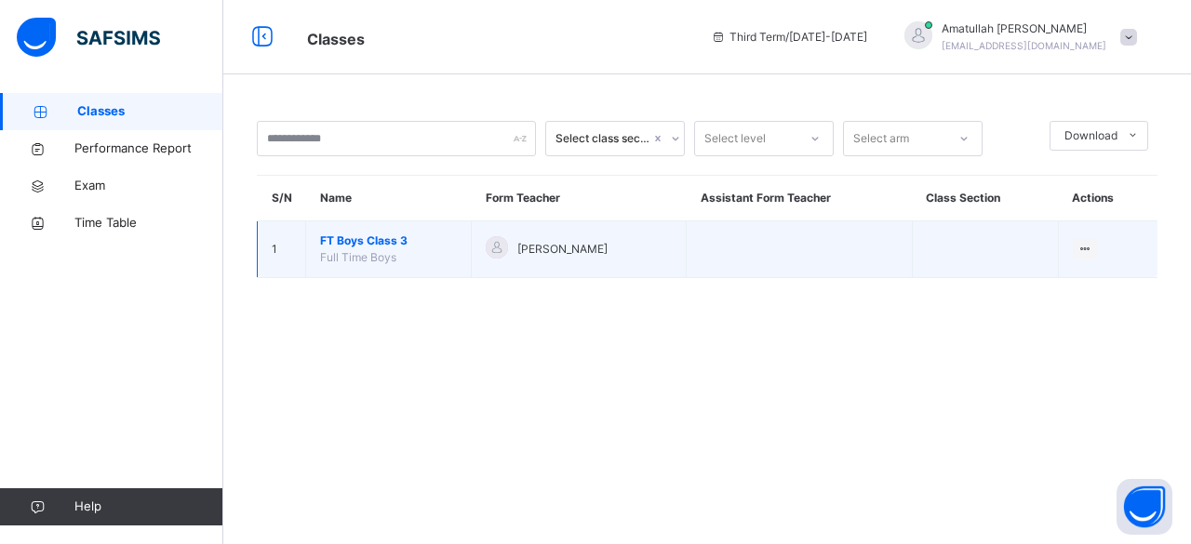
click at [354, 234] on td "FT Boys Class 3 Full Time Boys" at bounding box center [389, 249] width 166 height 57
click at [354, 237] on span "FT Boys Class 3" at bounding box center [388, 241] width 137 height 17
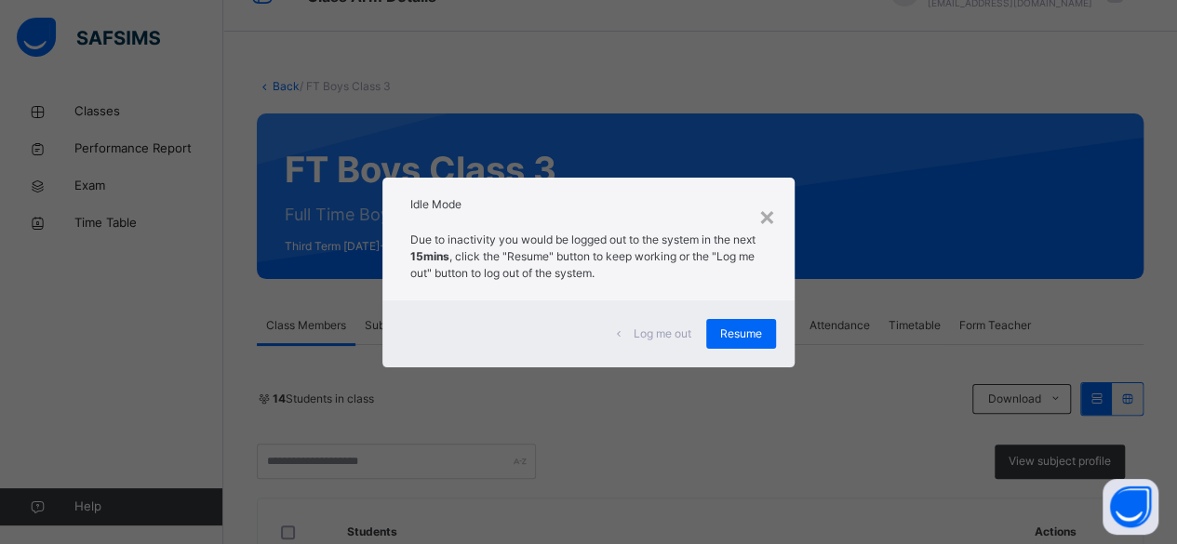
scroll to position [38, 0]
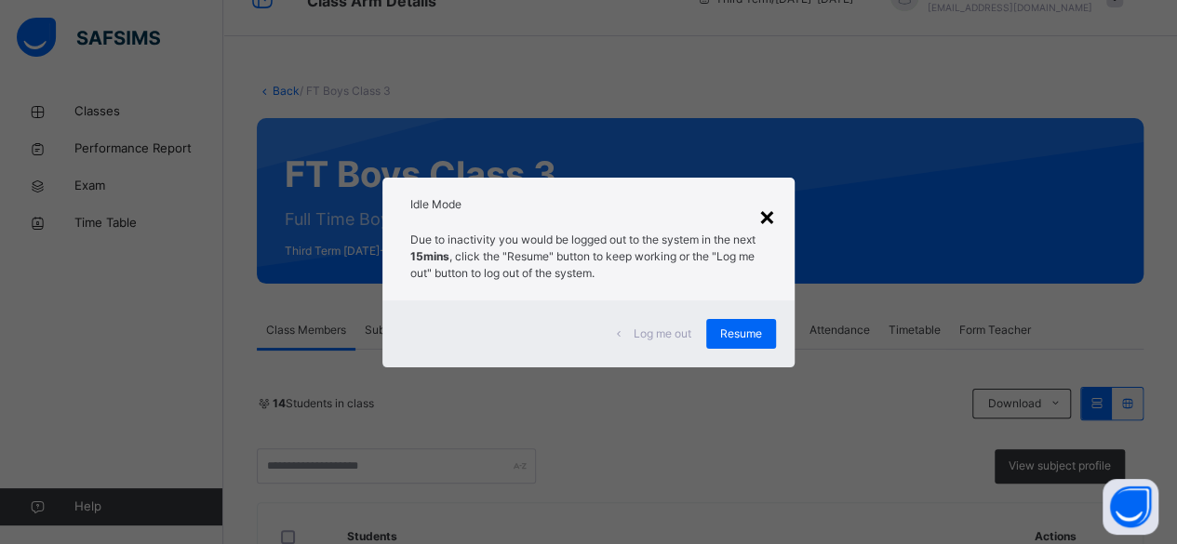
click at [765, 210] on div "×" at bounding box center [767, 215] width 18 height 39
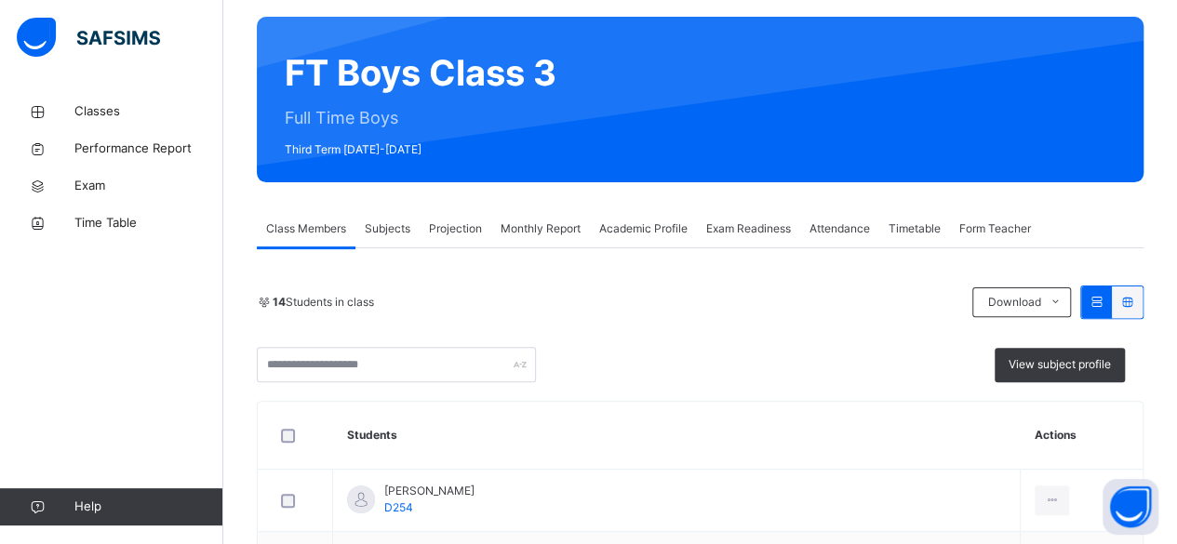
scroll to position [127, 0]
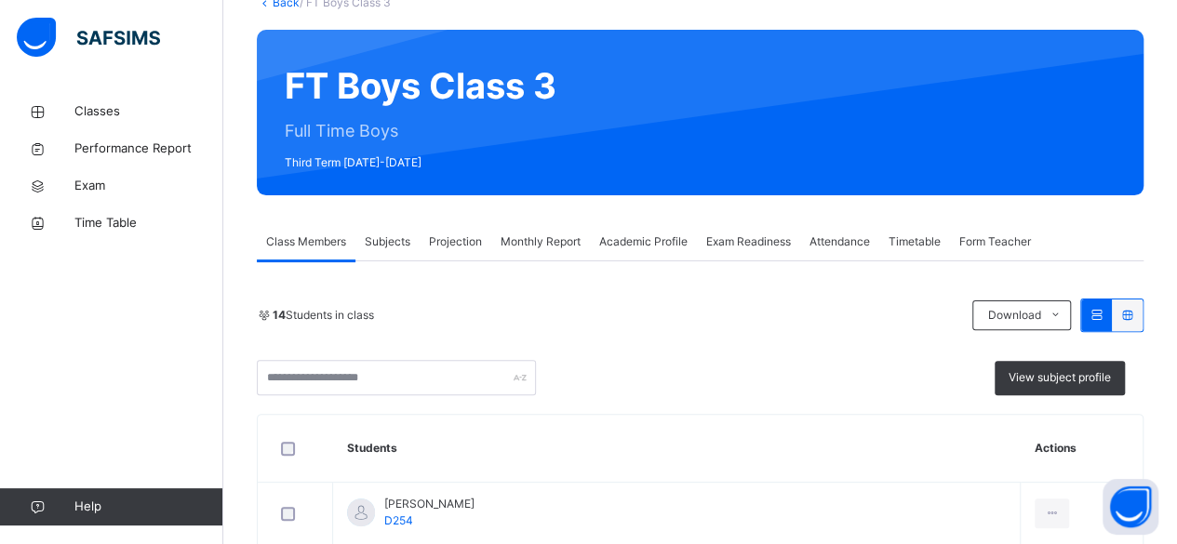
click at [470, 243] on span "Projection" at bounding box center [455, 241] width 53 height 17
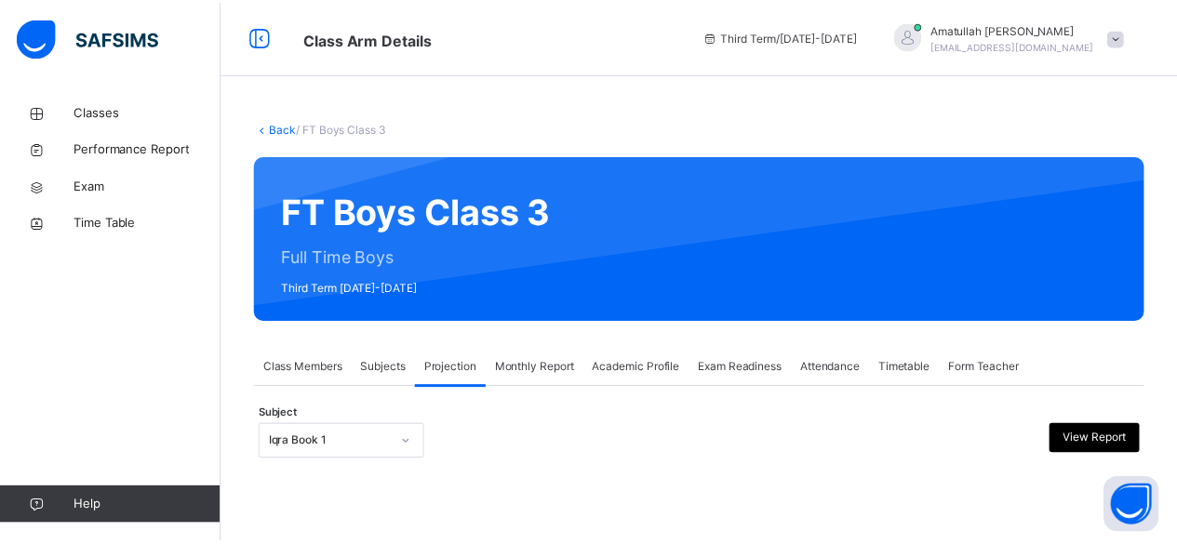
scroll to position [177, 0]
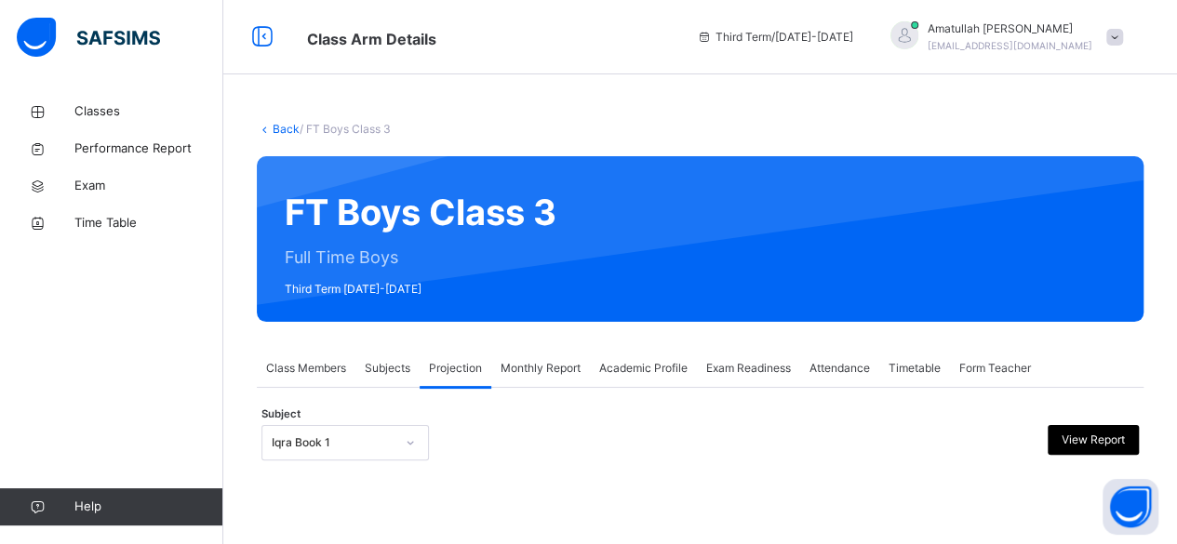
click at [394, 433] on div "Iqra Book 1" at bounding box center [344, 442] width 167 height 35
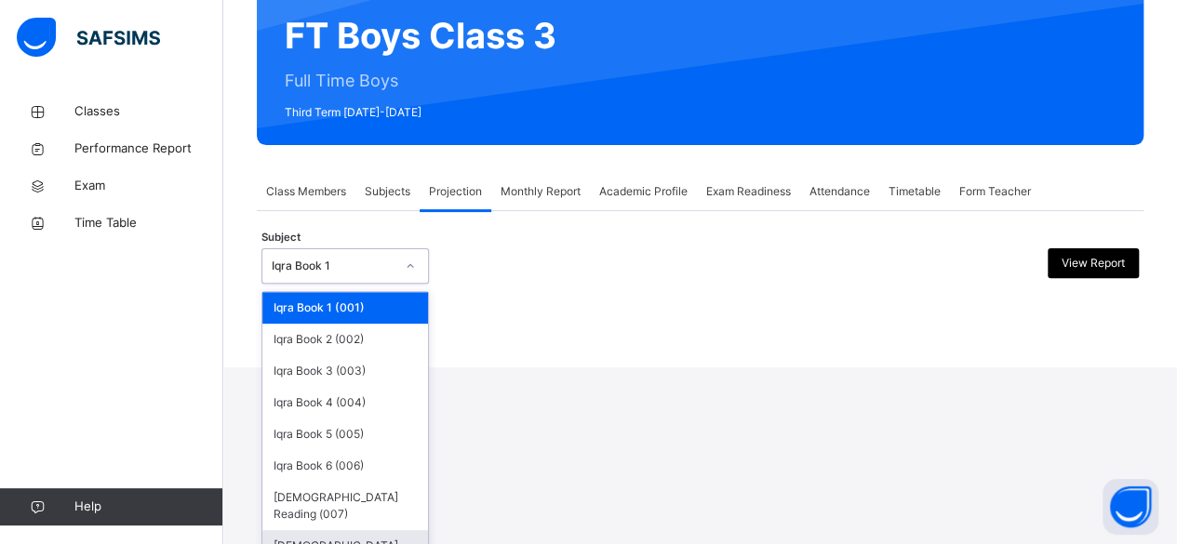
click at [364, 541] on div "[DEMOGRAPHIC_DATA] Memorisation (008)" at bounding box center [345, 554] width 166 height 48
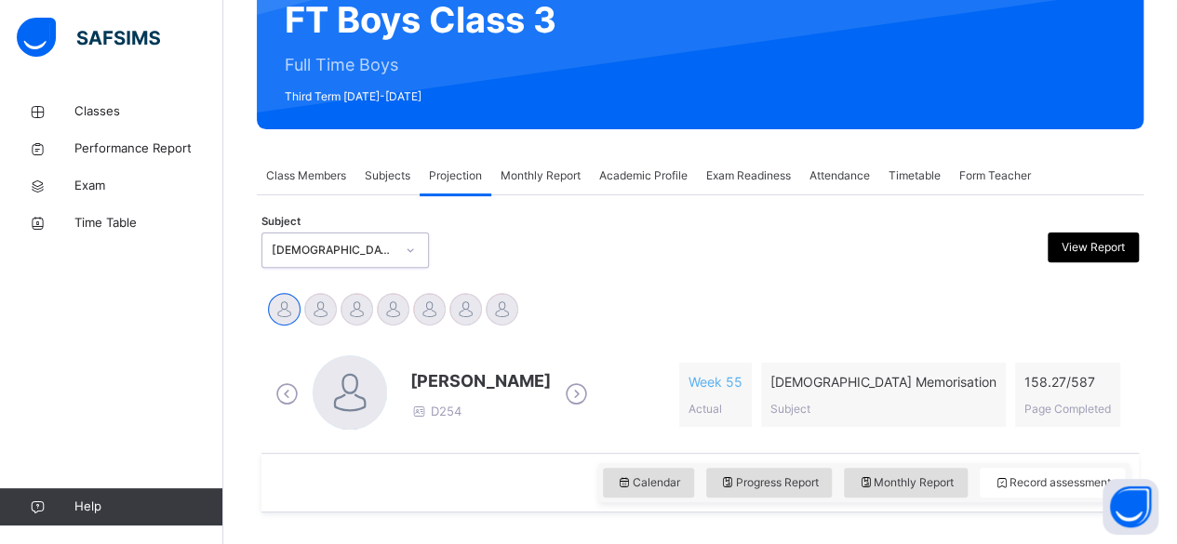
scroll to position [229, 0]
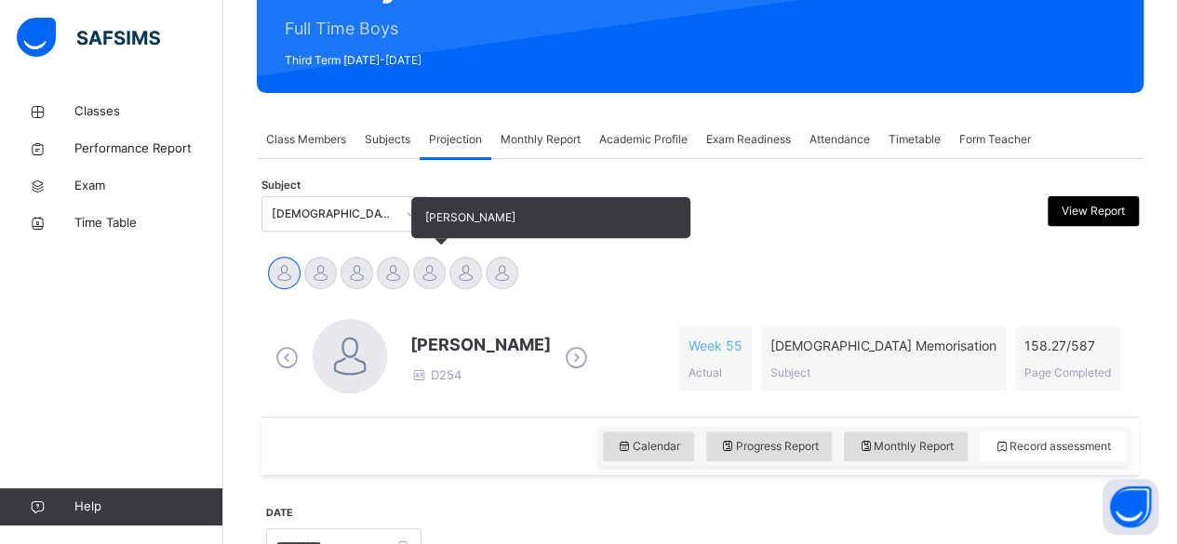
click at [443, 271] on div at bounding box center [429, 273] width 33 height 33
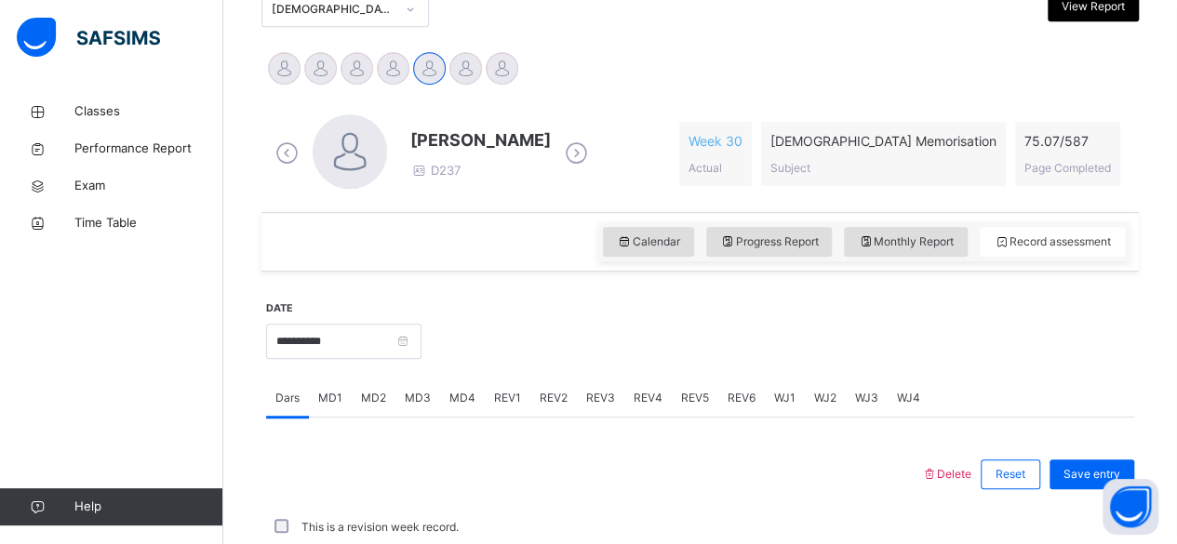
scroll to position [422, 0]
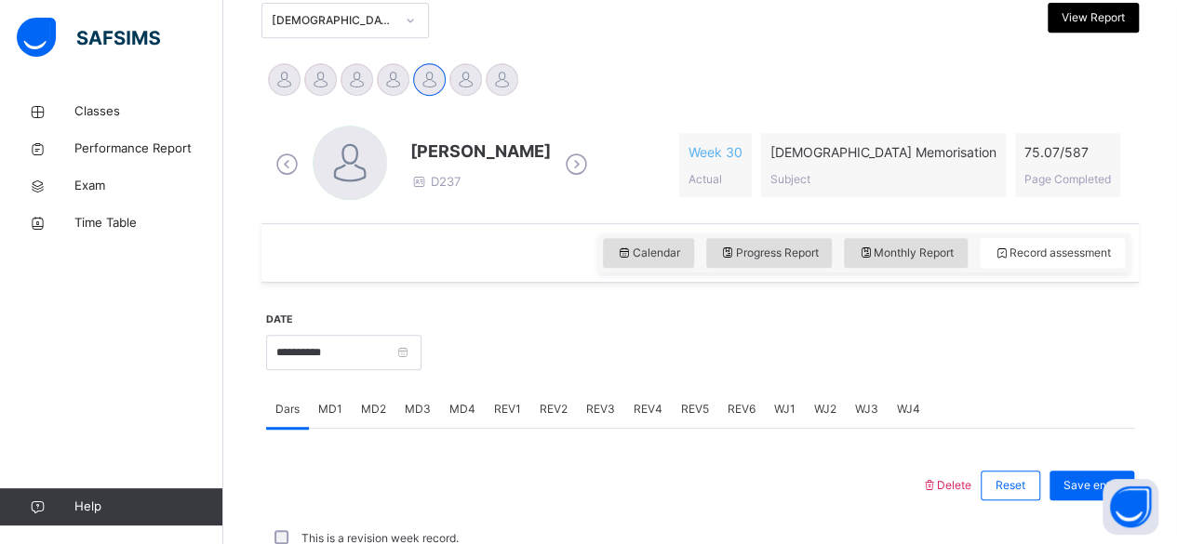
click at [508, 150] on span "[PERSON_NAME]" at bounding box center [480, 151] width 140 height 25
click at [452, 152] on span "[PERSON_NAME]" at bounding box center [480, 151] width 140 height 25
drag, startPoint x: 507, startPoint y: 150, endPoint x: 727, endPoint y: 114, distance: 223.3
click at [727, 114] on div "[PERSON_NAME] D237 Week 30 Actual [DEMOGRAPHIC_DATA] Memorisation Subject 75.07…" at bounding box center [700, 165] width 868 height 107
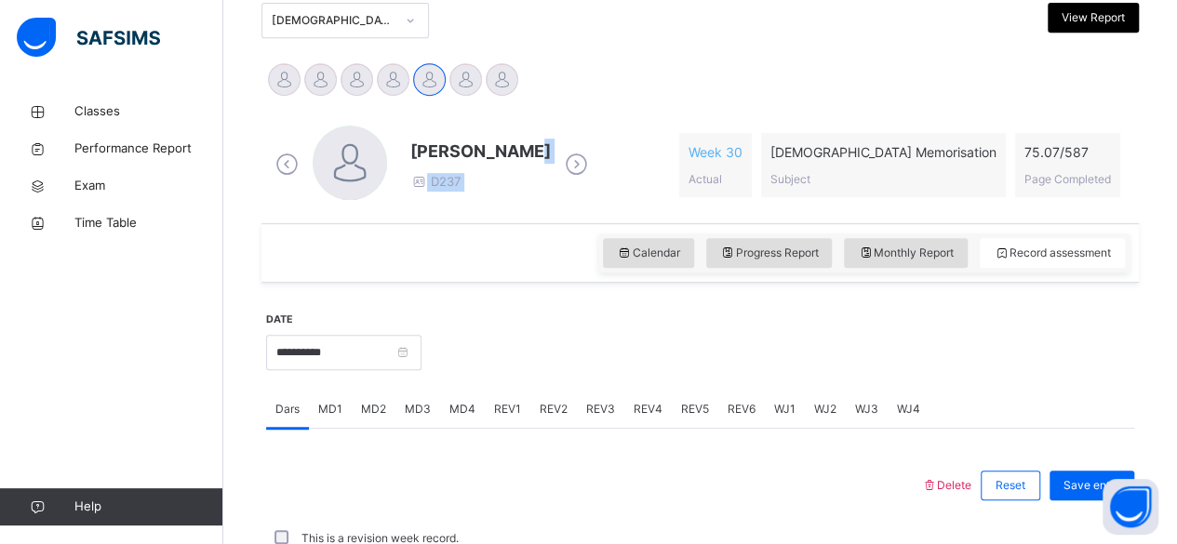
click at [727, 114] on div "[PERSON_NAME] D237 Week 30 Actual [DEMOGRAPHIC_DATA] Memorisation Subject 75.07…" at bounding box center [700, 165] width 868 height 107
click at [521, 150] on span "[PERSON_NAME]" at bounding box center [480, 151] width 140 height 25
click at [515, 148] on span "[PERSON_NAME]" at bounding box center [480, 151] width 140 height 25
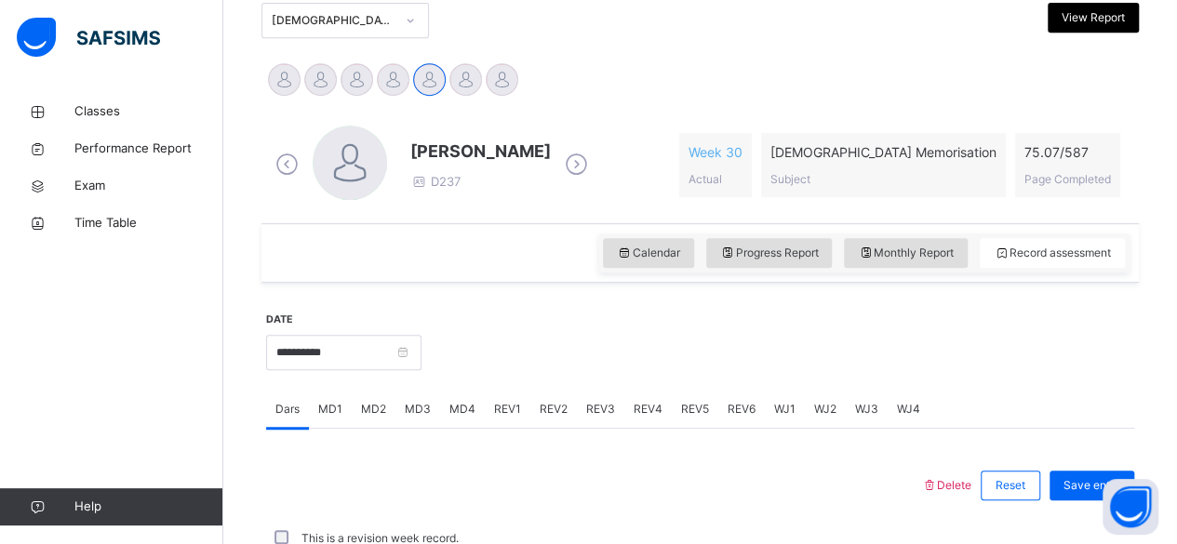
drag, startPoint x: 533, startPoint y: 149, endPoint x: 541, endPoint y: 144, distance: 9.6
click at [541, 144] on div "[PERSON_NAME] D237" at bounding box center [432, 165] width 322 height 79
click at [536, 153] on div "[PERSON_NAME] D237" at bounding box center [432, 165] width 322 height 79
drag, startPoint x: 536, startPoint y: 152, endPoint x: 402, endPoint y: 153, distance: 134.0
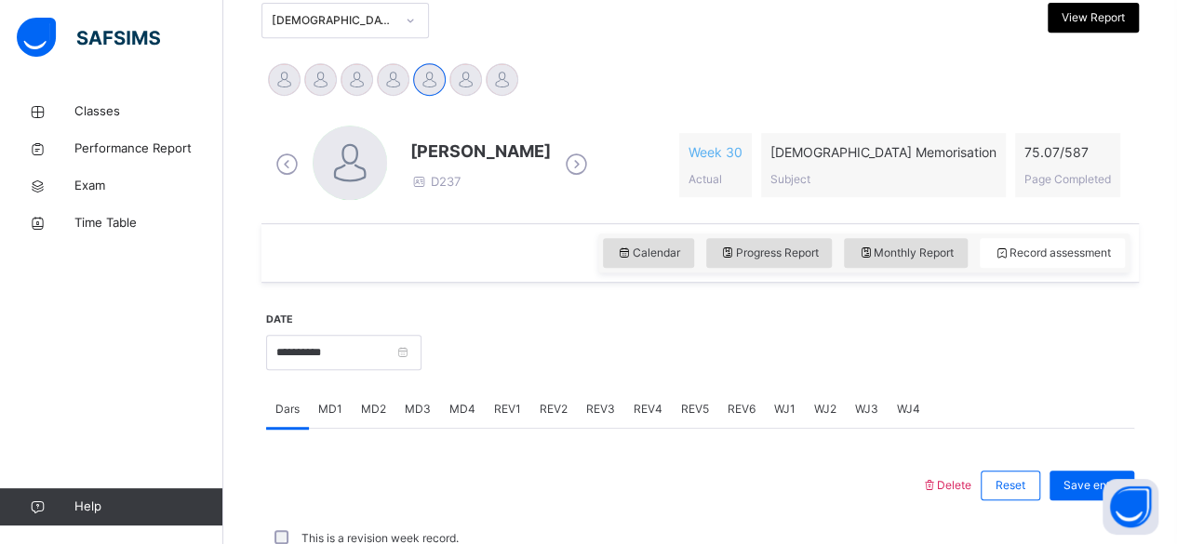
click at [402, 153] on div "[PERSON_NAME] D237" at bounding box center [432, 165] width 322 height 79
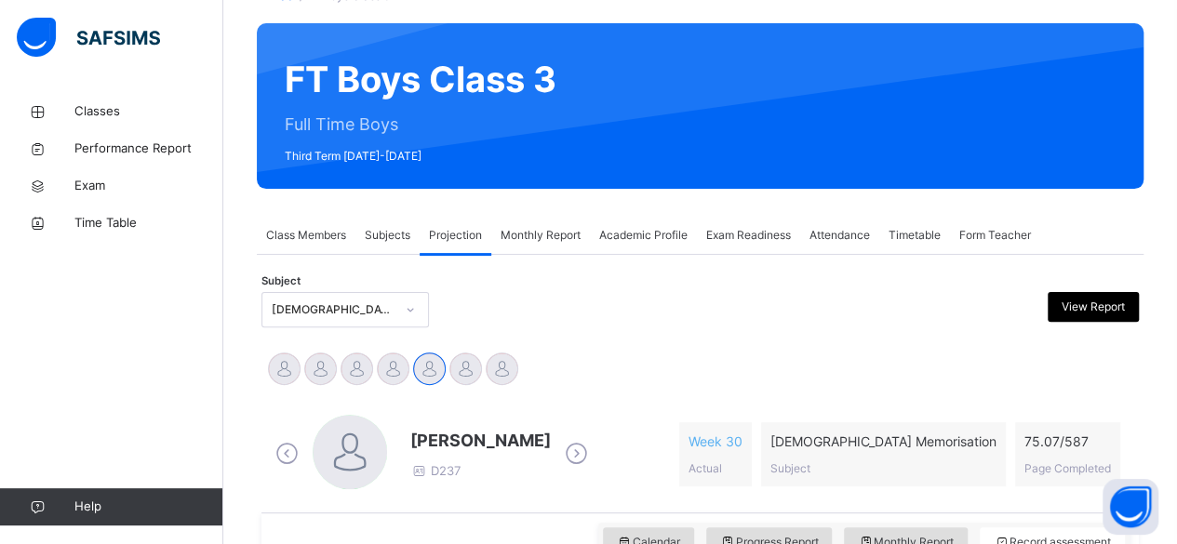
scroll to position [112, 0]
